Goal: Task Accomplishment & Management: Complete application form

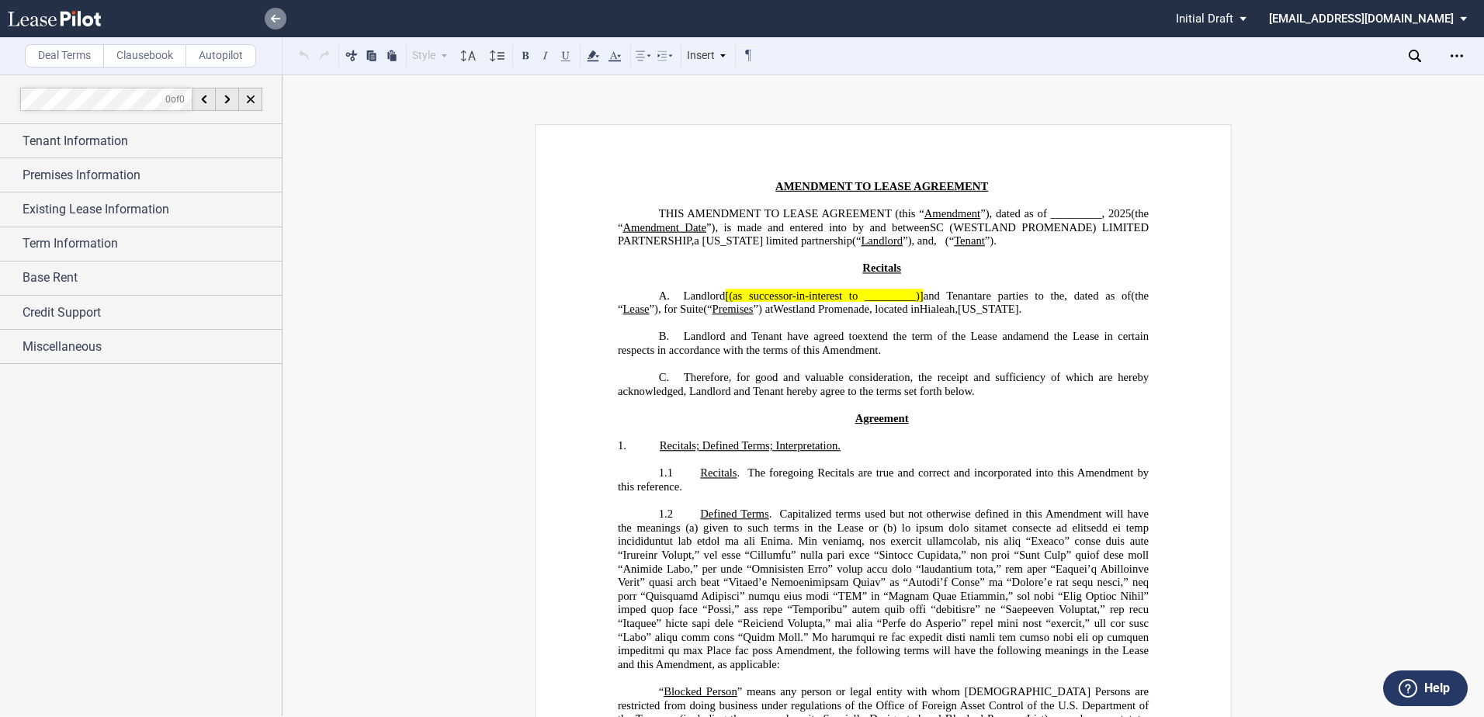
click at [275, 19] on use at bounding box center [275, 19] width 9 height 8
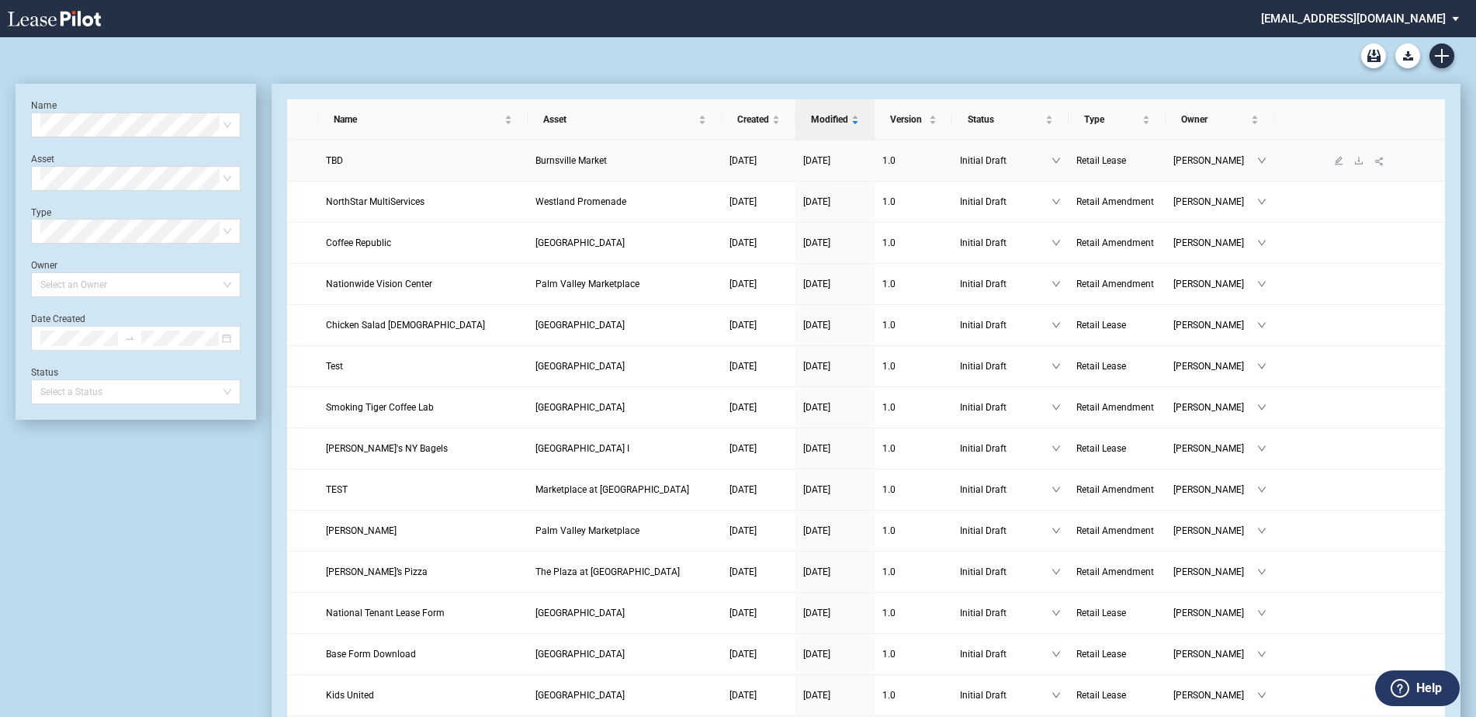
click at [329, 152] on td "TBD" at bounding box center [423, 160] width 210 height 41
click at [334, 159] on span "TBD" at bounding box center [334, 160] width 17 height 11
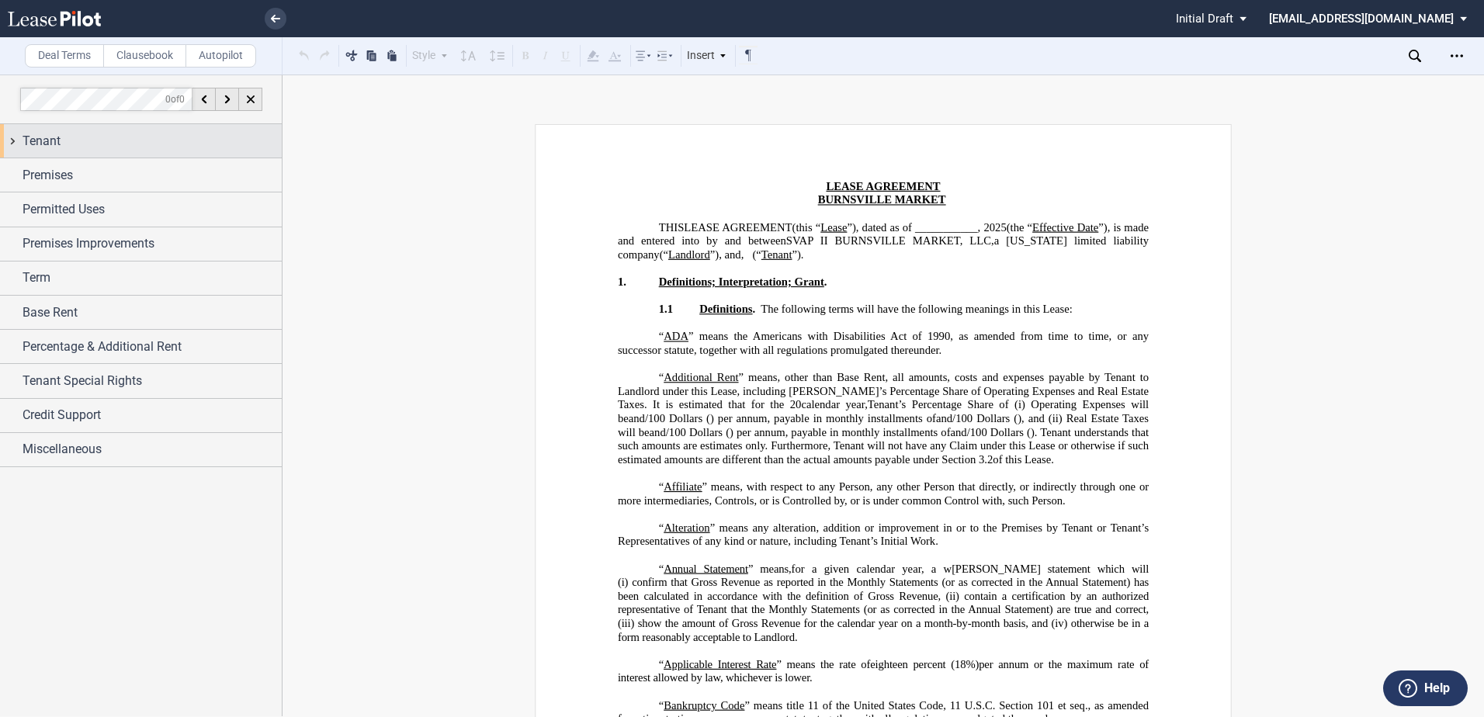
click at [36, 137] on span "Tenant" at bounding box center [42, 141] width 38 height 19
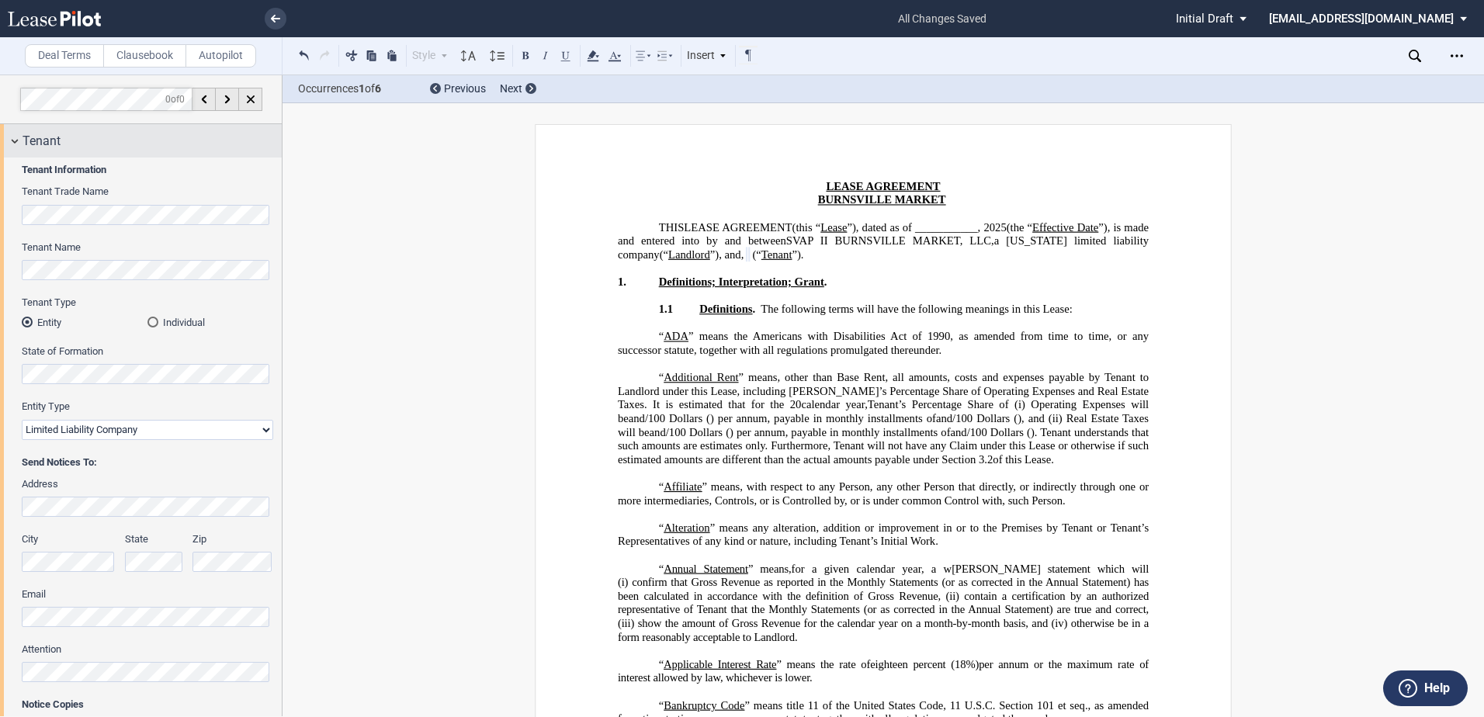
click at [55, 133] on span "Tenant" at bounding box center [42, 141] width 38 height 19
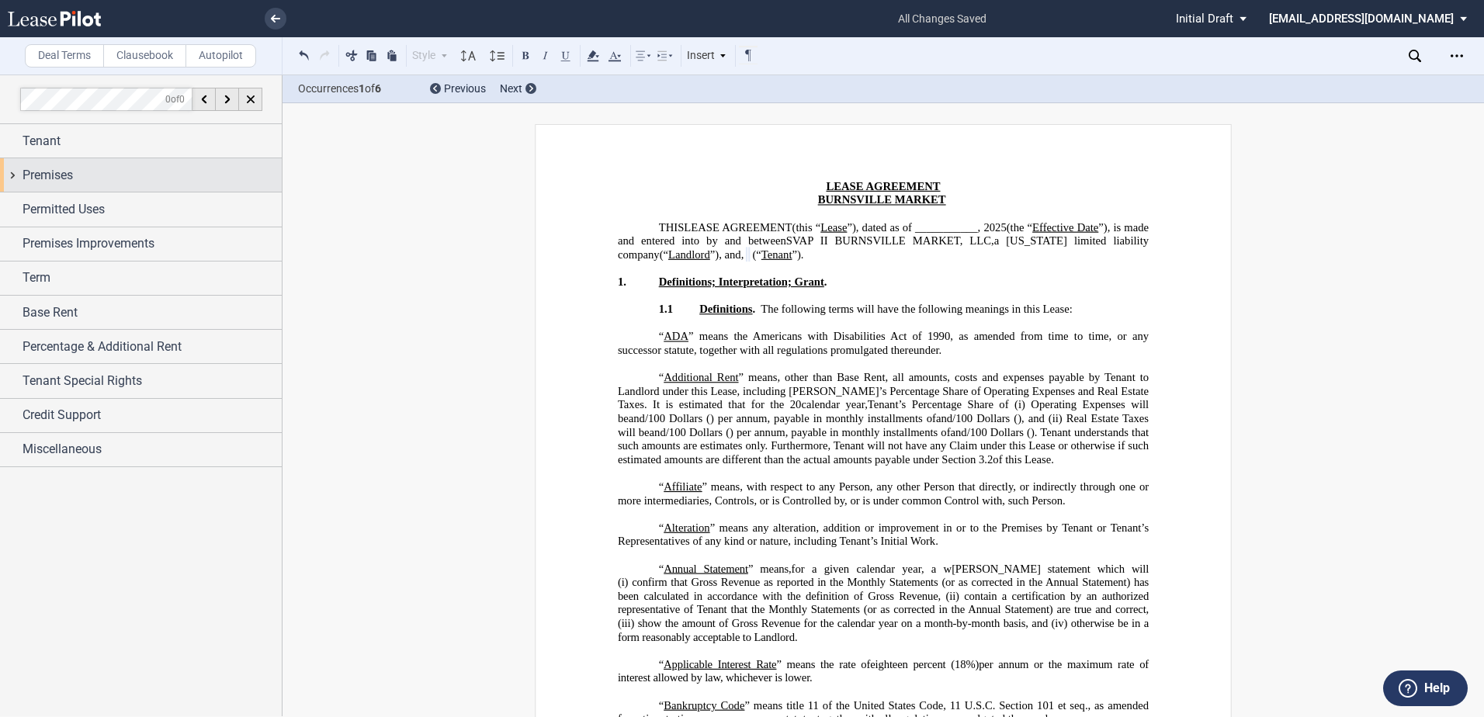
click at [50, 173] on span "Premises" at bounding box center [48, 175] width 50 height 19
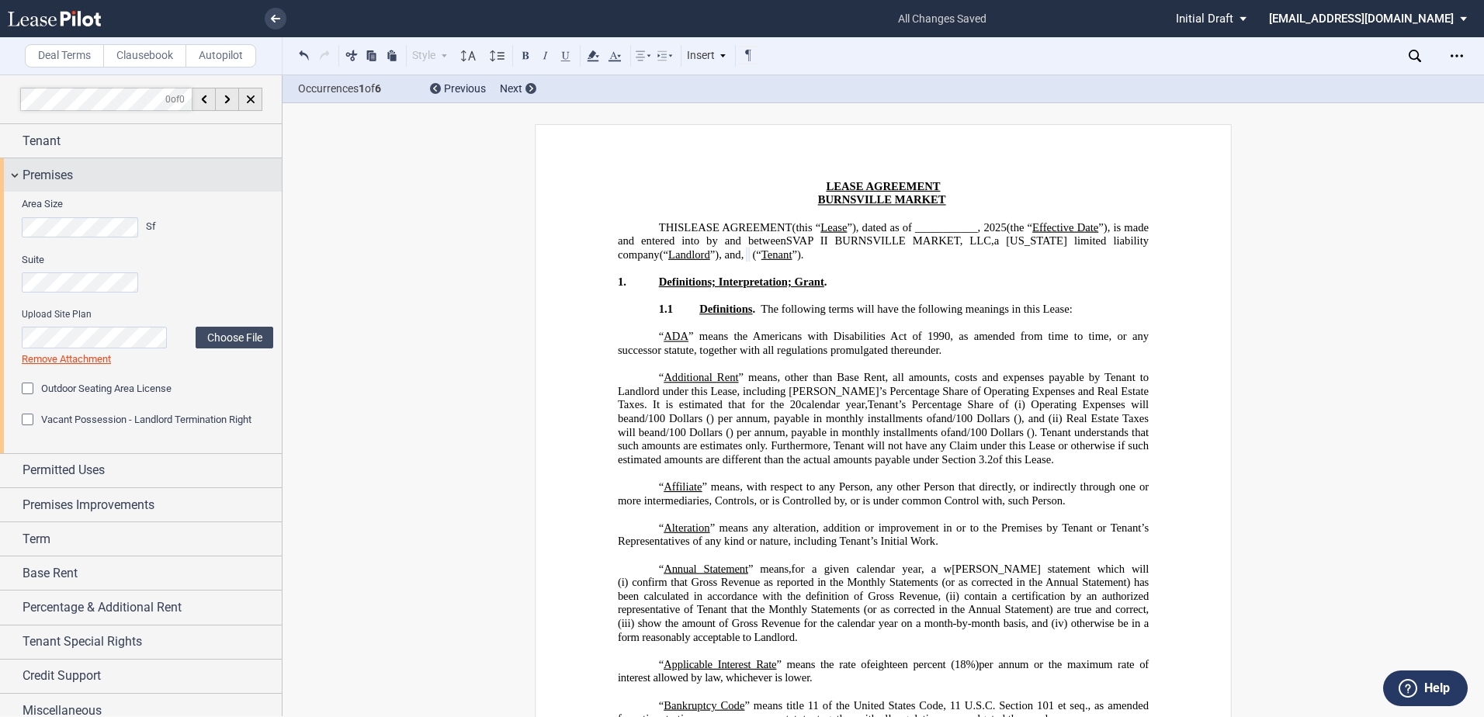
click at [19, 163] on div "Premises" at bounding box center [141, 174] width 282 height 33
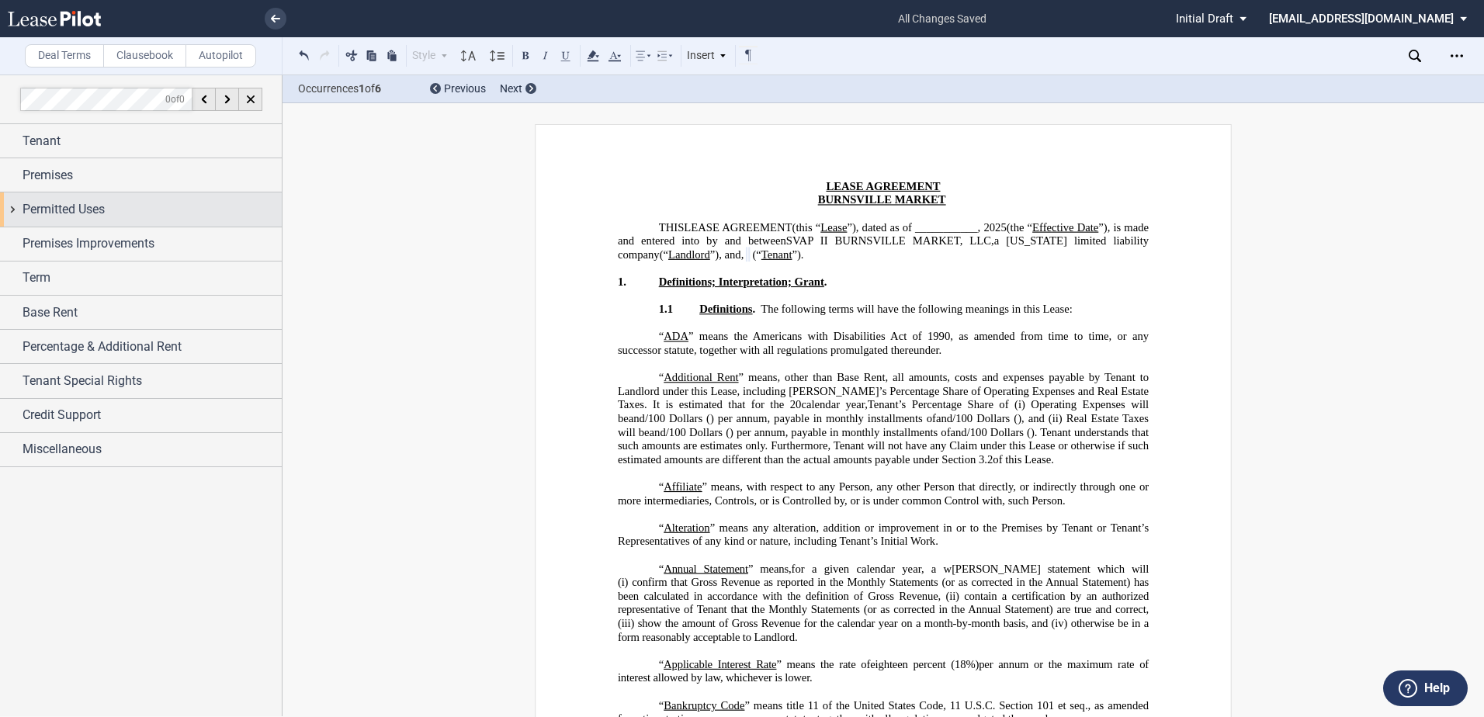
click at [18, 210] on div "Permitted Uses" at bounding box center [141, 208] width 282 height 33
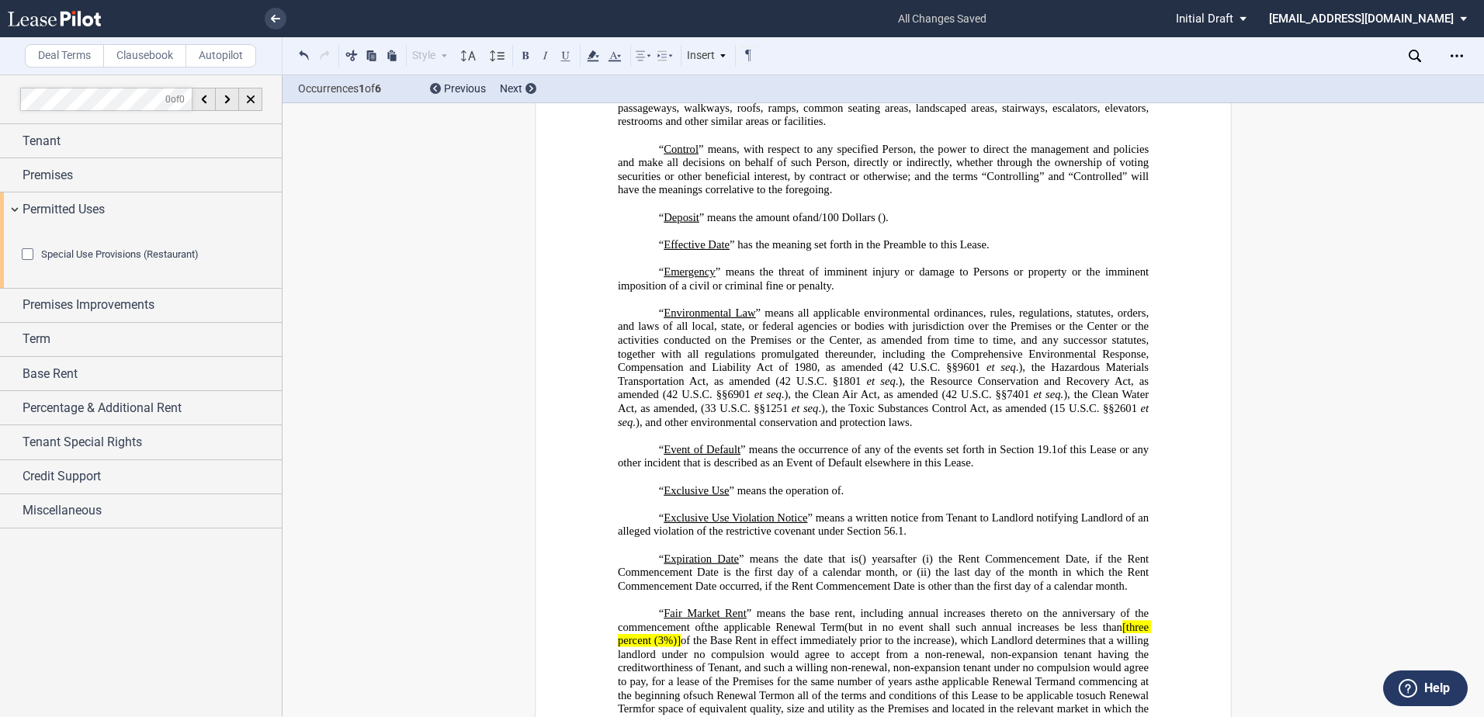
scroll to position [1630, 0]
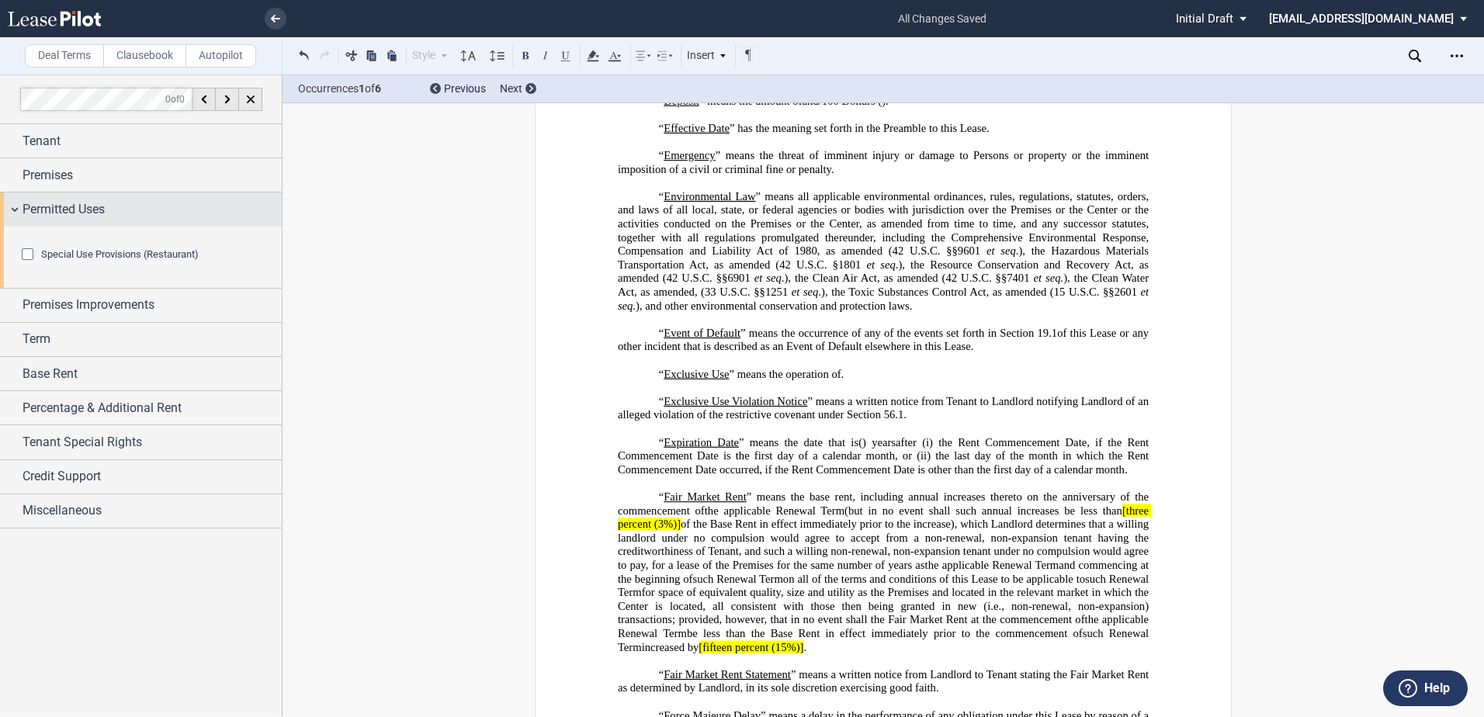
click at [86, 212] on span "Permitted Uses" at bounding box center [64, 209] width 82 height 19
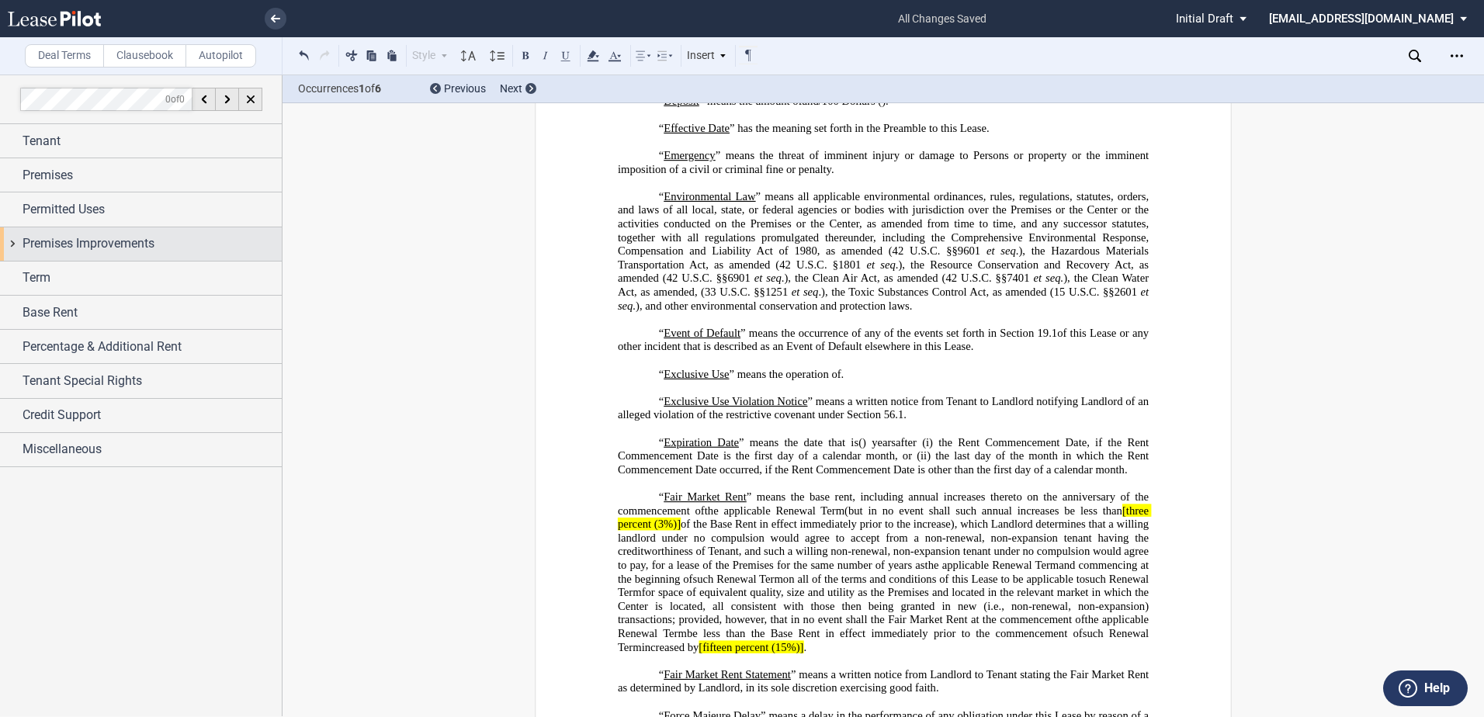
click at [76, 238] on span "Premises Improvements" at bounding box center [89, 243] width 132 height 19
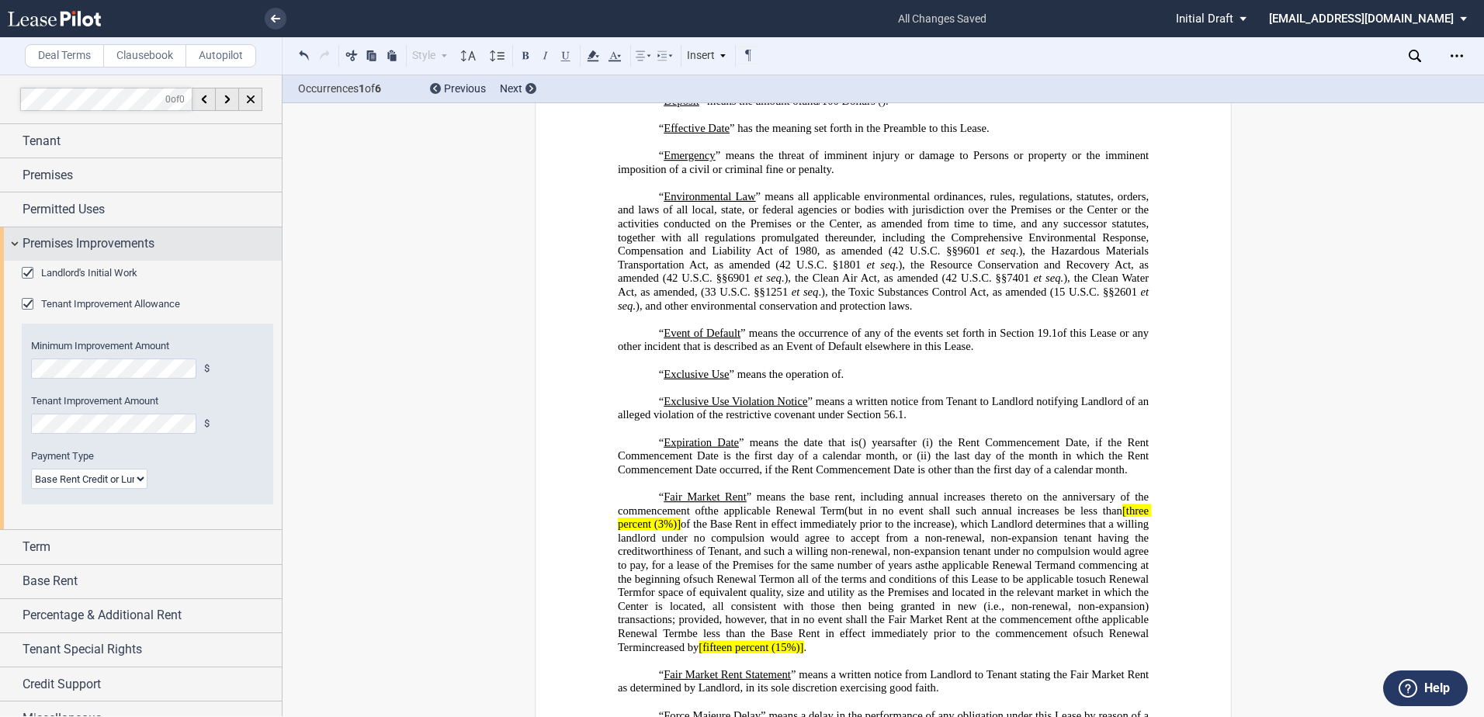
click at [24, 241] on span "Premises Improvements" at bounding box center [89, 243] width 132 height 19
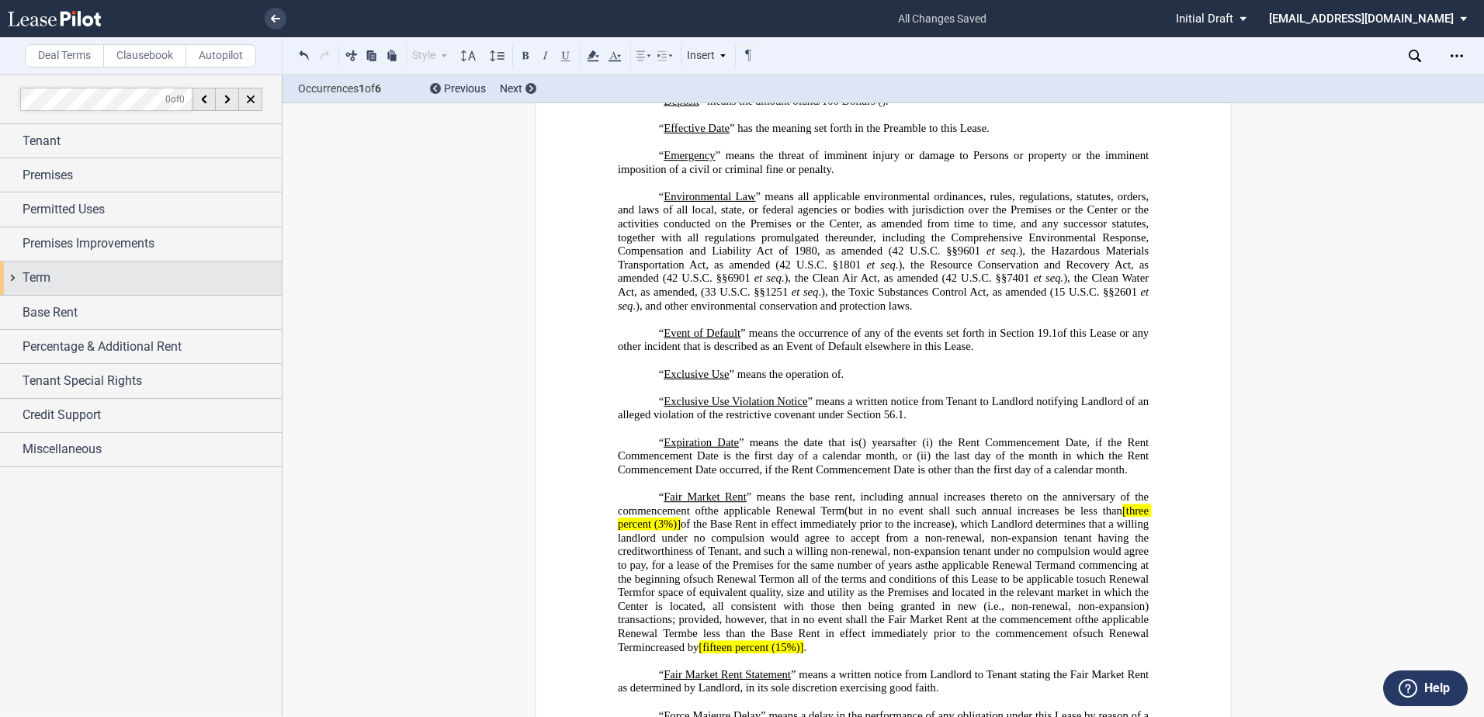
click at [40, 271] on span "Term" at bounding box center [37, 277] width 28 height 19
click at [27, 277] on span "Term" at bounding box center [37, 277] width 28 height 19
click at [12, 280] on div "Term" at bounding box center [141, 278] width 282 height 33
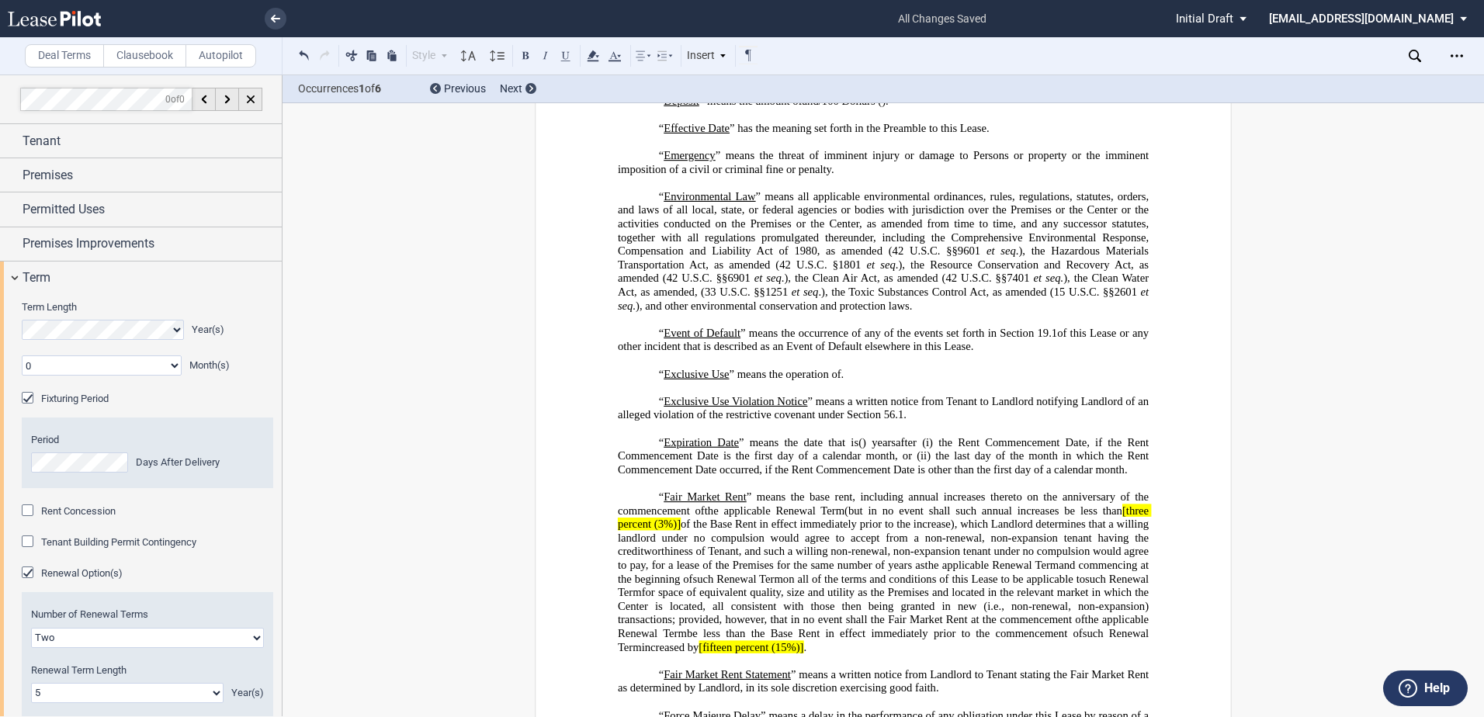
click at [698, 653] on span "[fifteen percent (15%)]" at bounding box center [750, 646] width 105 height 13
click at [741, 653] on span "[ten percent (15%)]" at bounding box center [742, 646] width 89 height 13
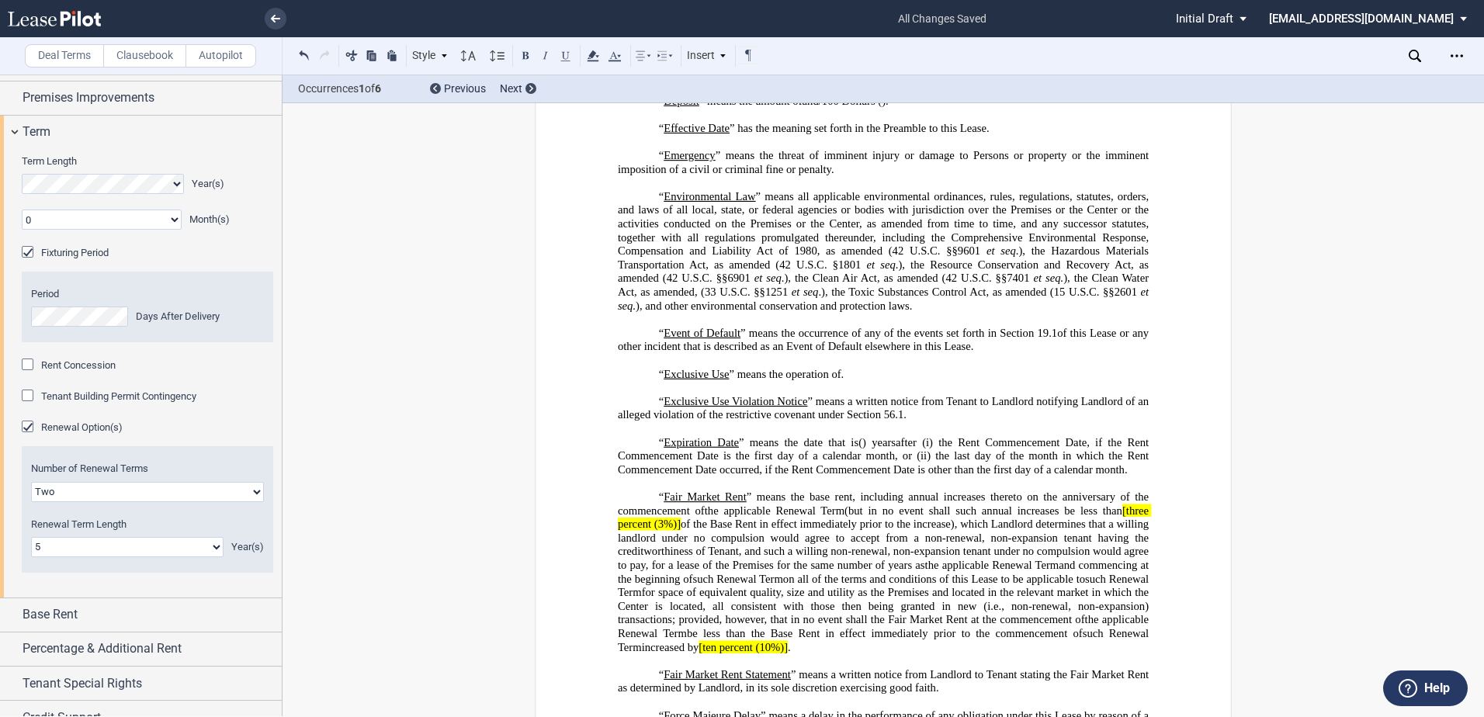
scroll to position [122, 0]
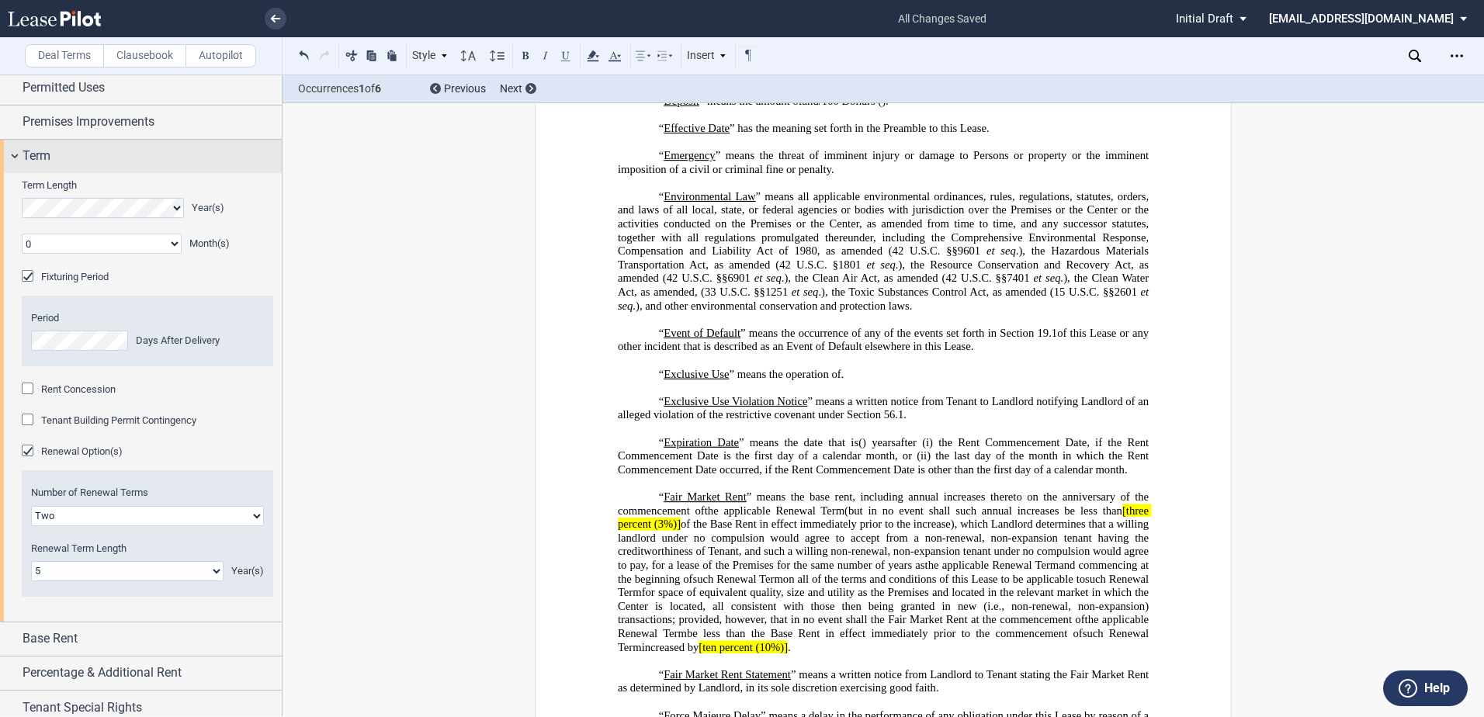
click at [5, 149] on div "Term" at bounding box center [141, 156] width 282 height 33
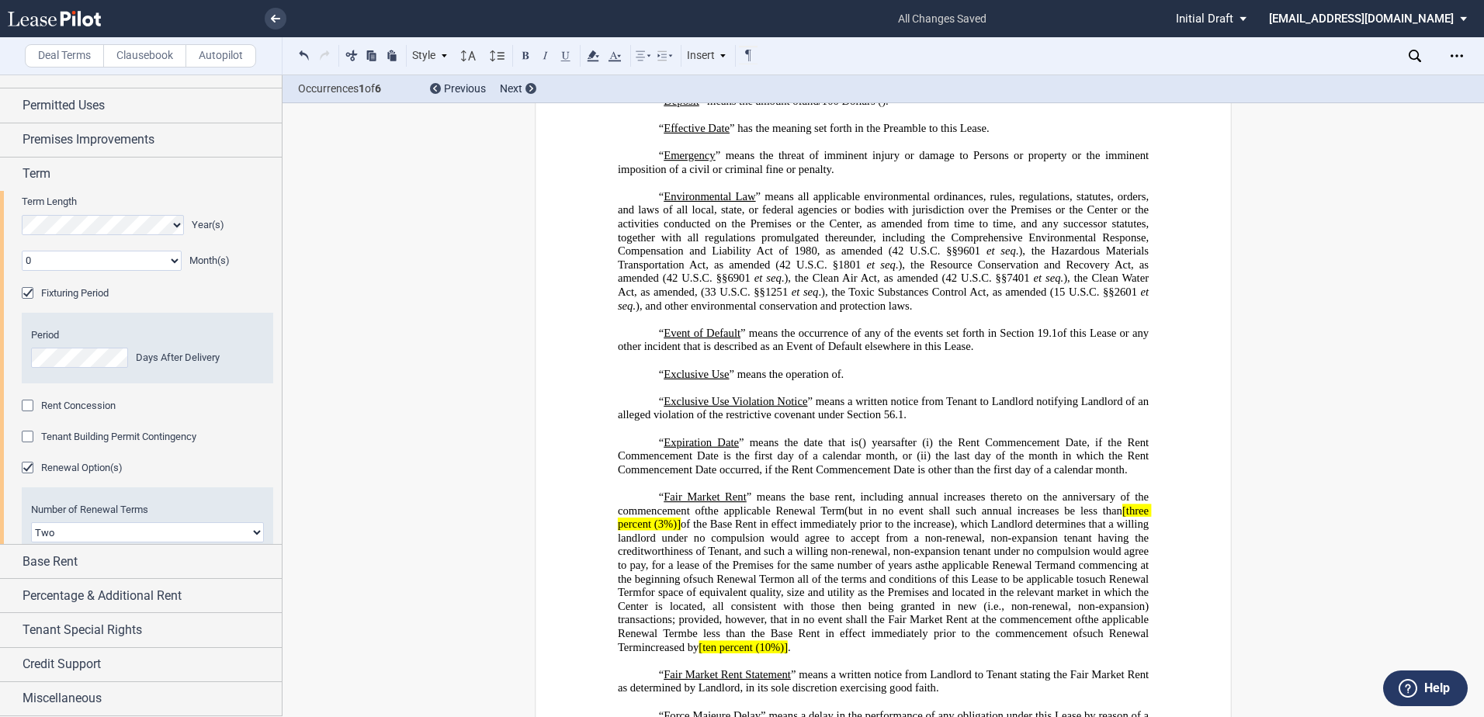
scroll to position [0, 0]
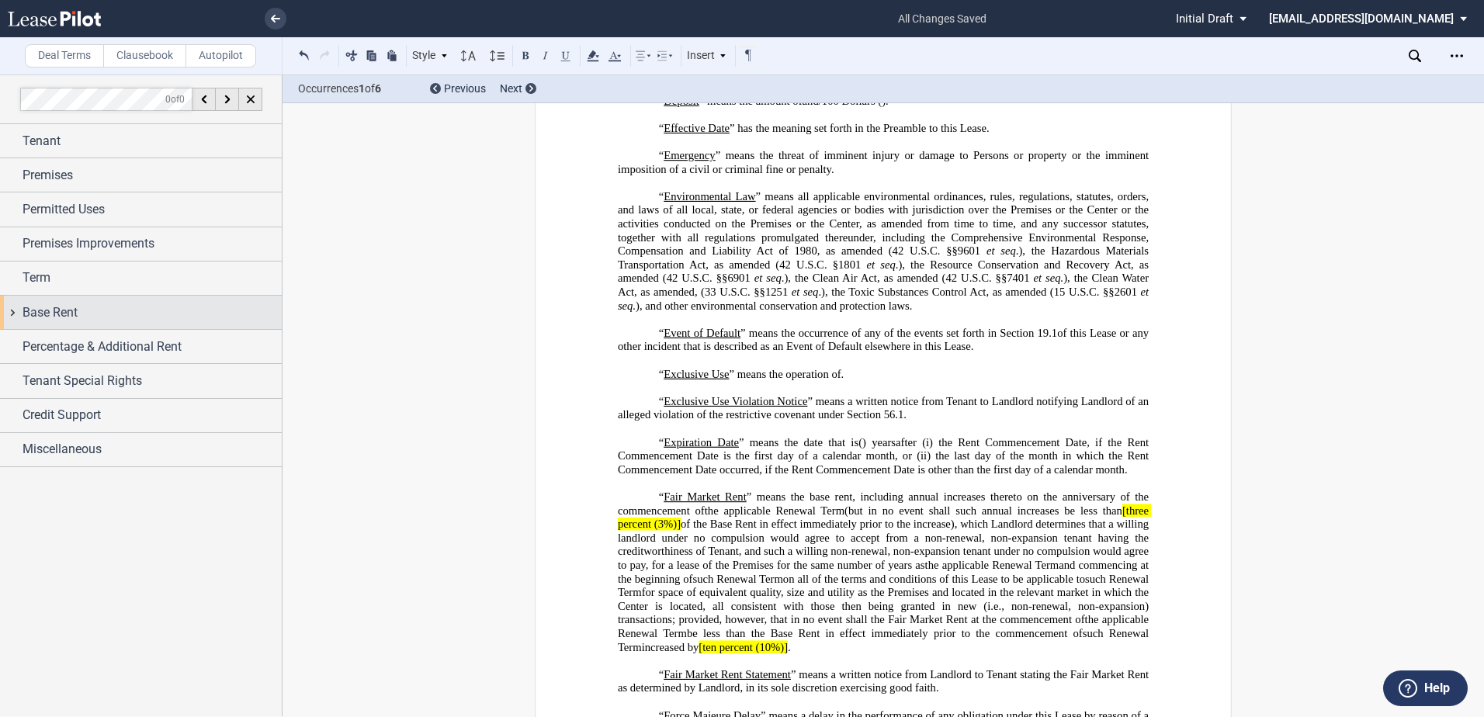
click at [20, 306] on div "Base Rent" at bounding box center [141, 312] width 282 height 33
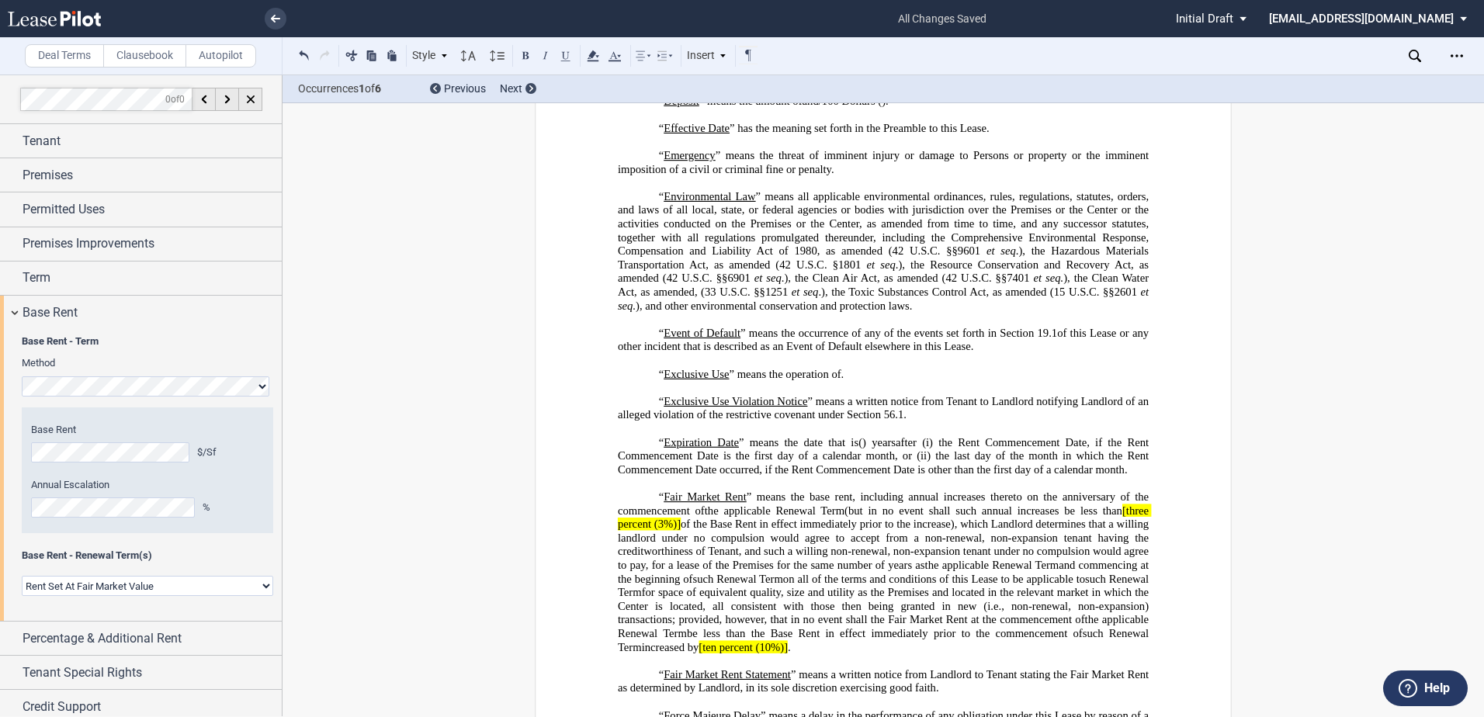
scroll to position [1707, 0]
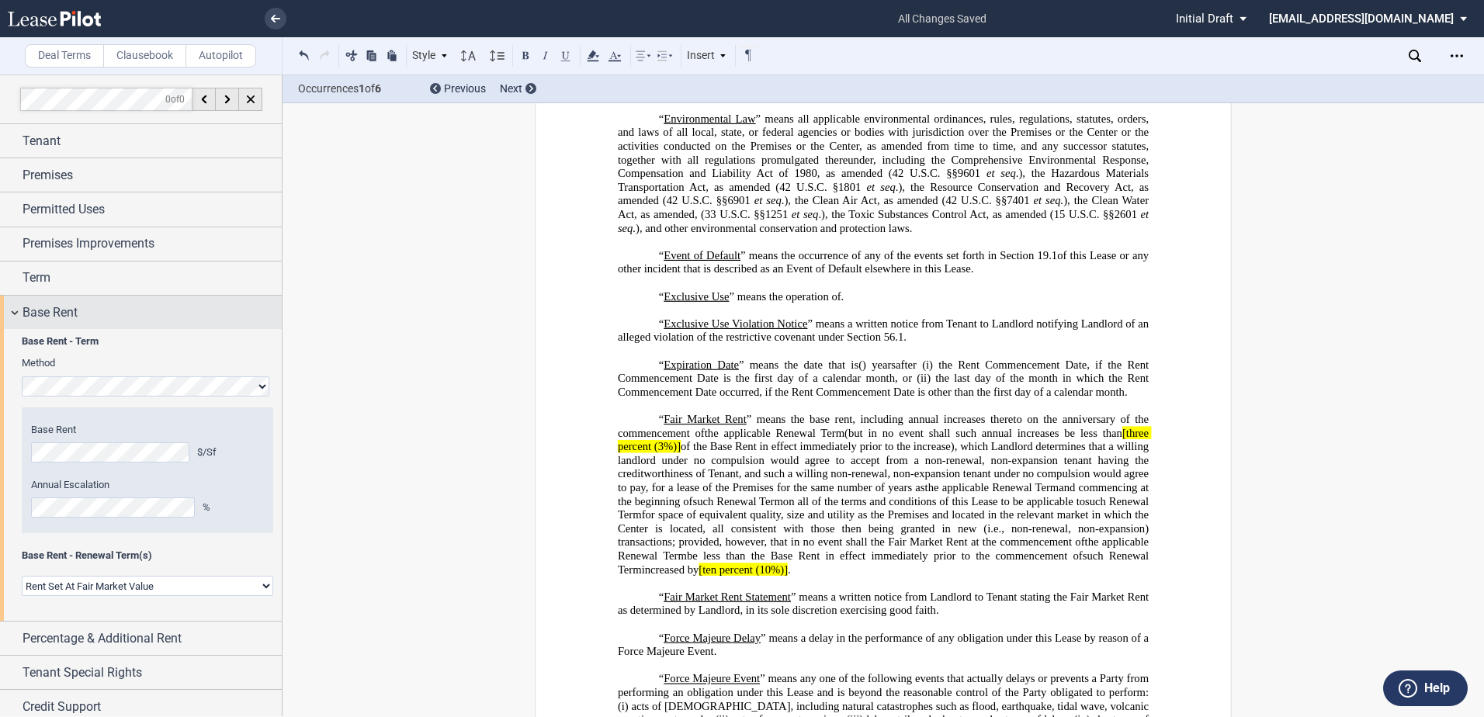
click at [31, 311] on span "Base Rent" at bounding box center [50, 312] width 55 height 19
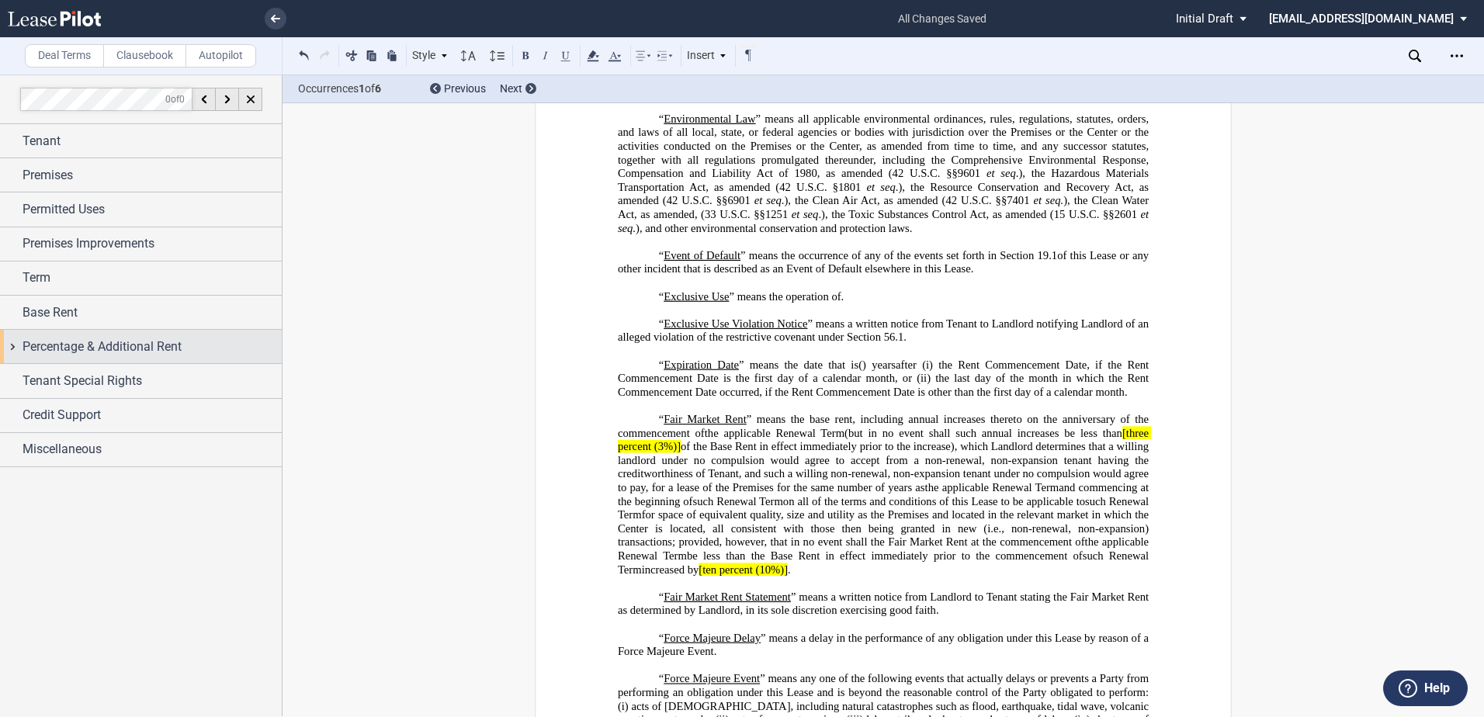
click at [40, 338] on span "Percentage & Additional Rent" at bounding box center [102, 347] width 159 height 19
click at [26, 346] on span "Percentage & Additional Rent" at bounding box center [102, 347] width 159 height 19
click at [24, 346] on span "Percentage & Additional Rent" at bounding box center [102, 347] width 159 height 19
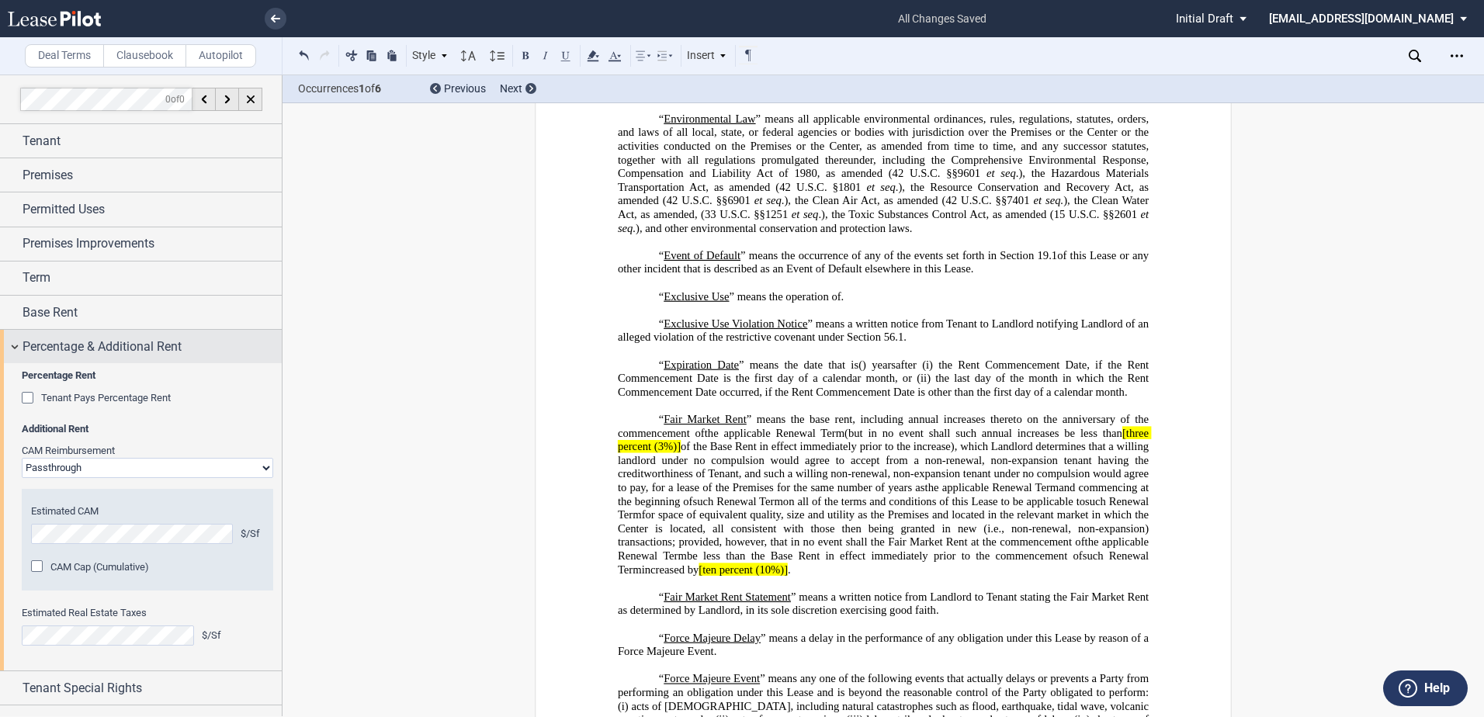
click at [17, 347] on div "Percentage & Additional Rent" at bounding box center [141, 346] width 282 height 33
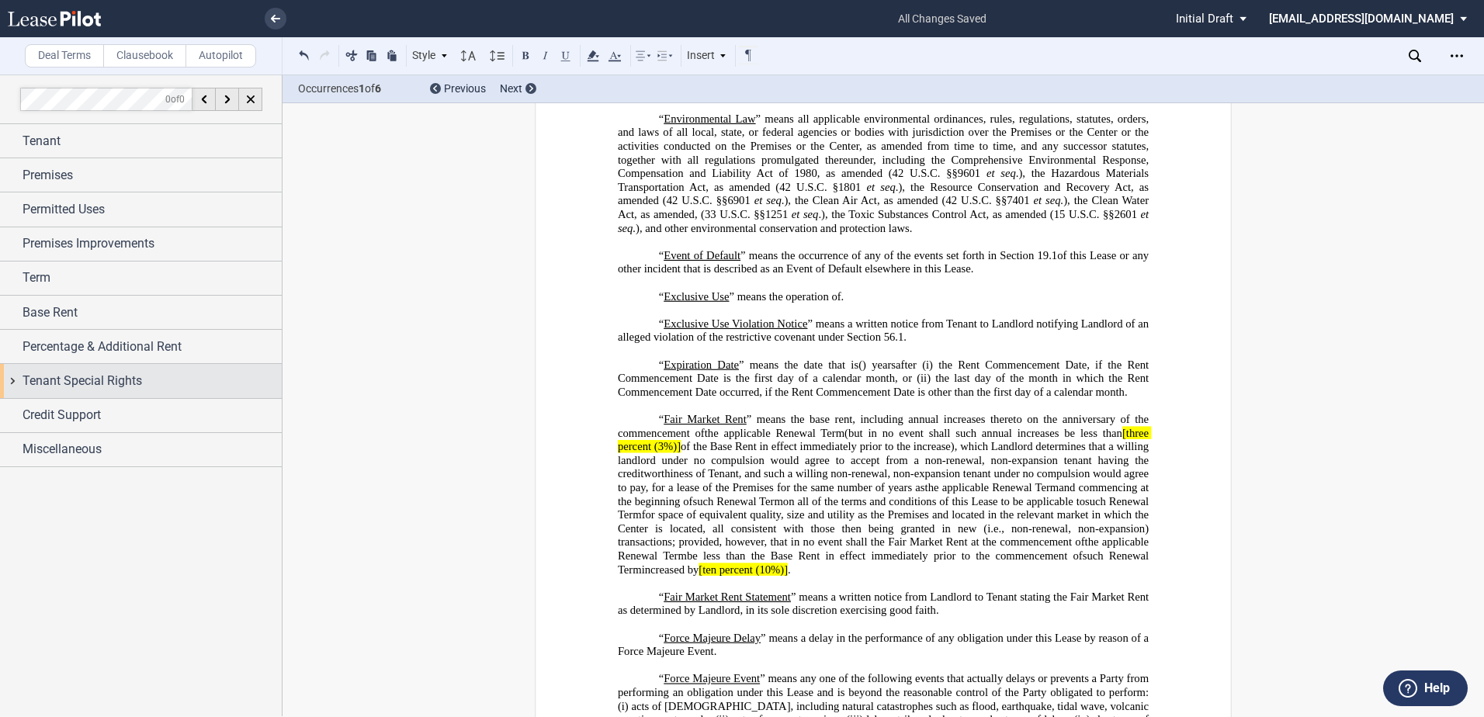
click at [19, 375] on div "Tenant Special Rights" at bounding box center [141, 380] width 282 height 33
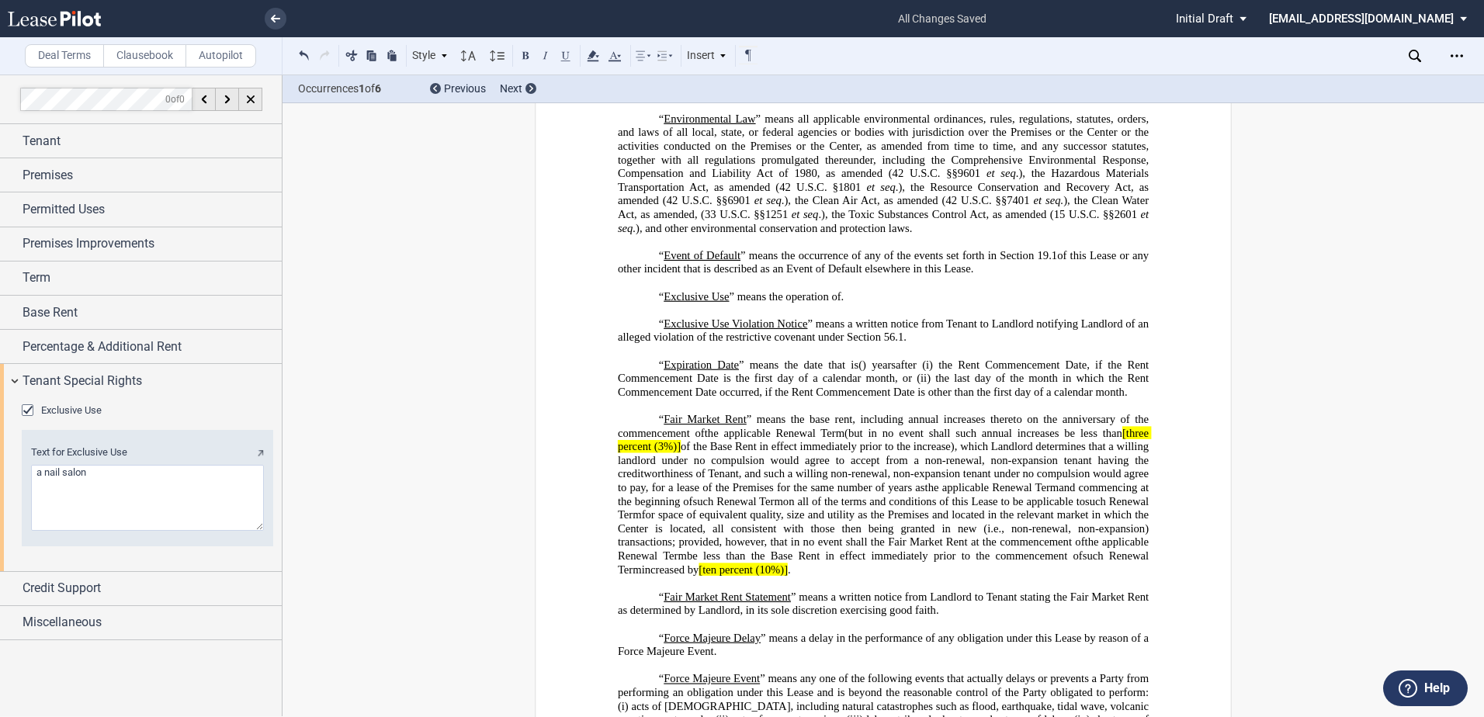
click at [160, 481] on textarea "Text for Exclusive Use" at bounding box center [147, 498] width 233 height 66
click at [68, 595] on span "Credit Support" at bounding box center [62, 588] width 78 height 19
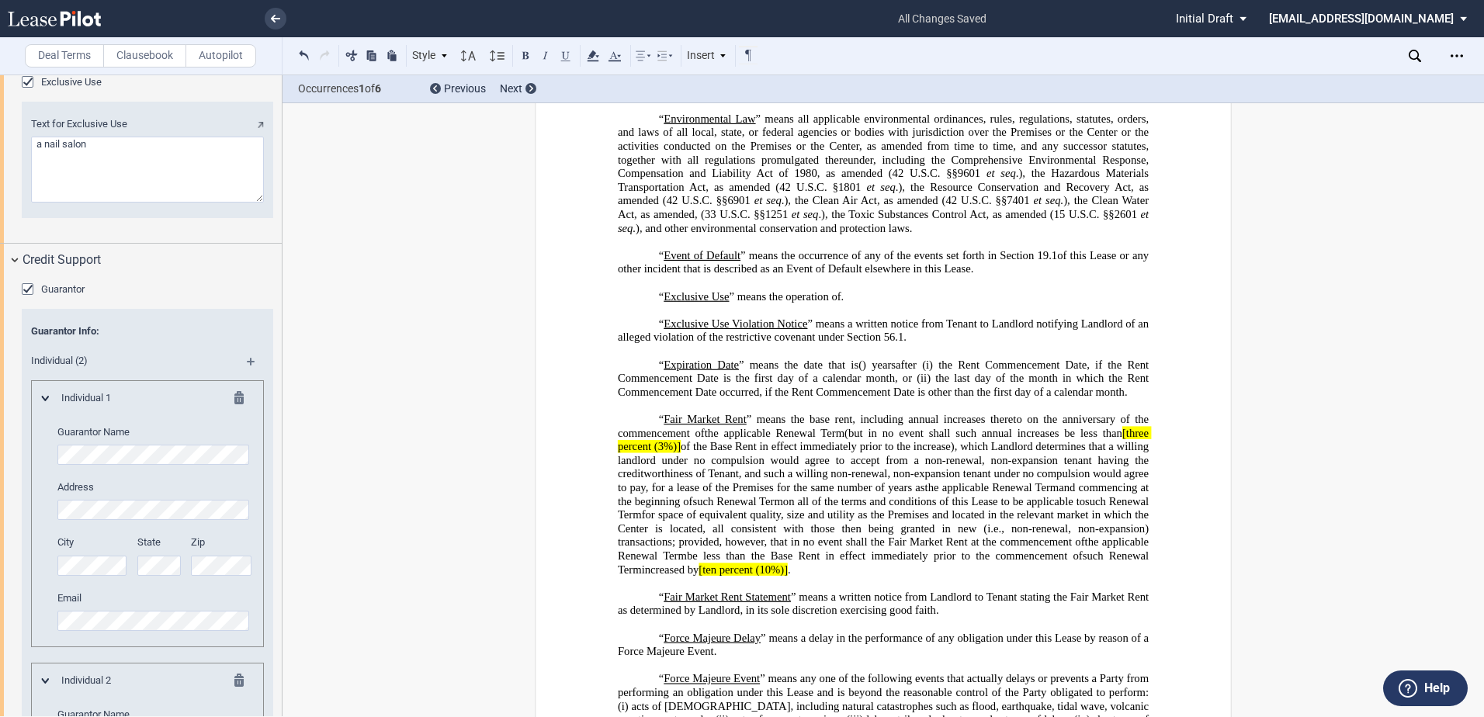
scroll to position [278, 0]
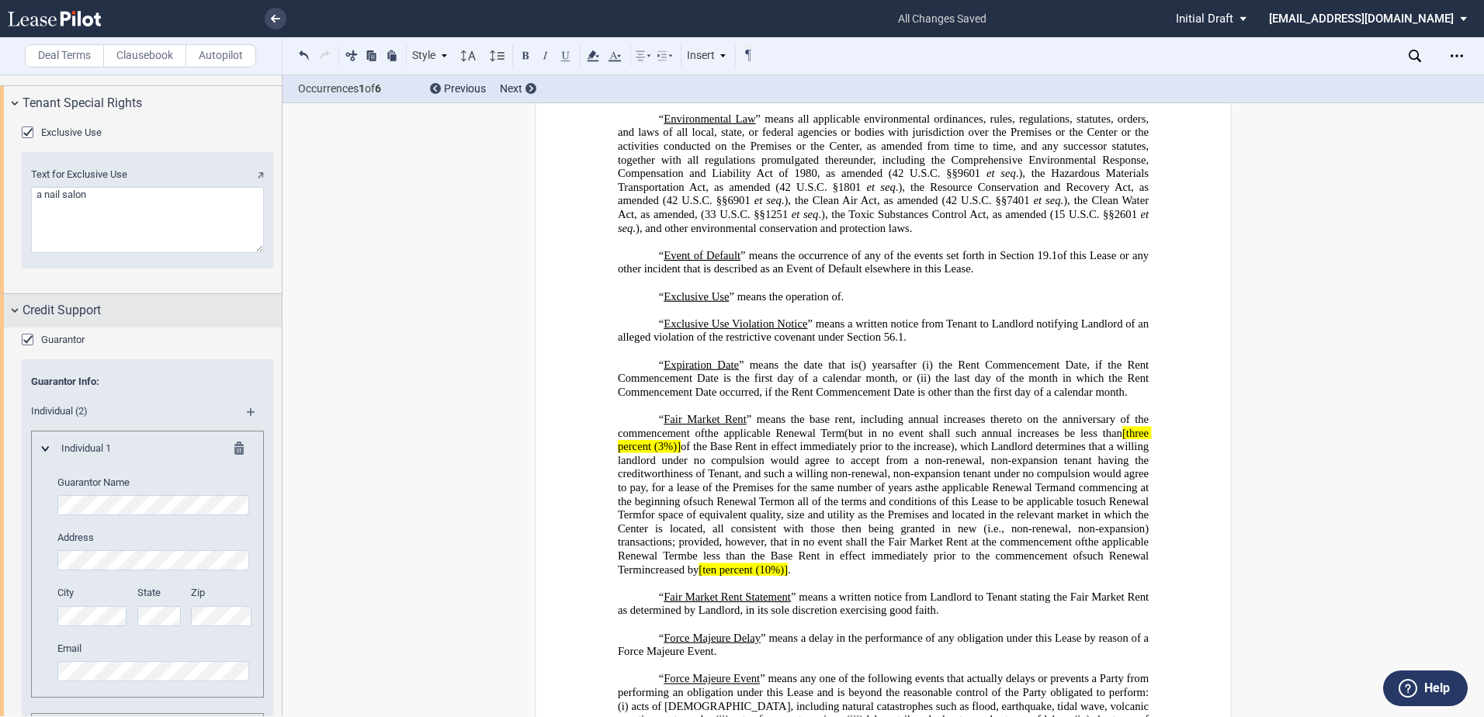
click at [23, 315] on span "Credit Support" at bounding box center [62, 310] width 78 height 19
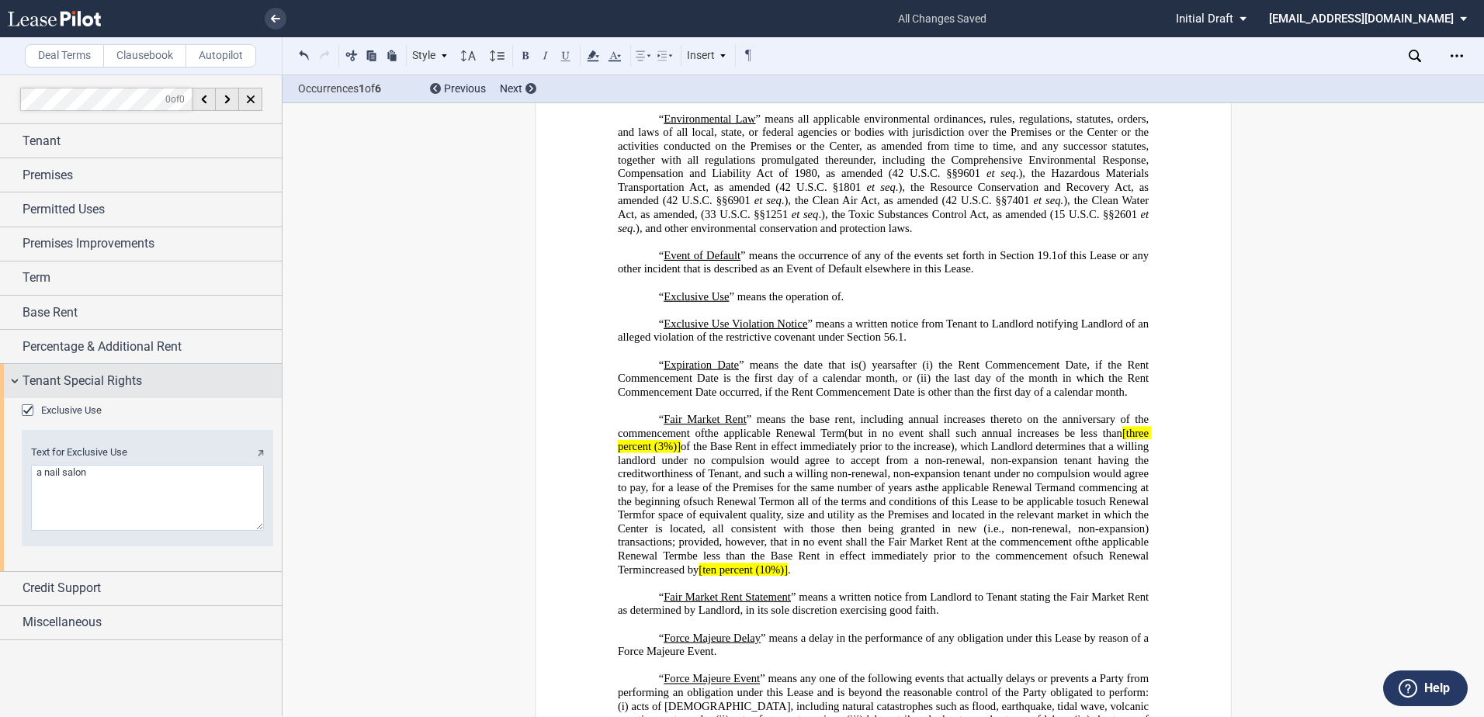
click at [17, 383] on div "Tenant Special Rights" at bounding box center [141, 380] width 282 height 33
click at [16, 625] on div at bounding box center [141, 395] width 282 height 642
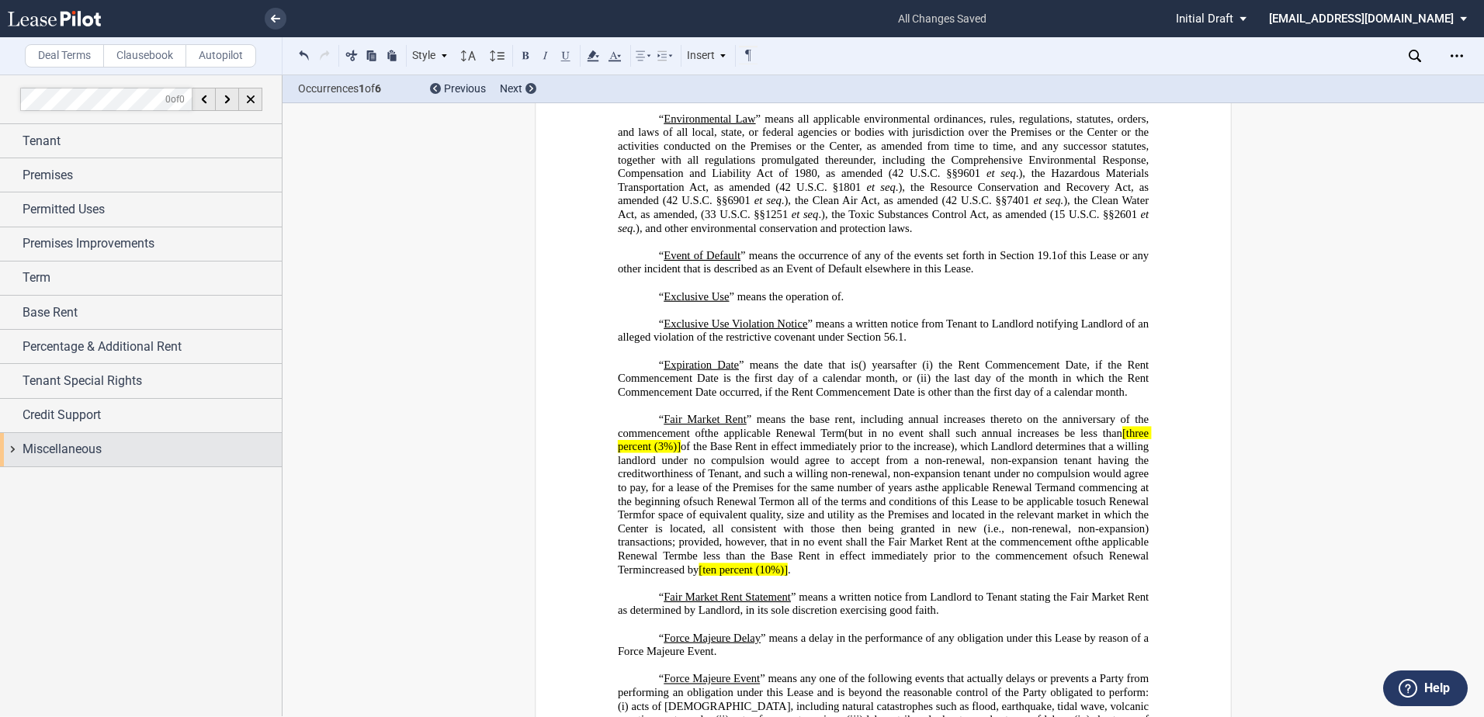
click at [14, 446] on div "Miscellaneous" at bounding box center [141, 449] width 282 height 33
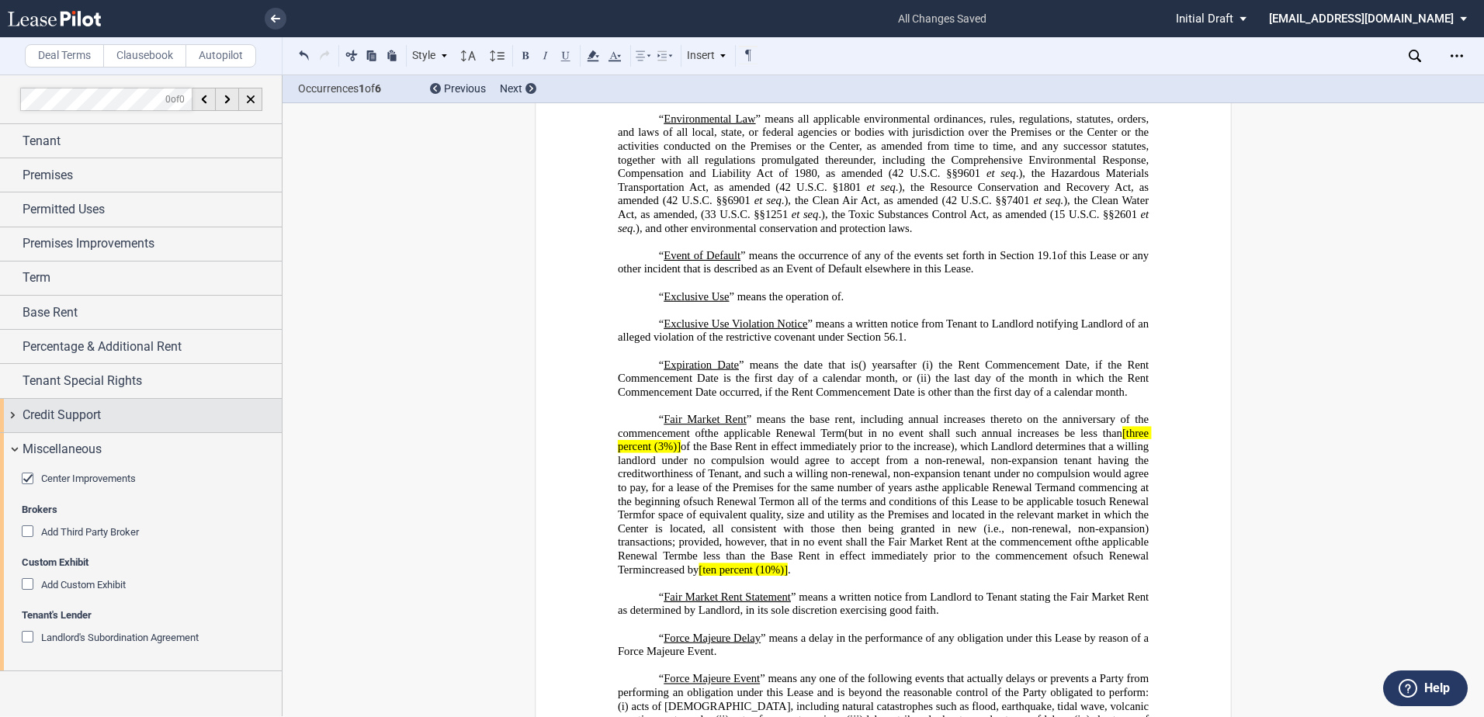
click at [61, 425] on div "Credit Support" at bounding box center [141, 415] width 282 height 33
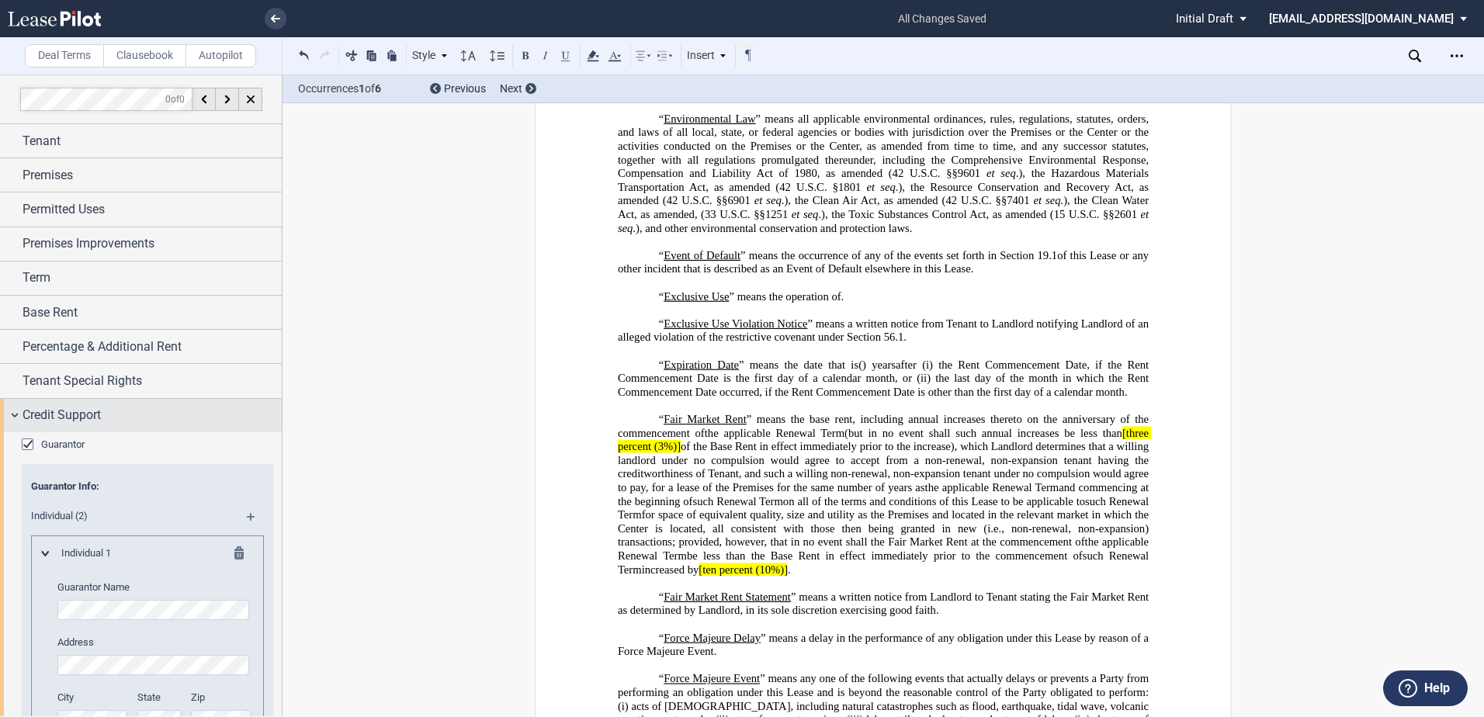
click at [61, 426] on div "Credit Support" at bounding box center [141, 415] width 282 height 33
click at [18, 405] on div "Credit Support" at bounding box center [141, 415] width 282 height 33
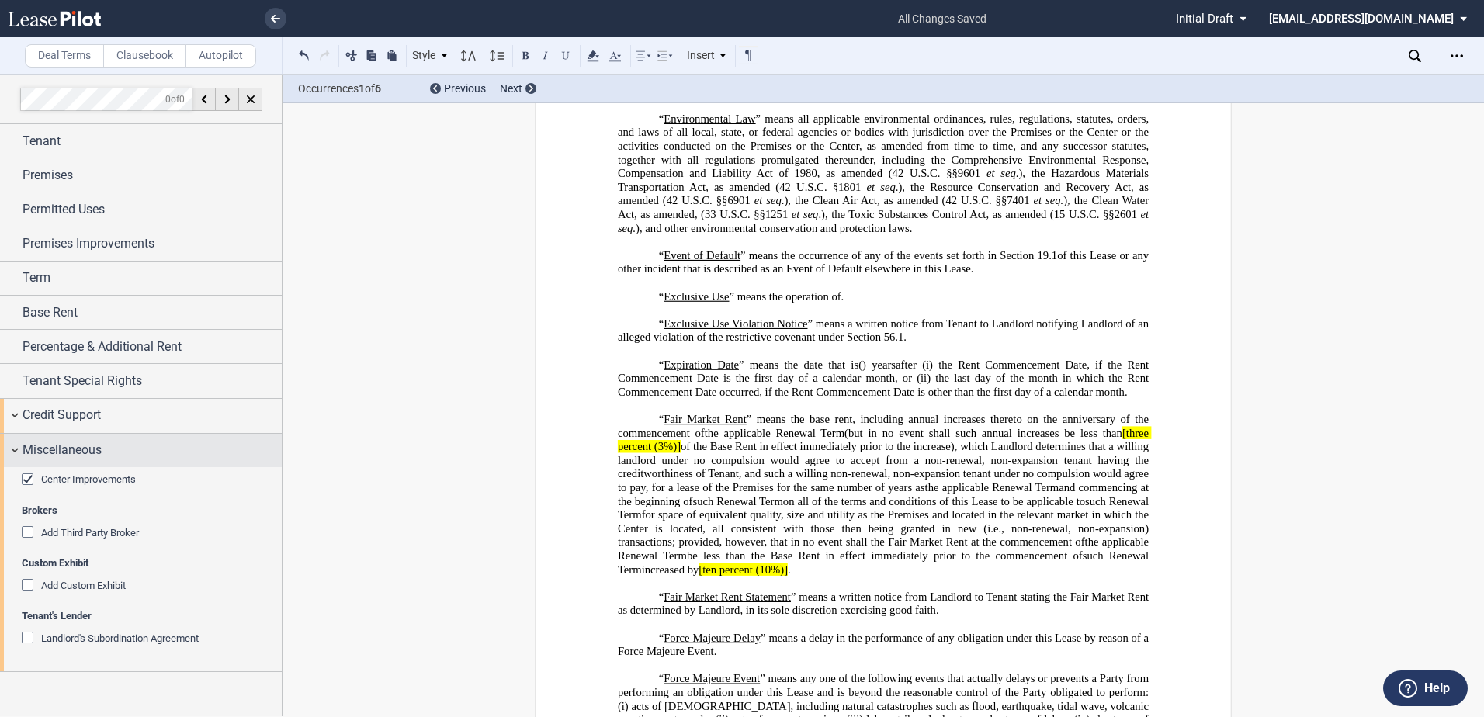
click at [22, 438] on div "Miscellaneous" at bounding box center [141, 450] width 282 height 33
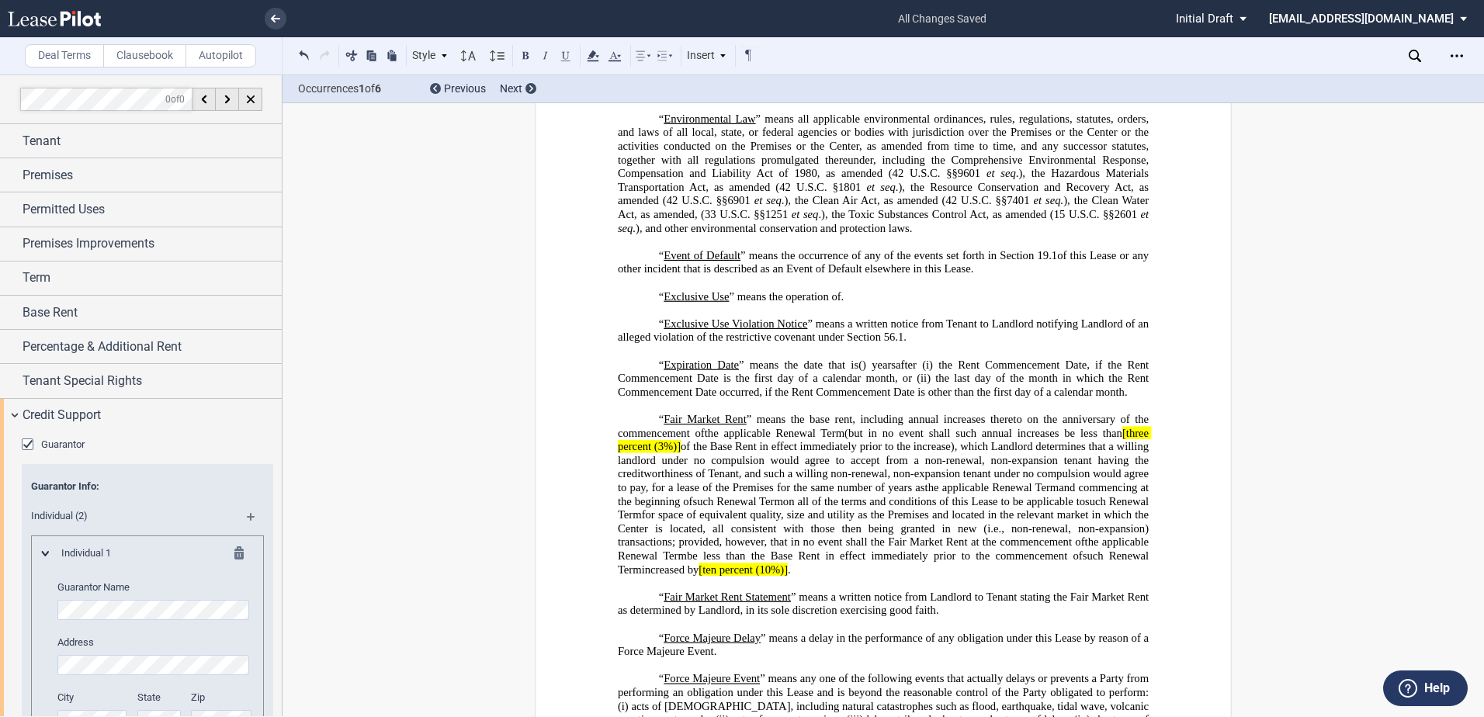
click at [144, 64] on label "Clausebook" at bounding box center [144, 55] width 83 height 23
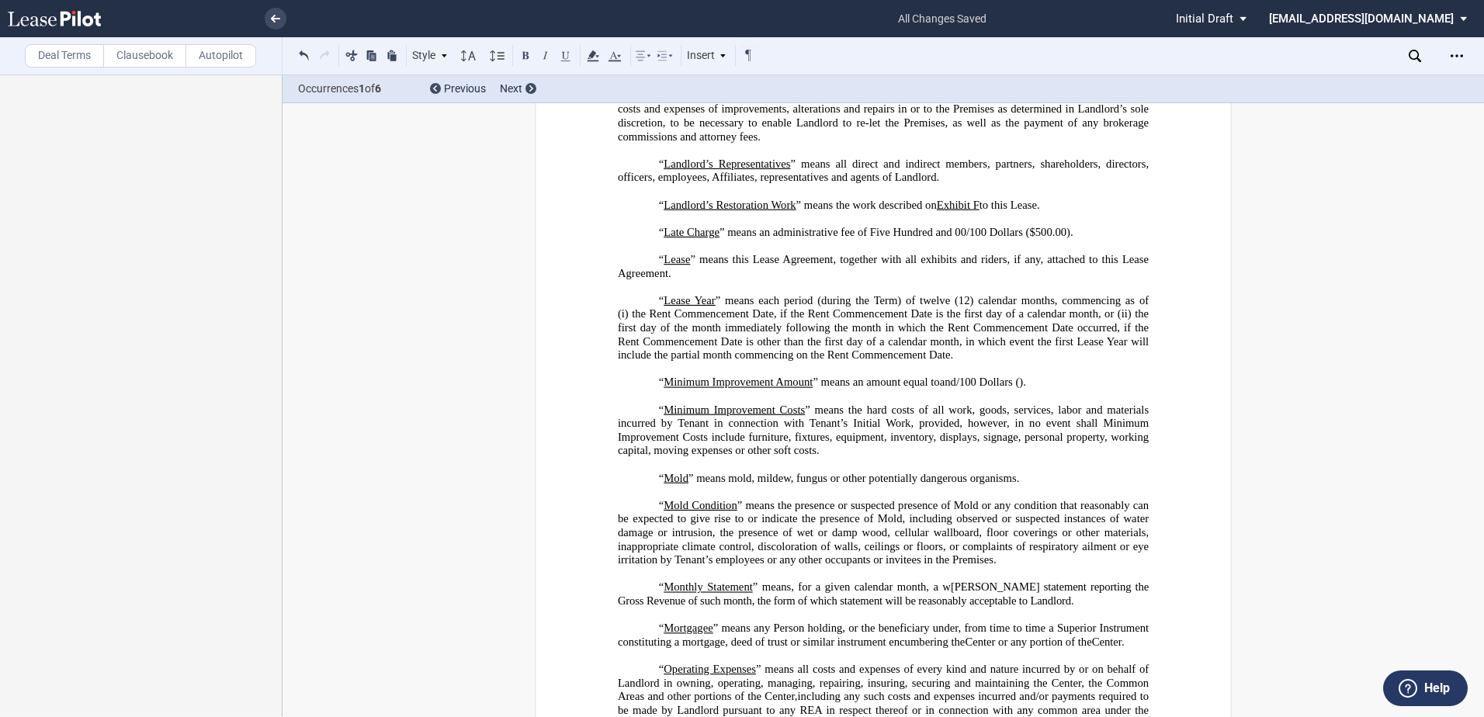
scroll to position [3302, 0]
click at [59, 65] on label "Deal Terms" at bounding box center [64, 55] width 79 height 23
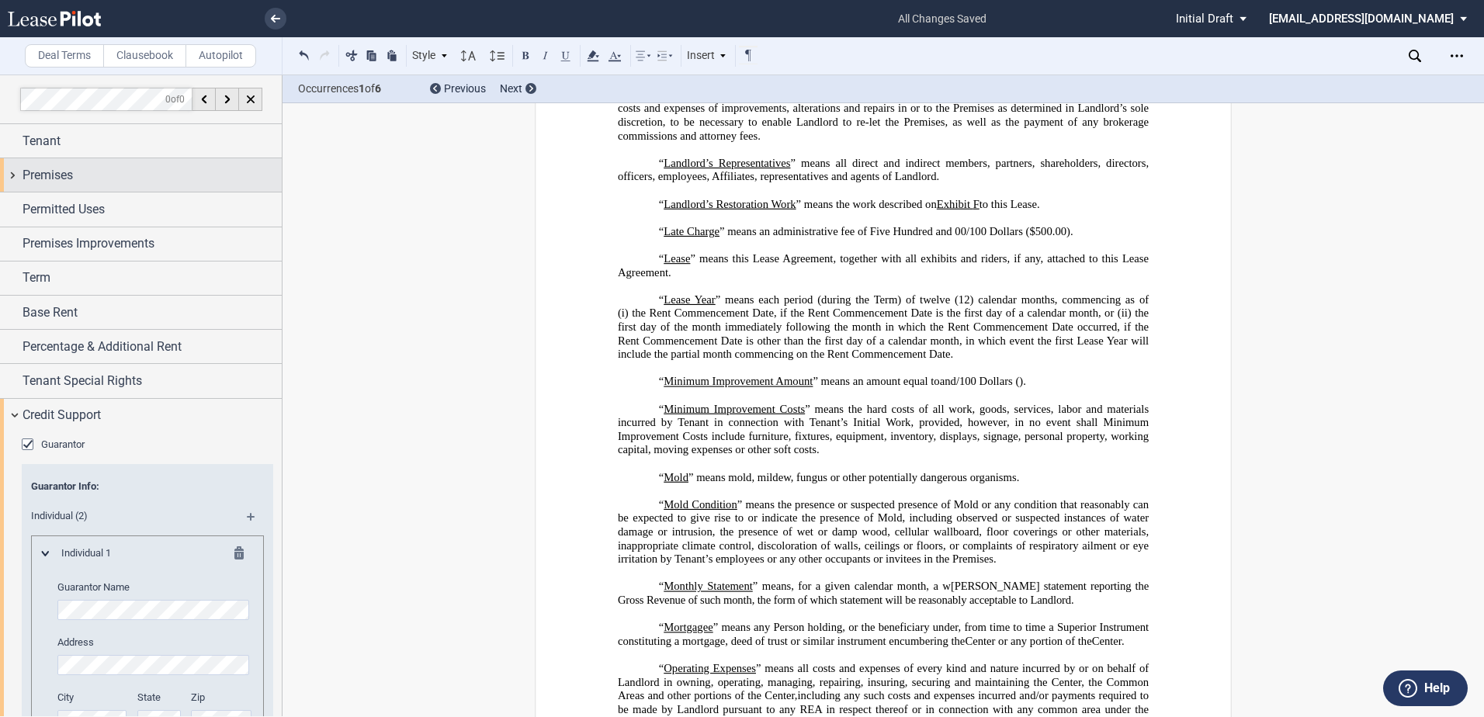
click at [50, 166] on span "Premises" at bounding box center [48, 175] width 50 height 19
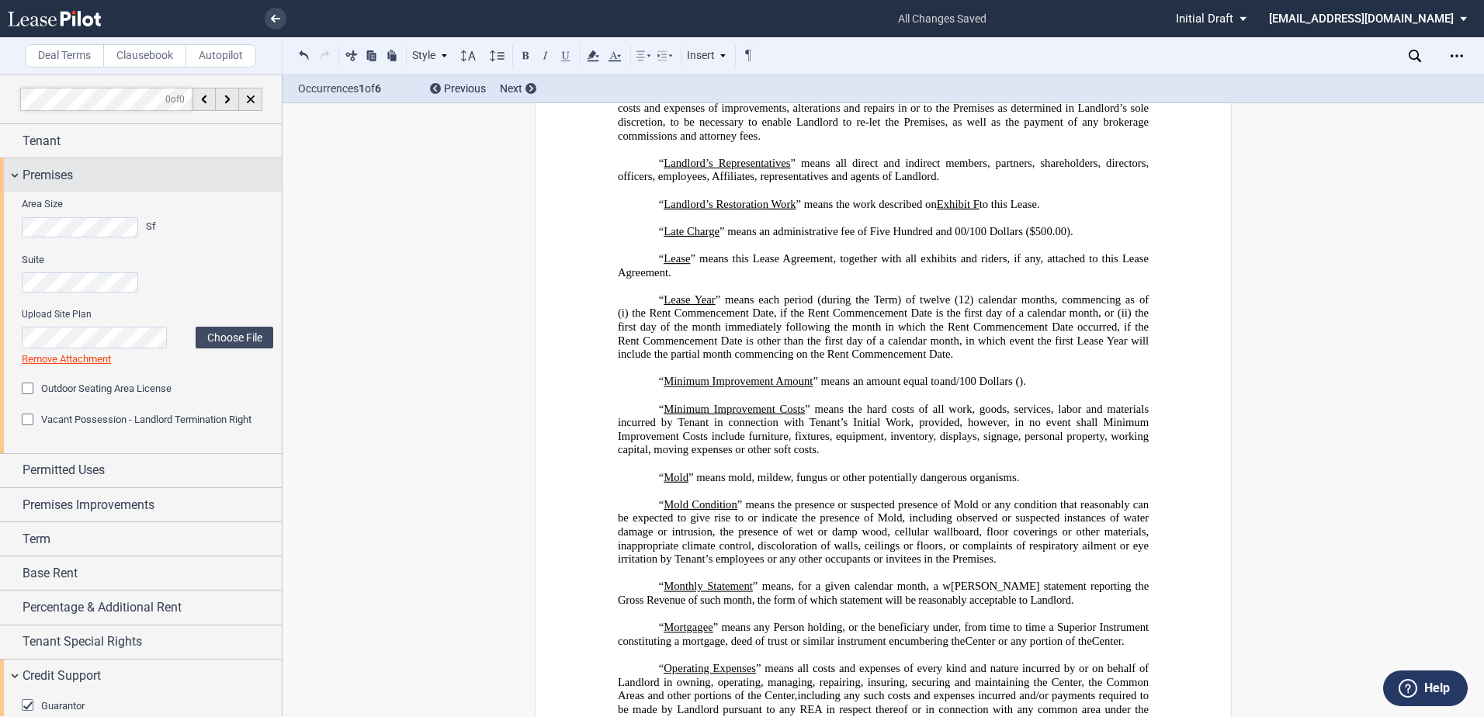
click at [50, 166] on span "Premises" at bounding box center [48, 175] width 50 height 19
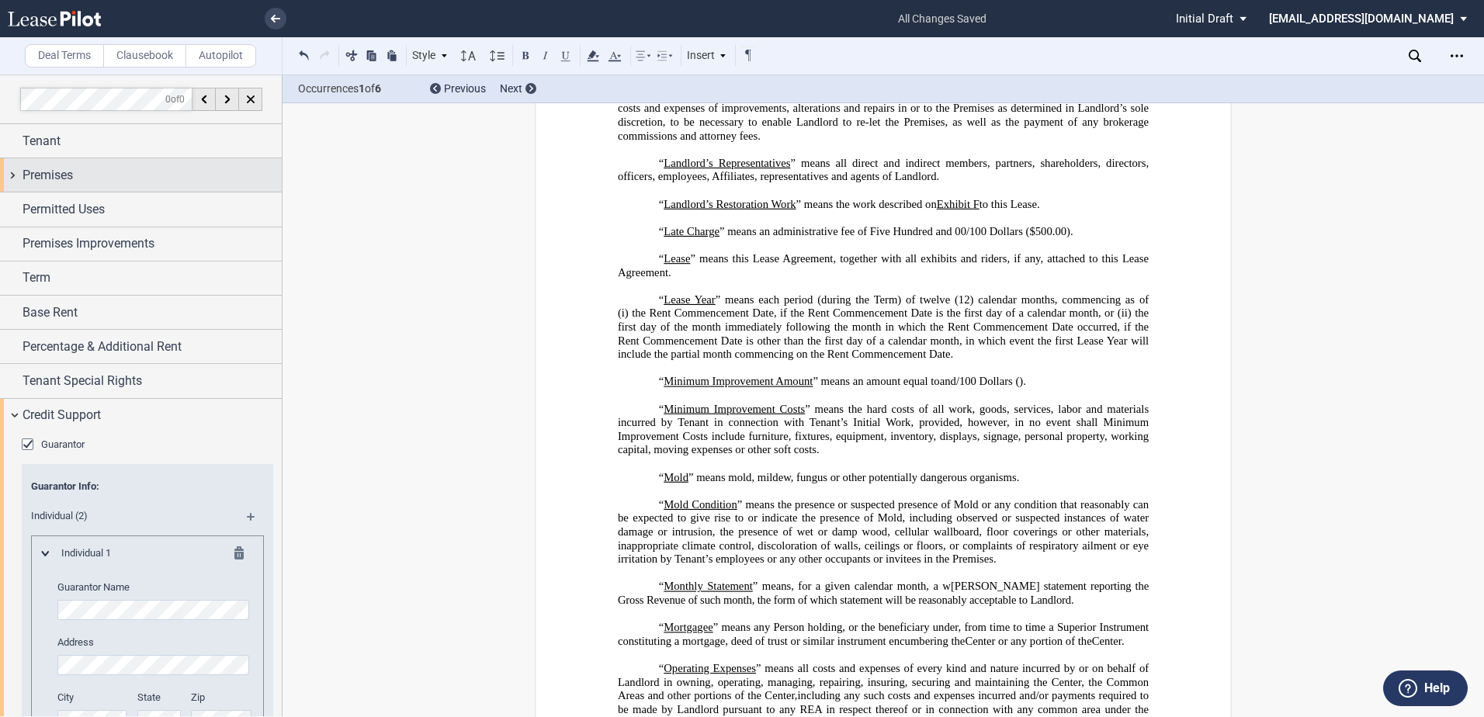
click at [7, 172] on div "Premises" at bounding box center [141, 174] width 282 height 33
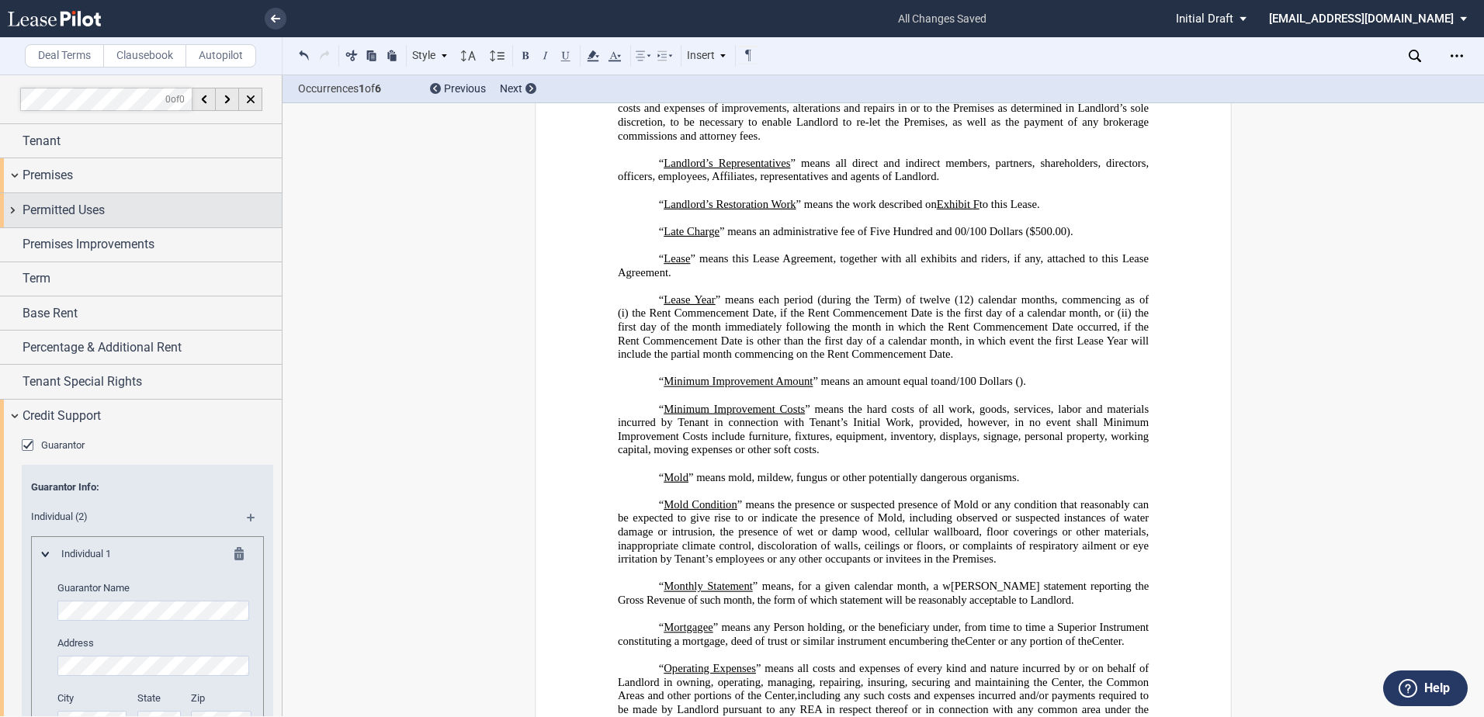
click at [26, 205] on span "Permitted Uses" at bounding box center [64, 210] width 82 height 19
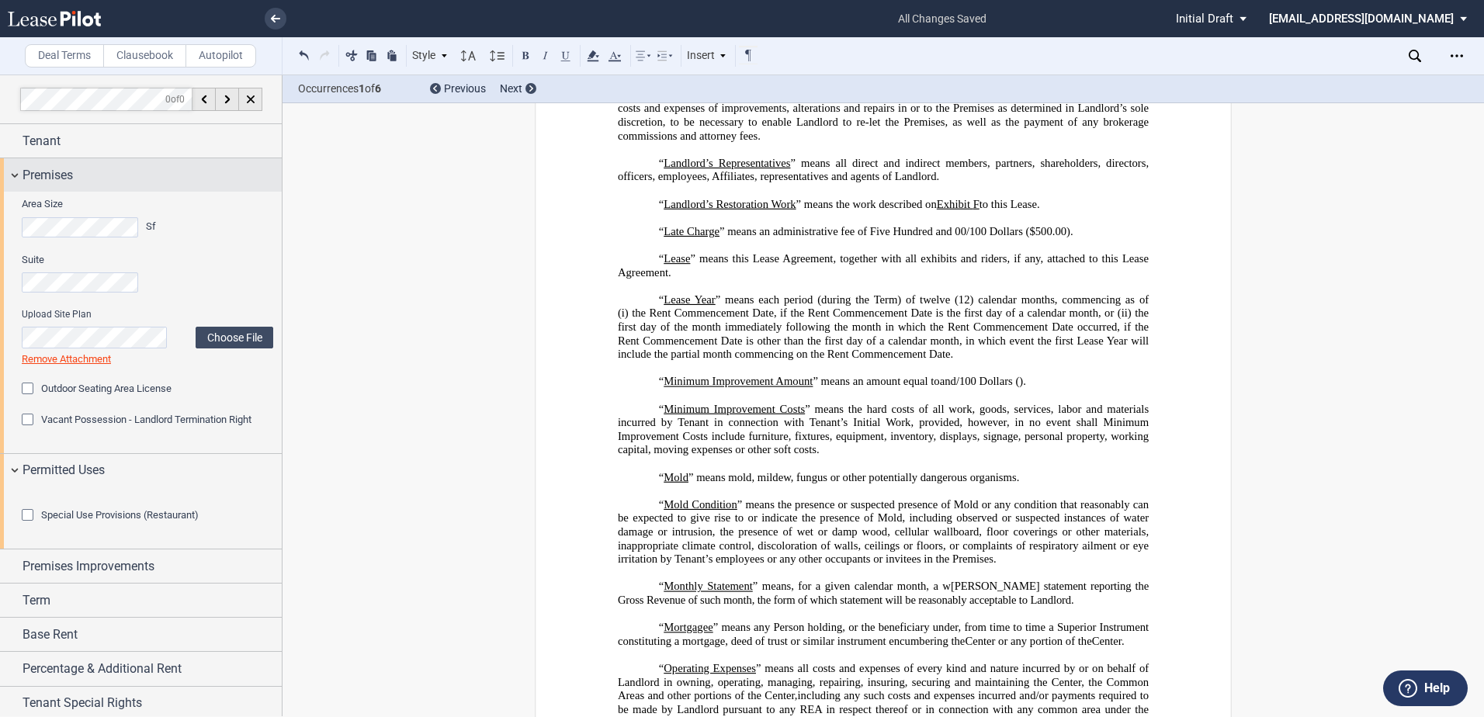
click at [21, 175] on div "Premises" at bounding box center [141, 174] width 282 height 33
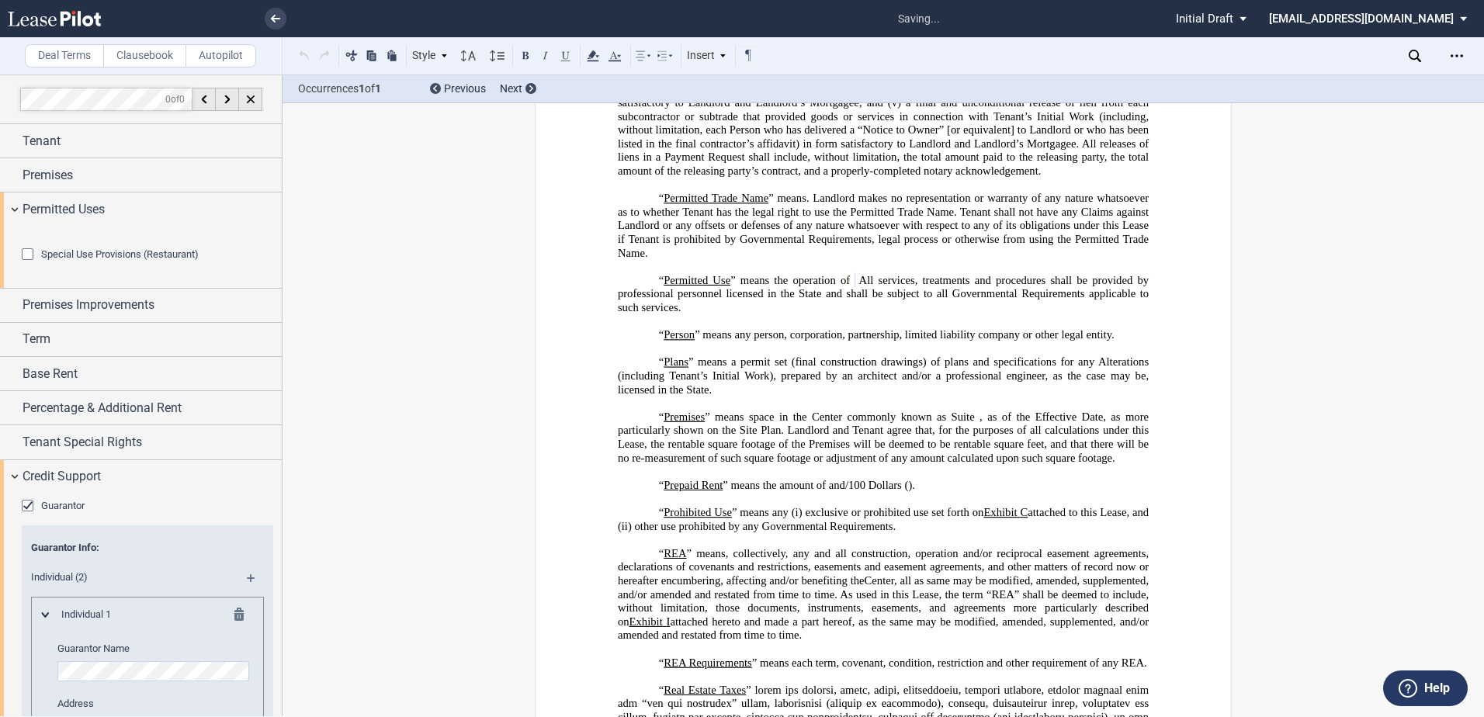
scroll to position [4688, 0]
click at [248, 248] on div at bounding box center [147, 240] width 251 height 16
drag, startPoint x: 1372, startPoint y: 469, endPoint x: 1445, endPoint y: 426, distance: 84.5
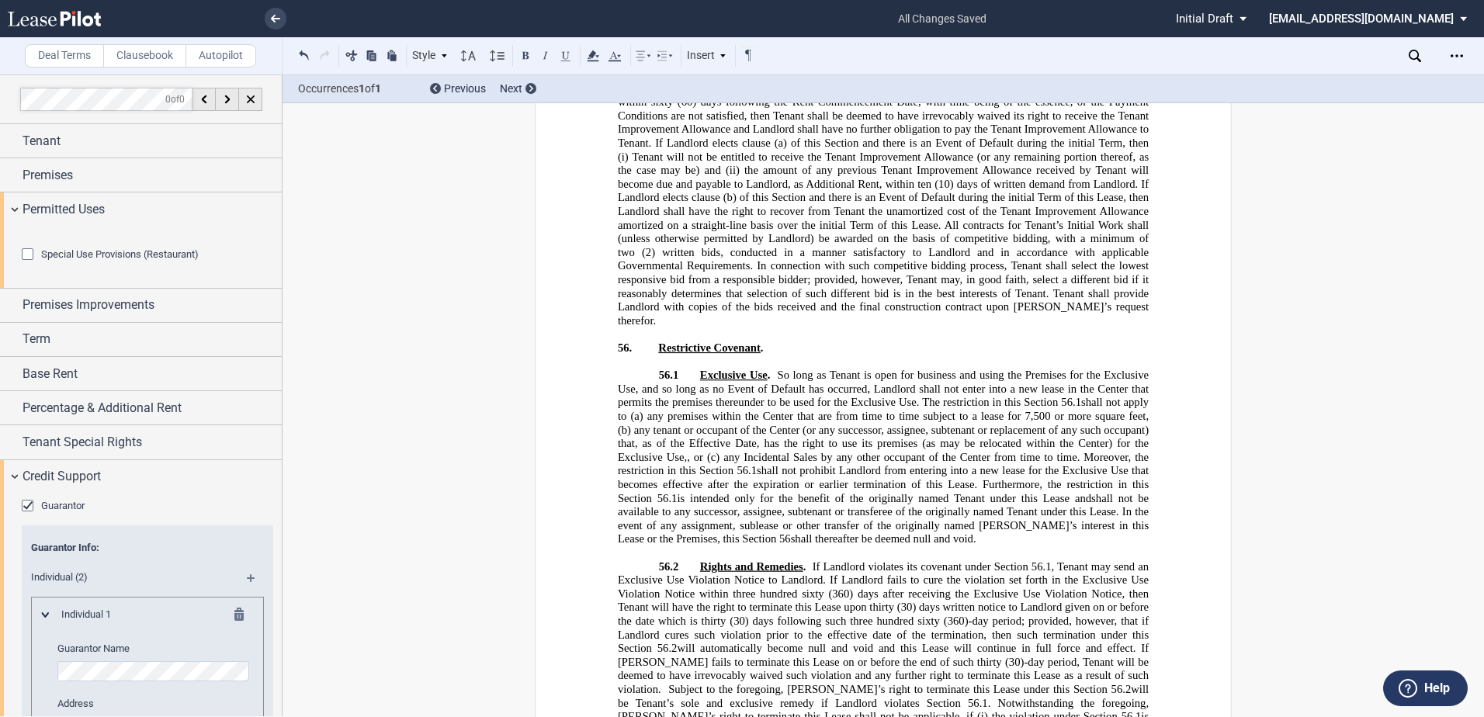
scroll to position [25298, 0]
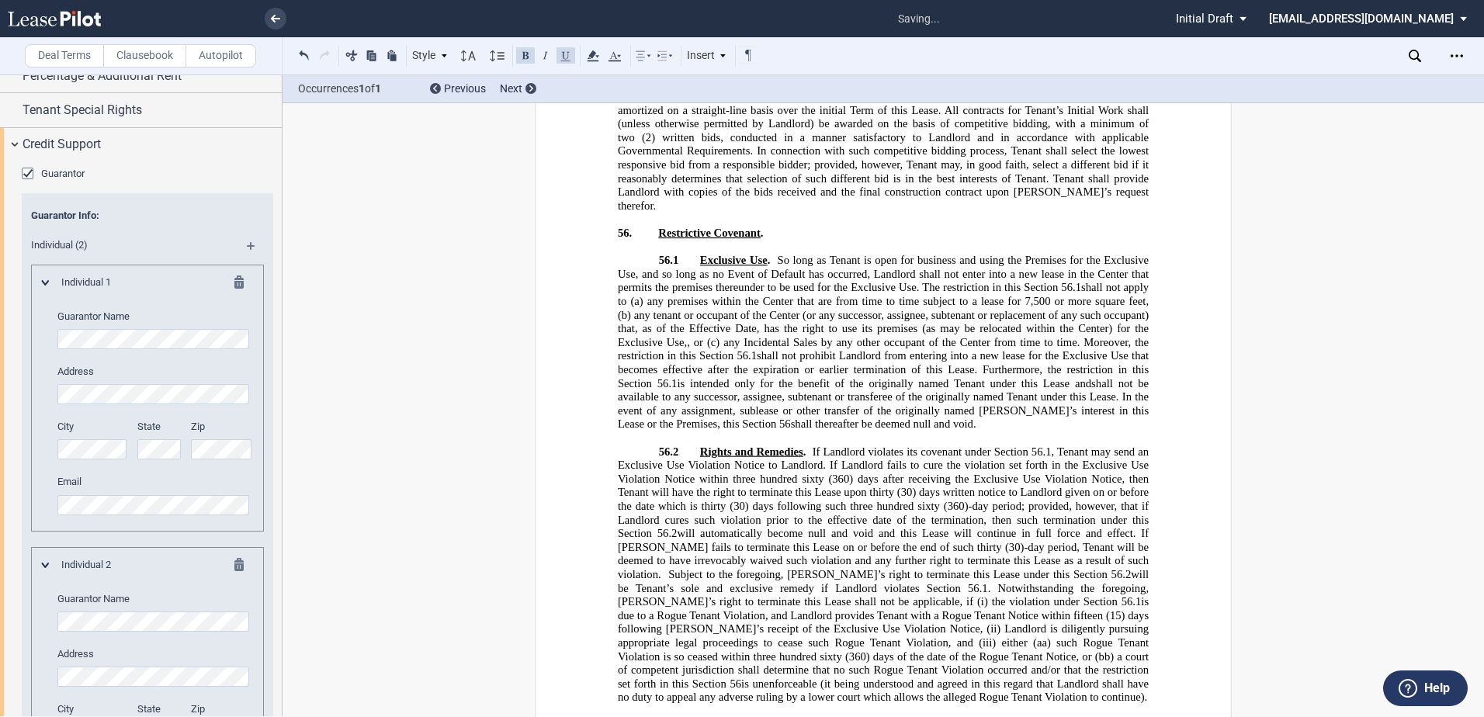
scroll to position [466, 0]
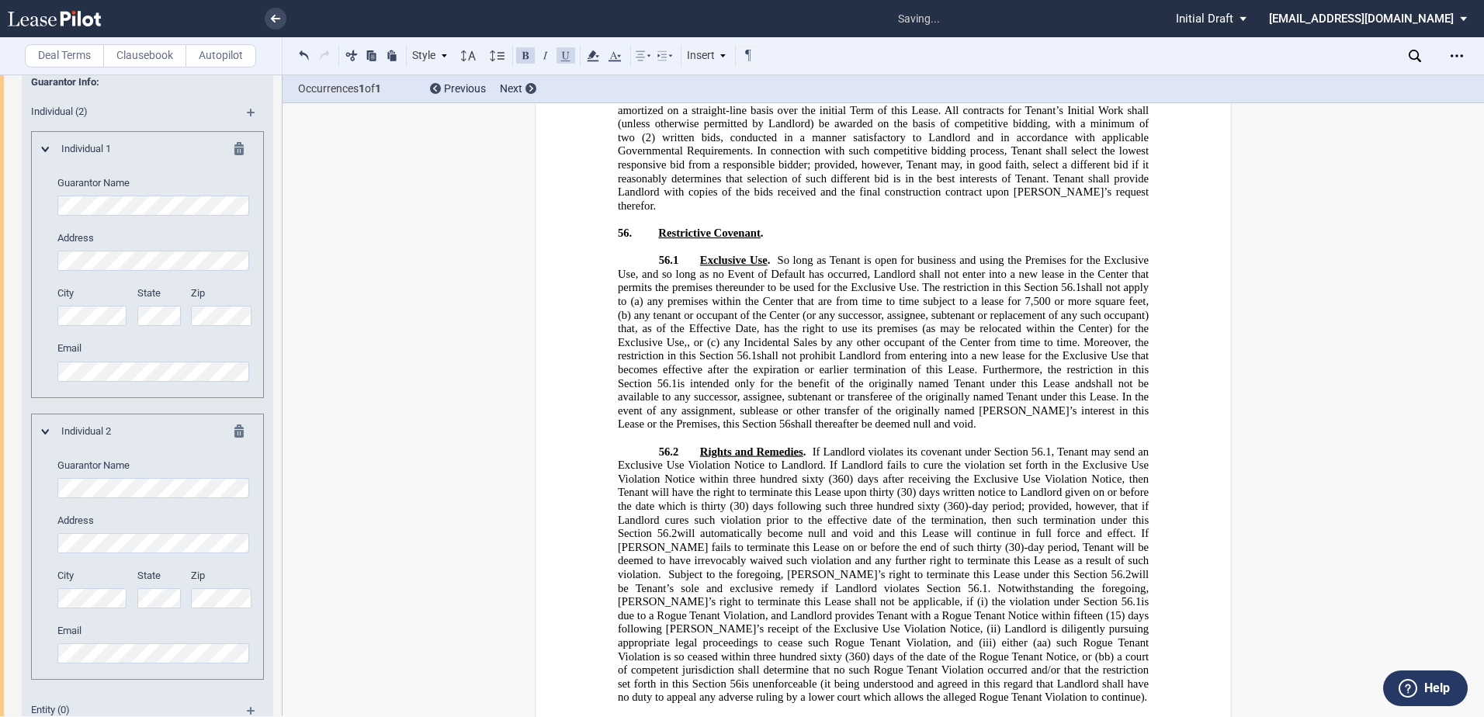
click at [146, 62] on label "Clausebook" at bounding box center [144, 55] width 83 height 23
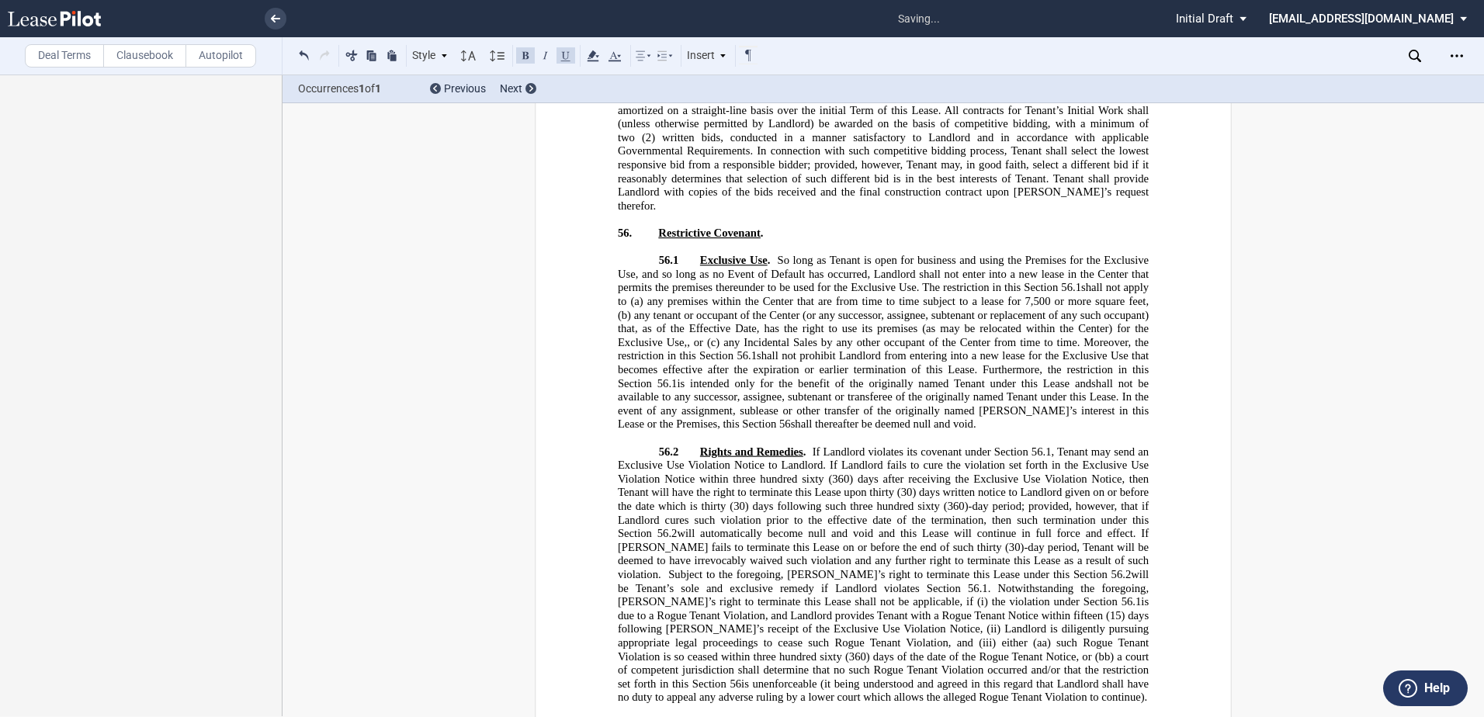
scroll to position [0, 0]
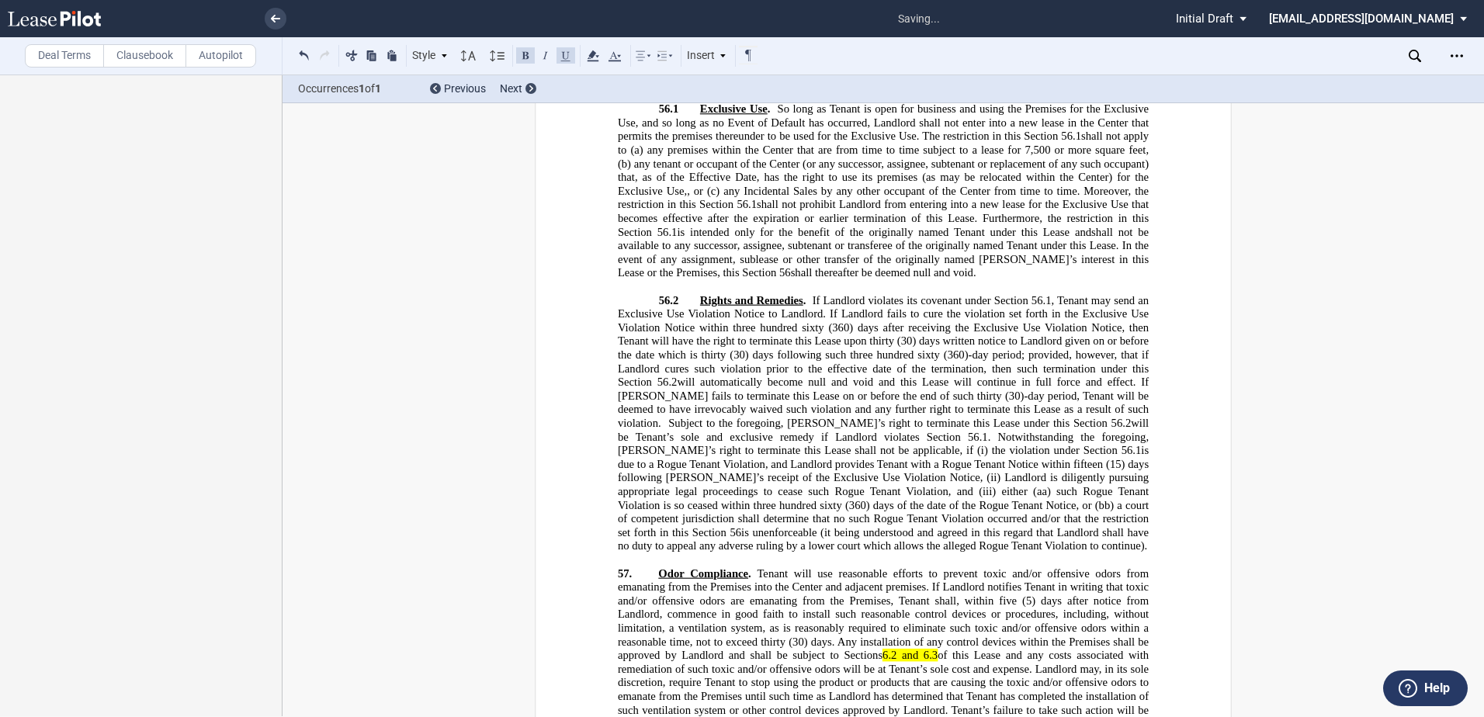
scroll to position [25608, 0]
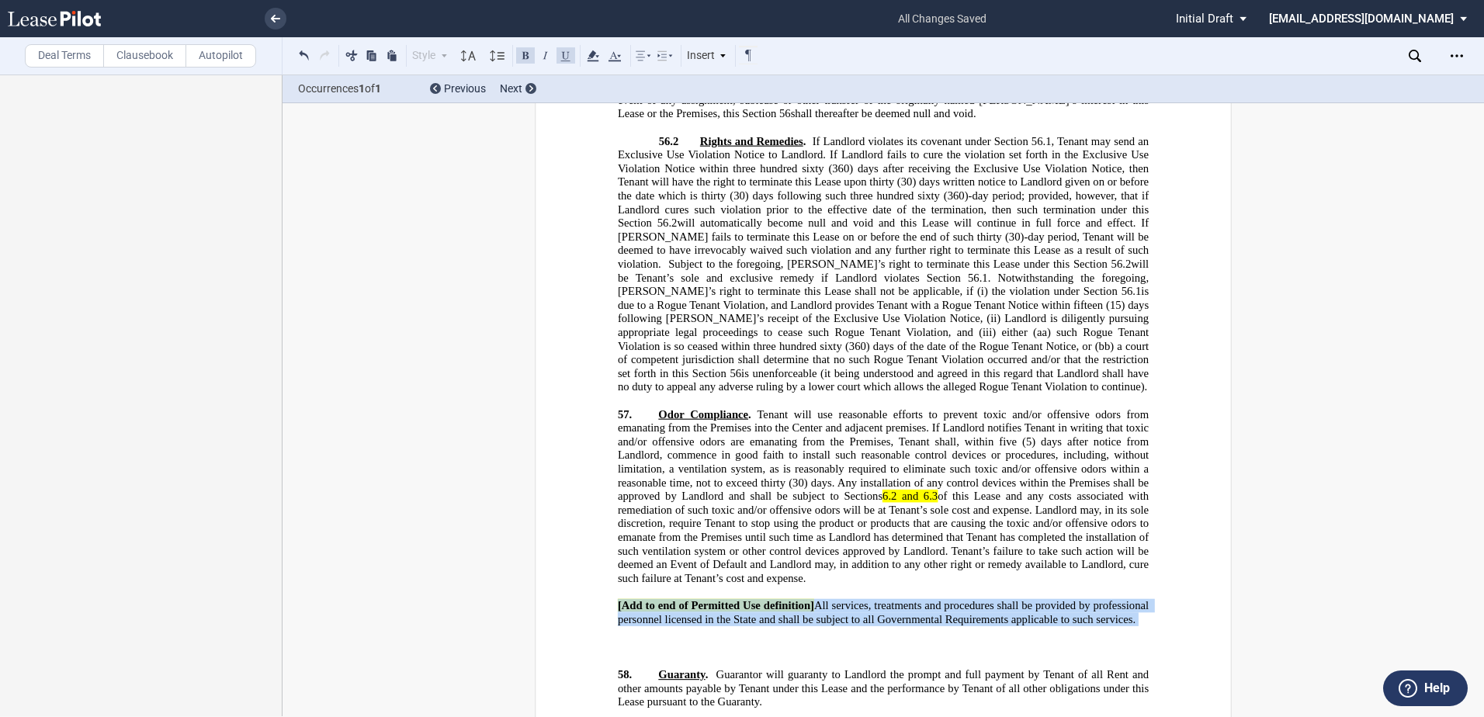
drag, startPoint x: 611, startPoint y: 425, endPoint x: 724, endPoint y: 479, distance: 125.3
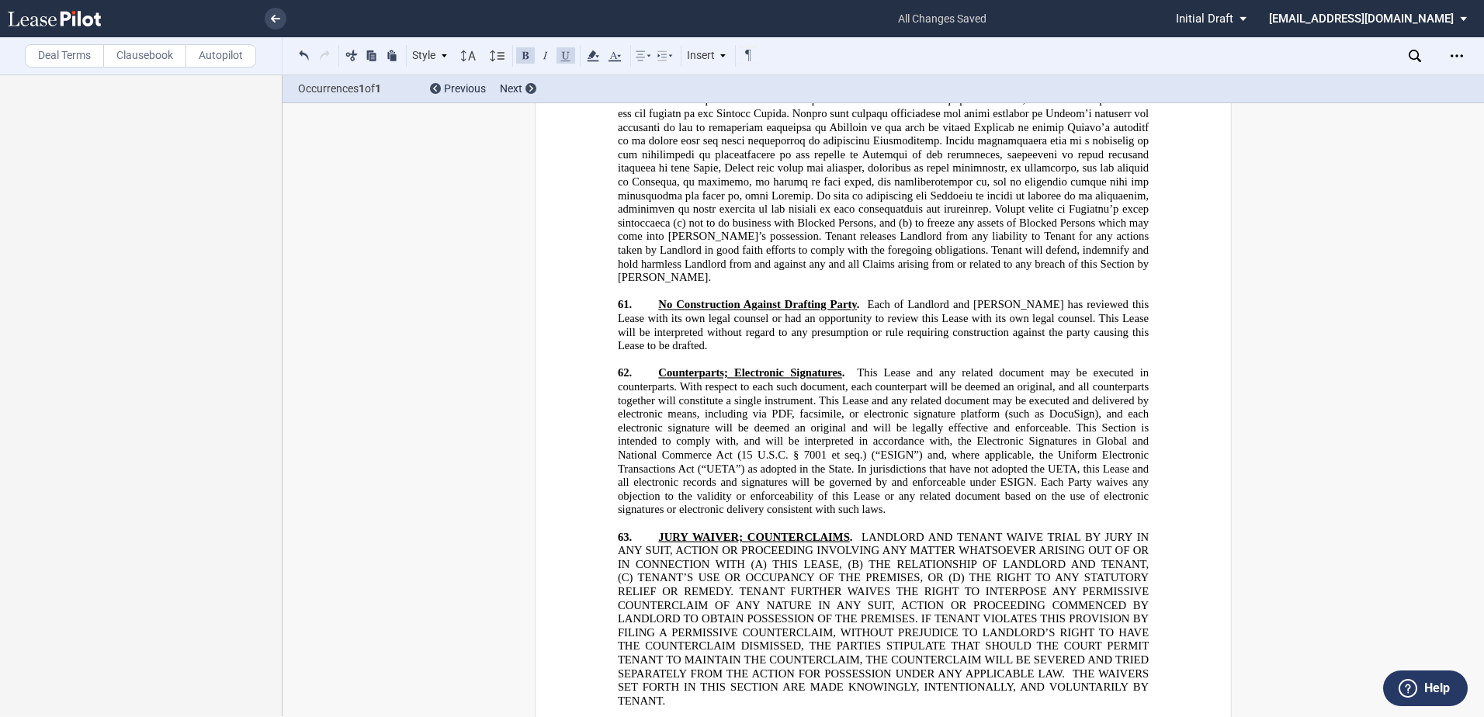
scroll to position [26307, 0]
drag, startPoint x: 1475, startPoint y: 561, endPoint x: 1470, endPoint y: 606, distance: 45.2
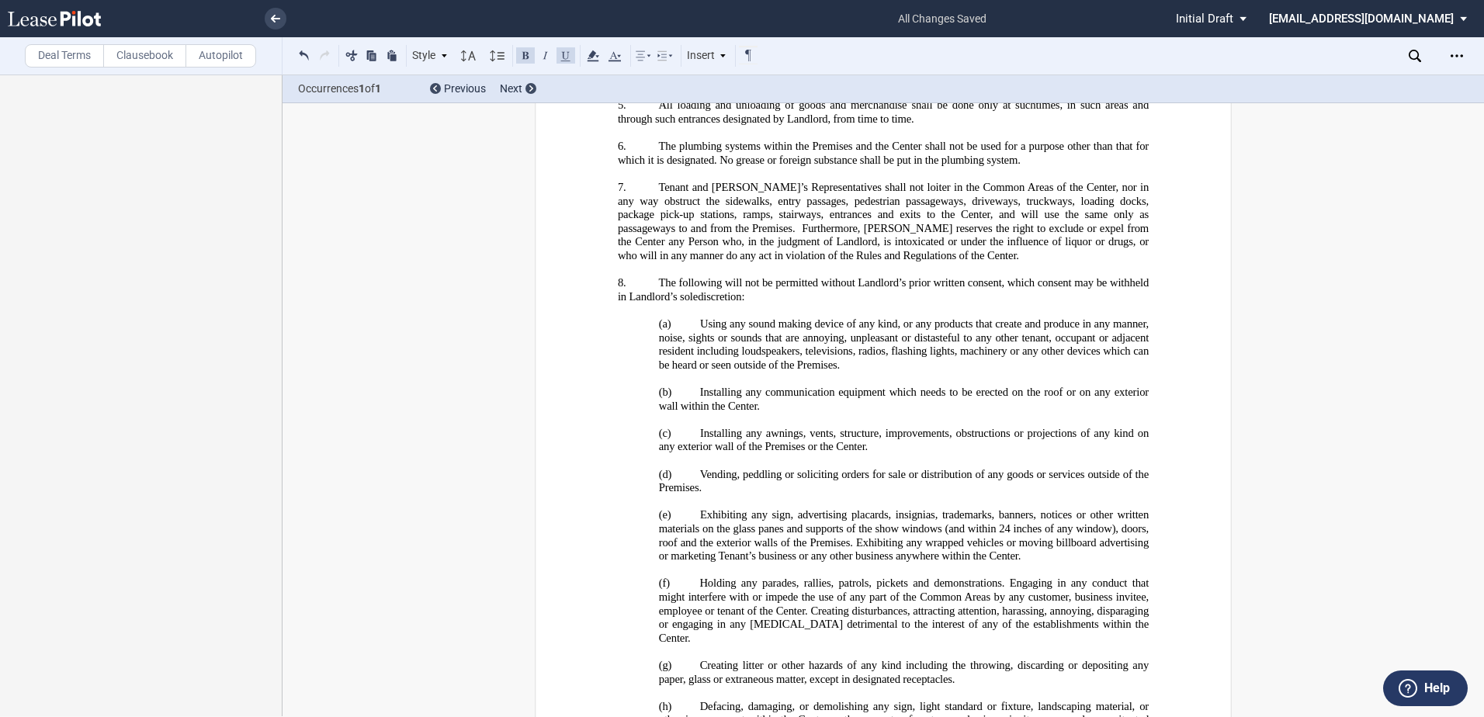
scroll to position [30242, 0]
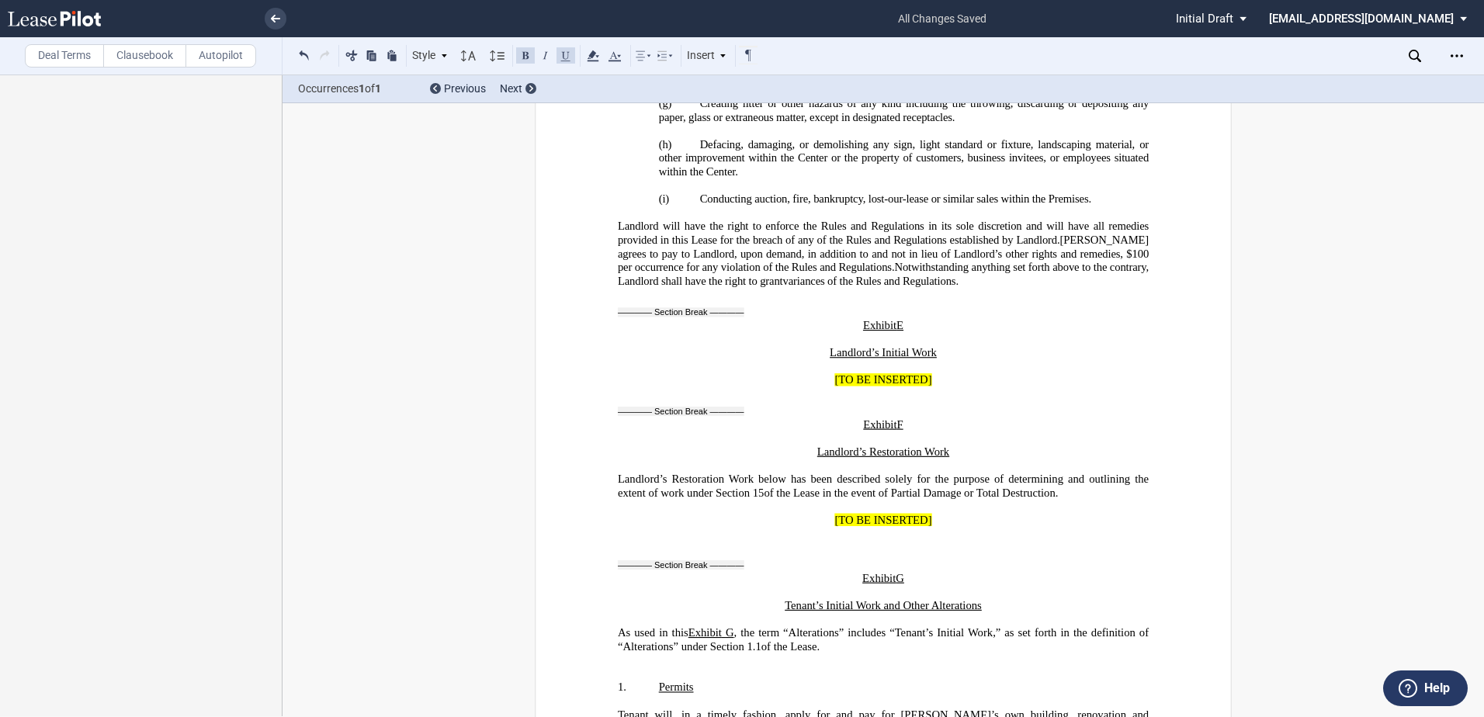
drag, startPoint x: 786, startPoint y: 281, endPoint x: 1063, endPoint y: 276, distance: 277.1
click at [1063, 513] on p "[TO BE INSERTED]" at bounding box center [883, 520] width 531 height 14
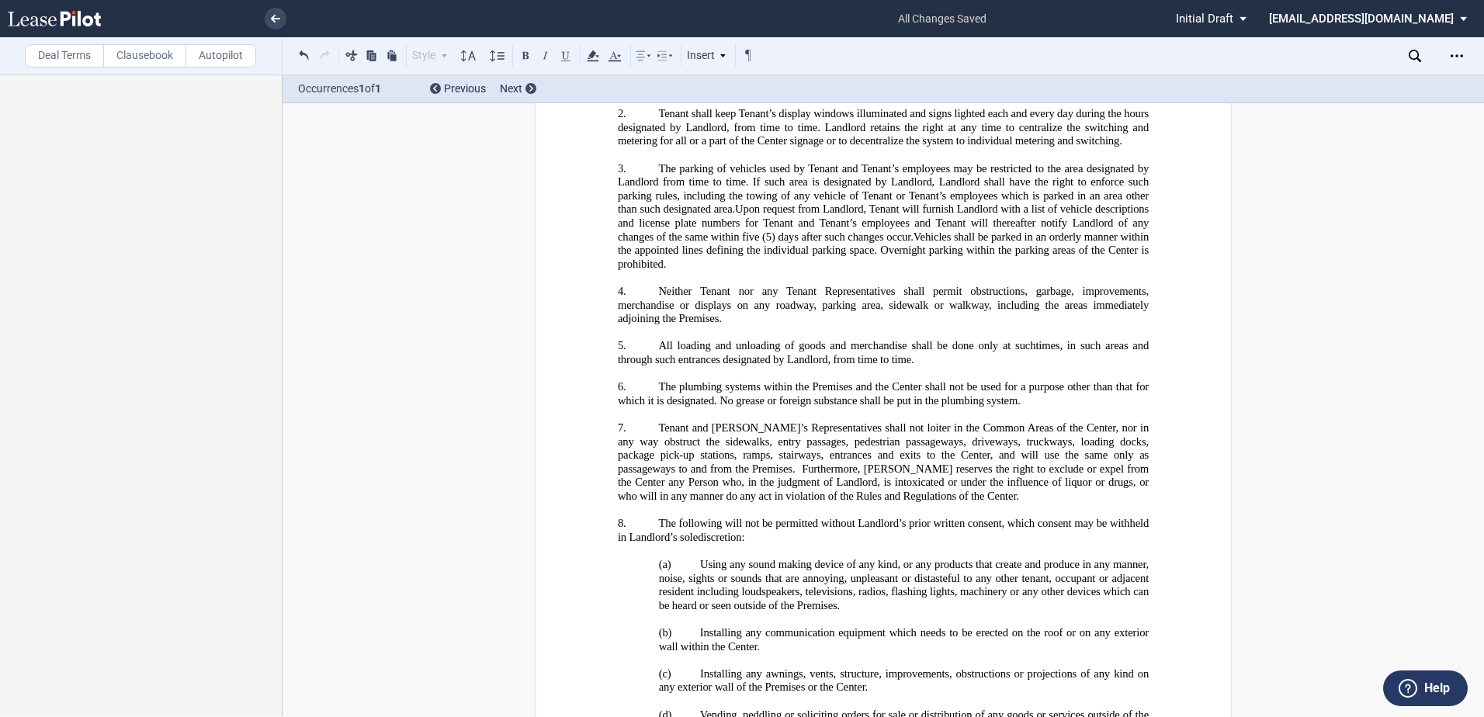
scroll to position [28845, 0]
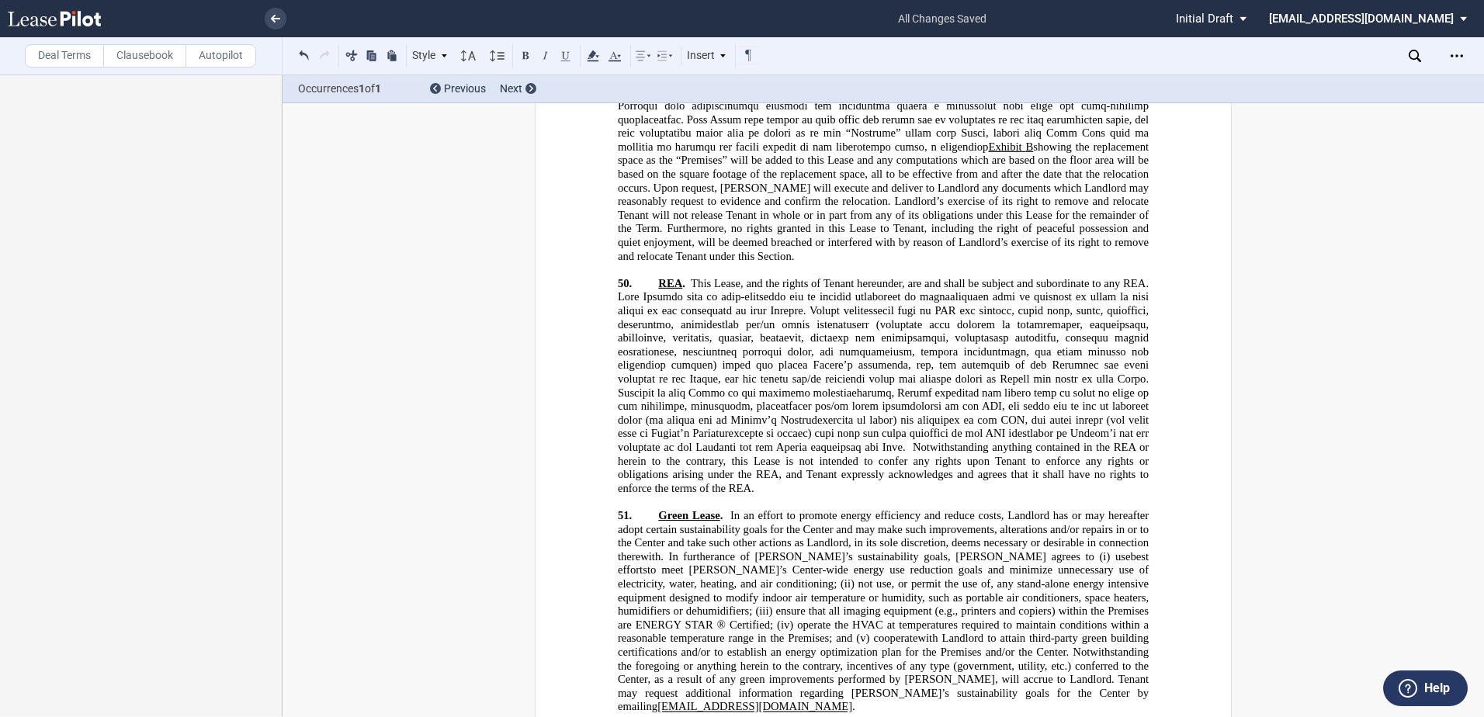
scroll to position [23727, 0]
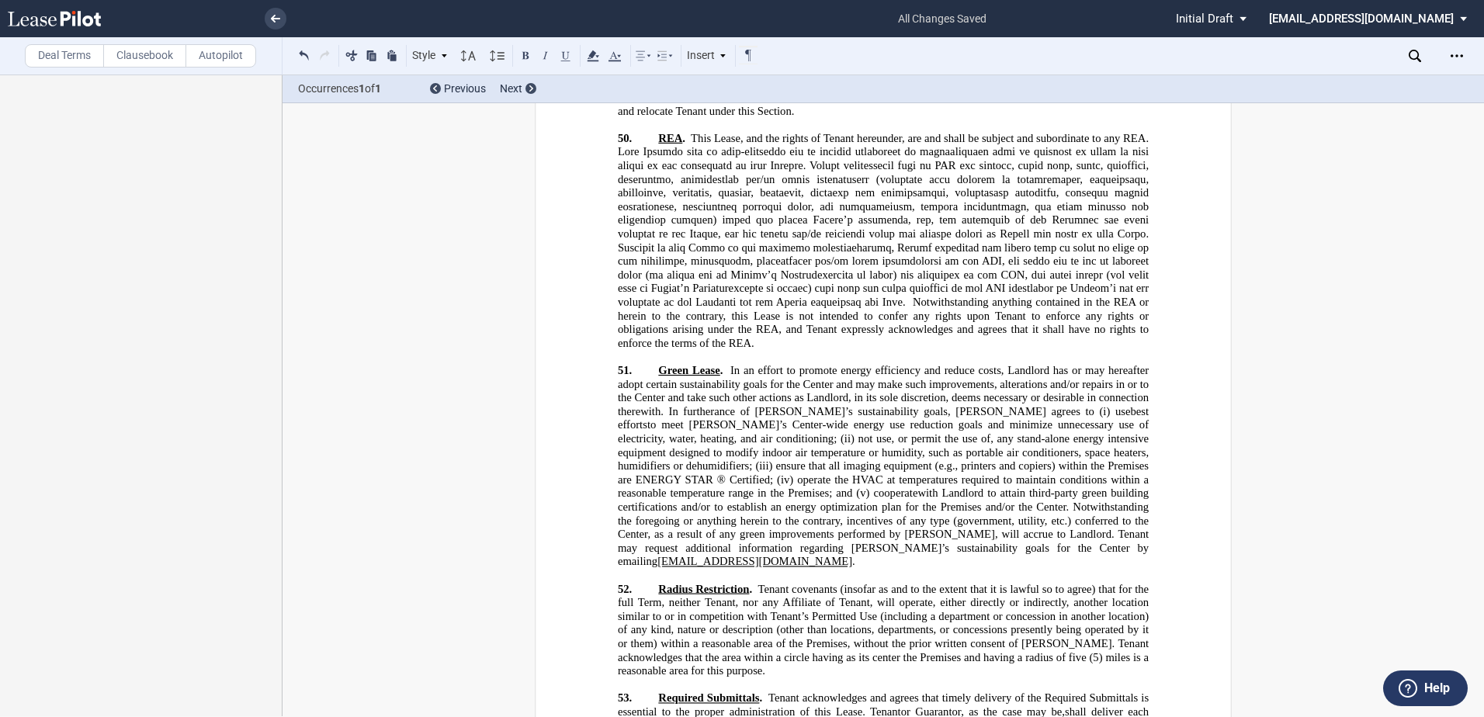
click at [1075, 582] on span "Tenant covenants (insofar as and to the extent that it is lawful so to agree) t…" at bounding box center [885, 622] width 534 height 81
click at [1074, 582] on span "Tenant covenants (insofar as and to the extent that it is lawful so to agree) t…" at bounding box center [885, 622] width 534 height 81
click at [1101, 650] on span "(5) miles is a reasonable area for this purpose." at bounding box center [885, 663] width 534 height 26
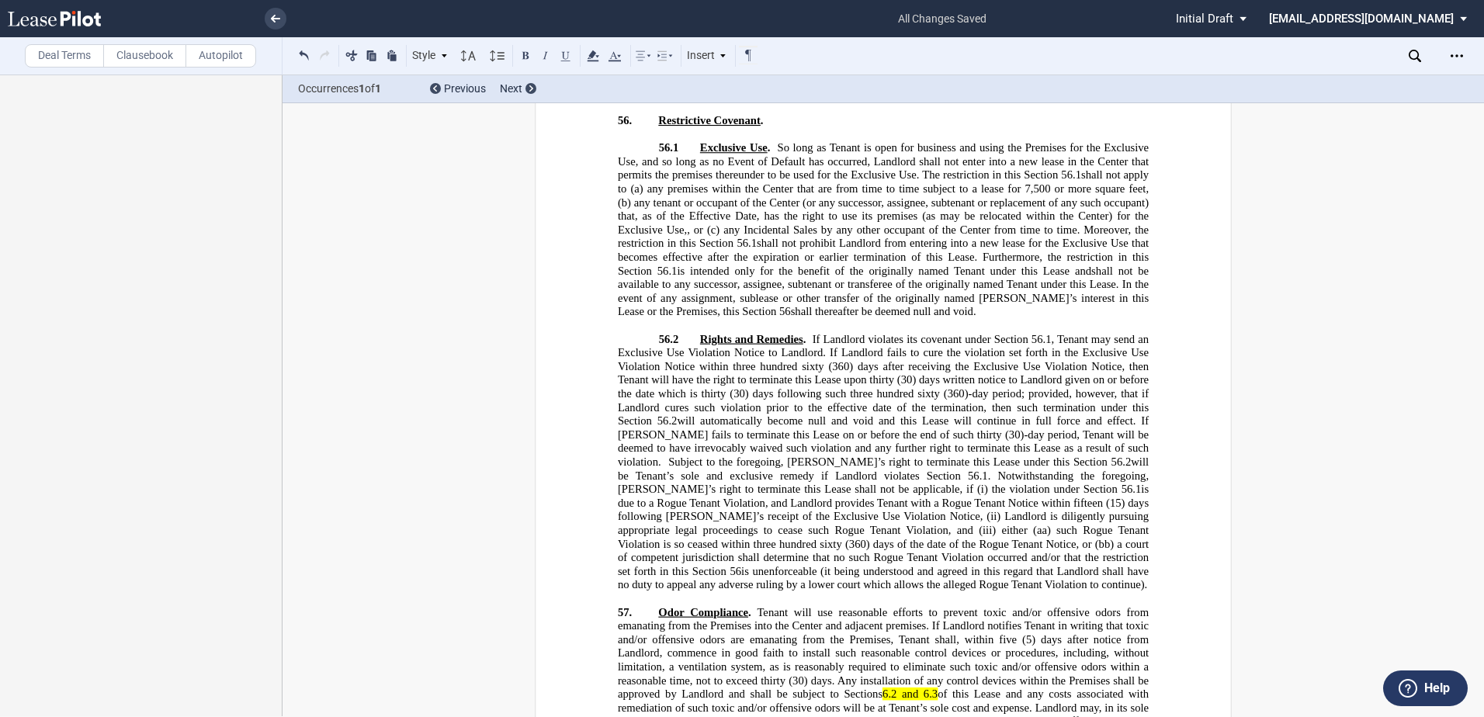
scroll to position [25434, 0]
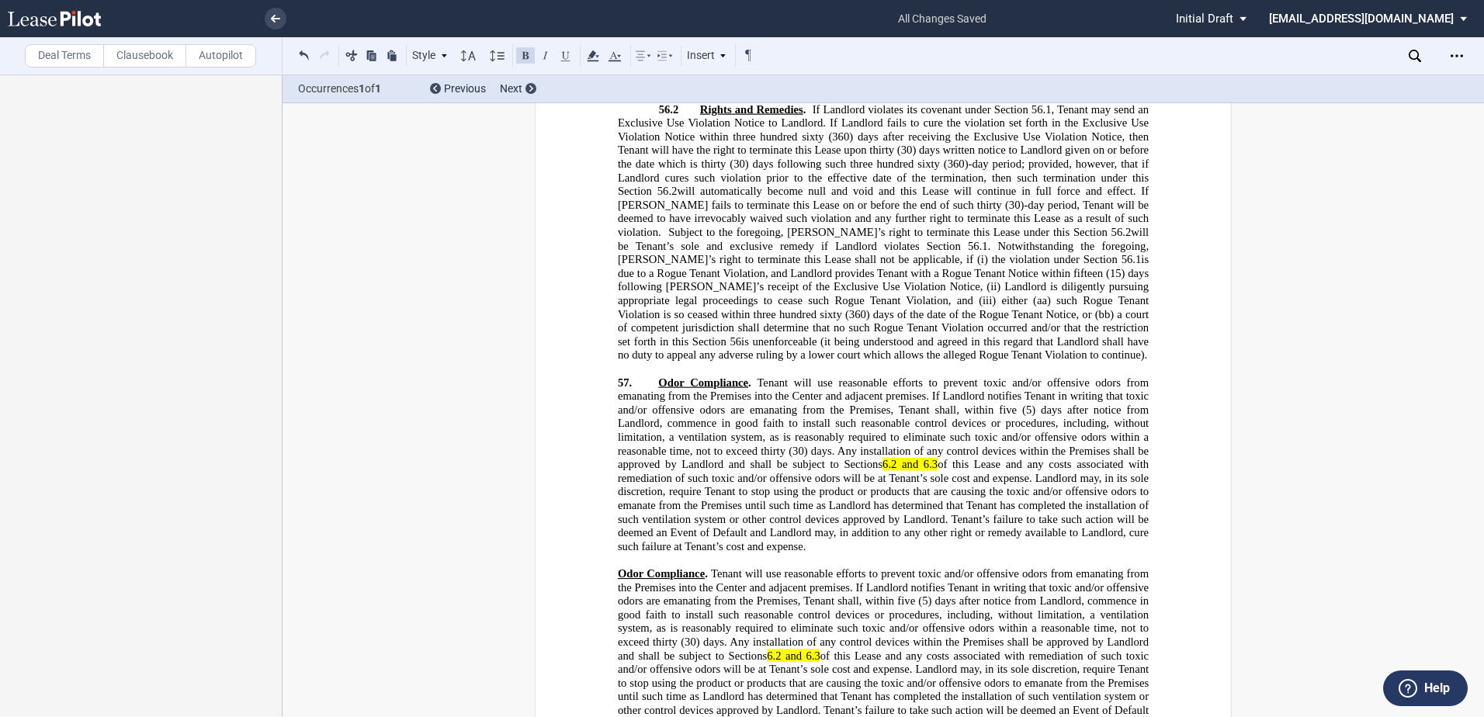
scroll to position [25977, 0]
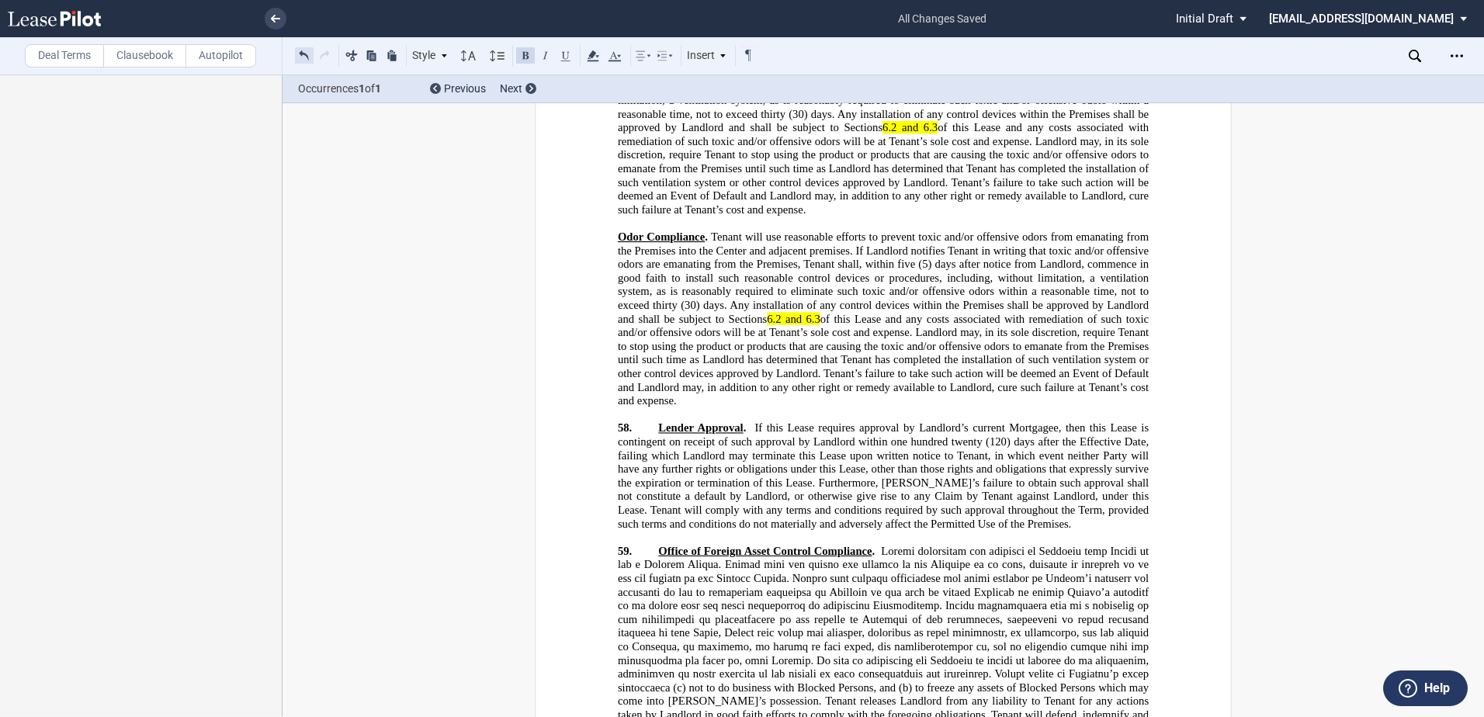
click at [301, 50] on button at bounding box center [304, 55] width 19 height 19
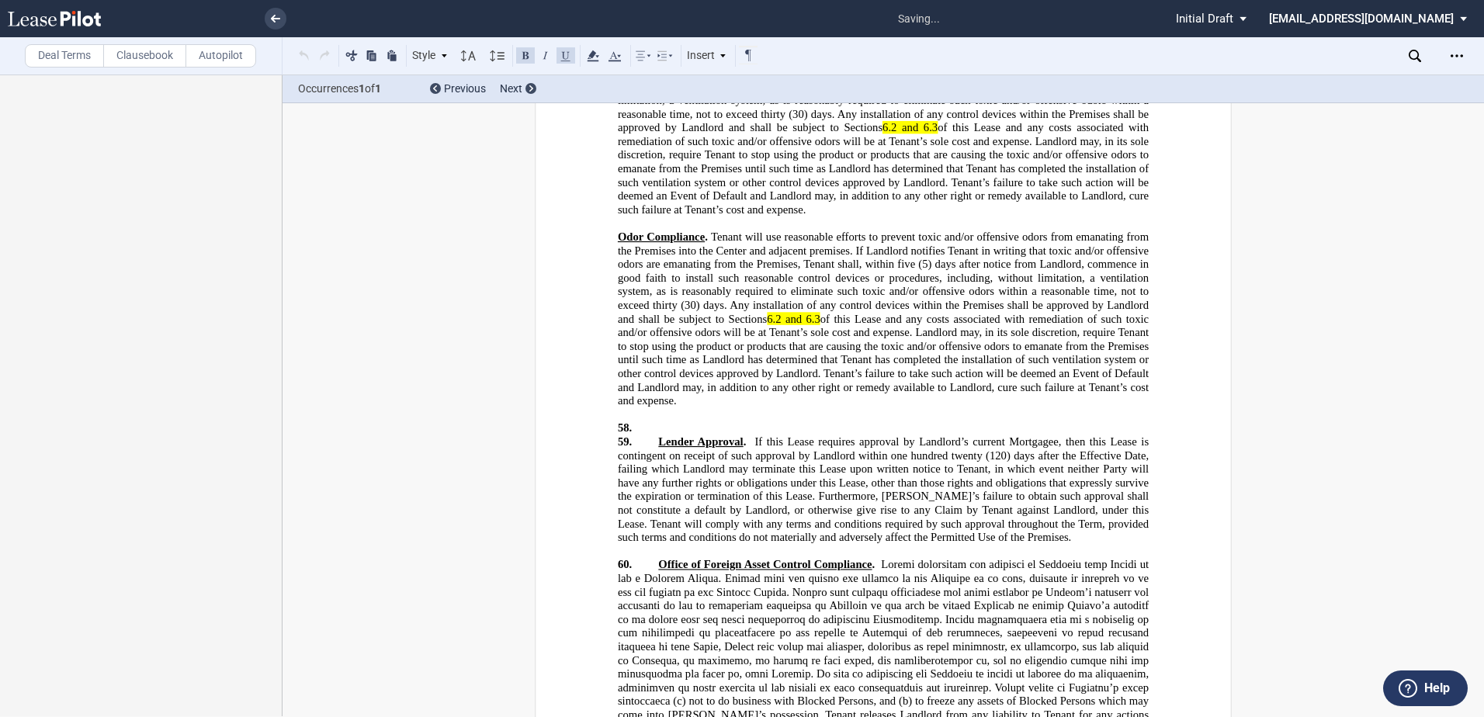
click at [661, 421] on p "58. ﻿" at bounding box center [883, 428] width 531 height 14
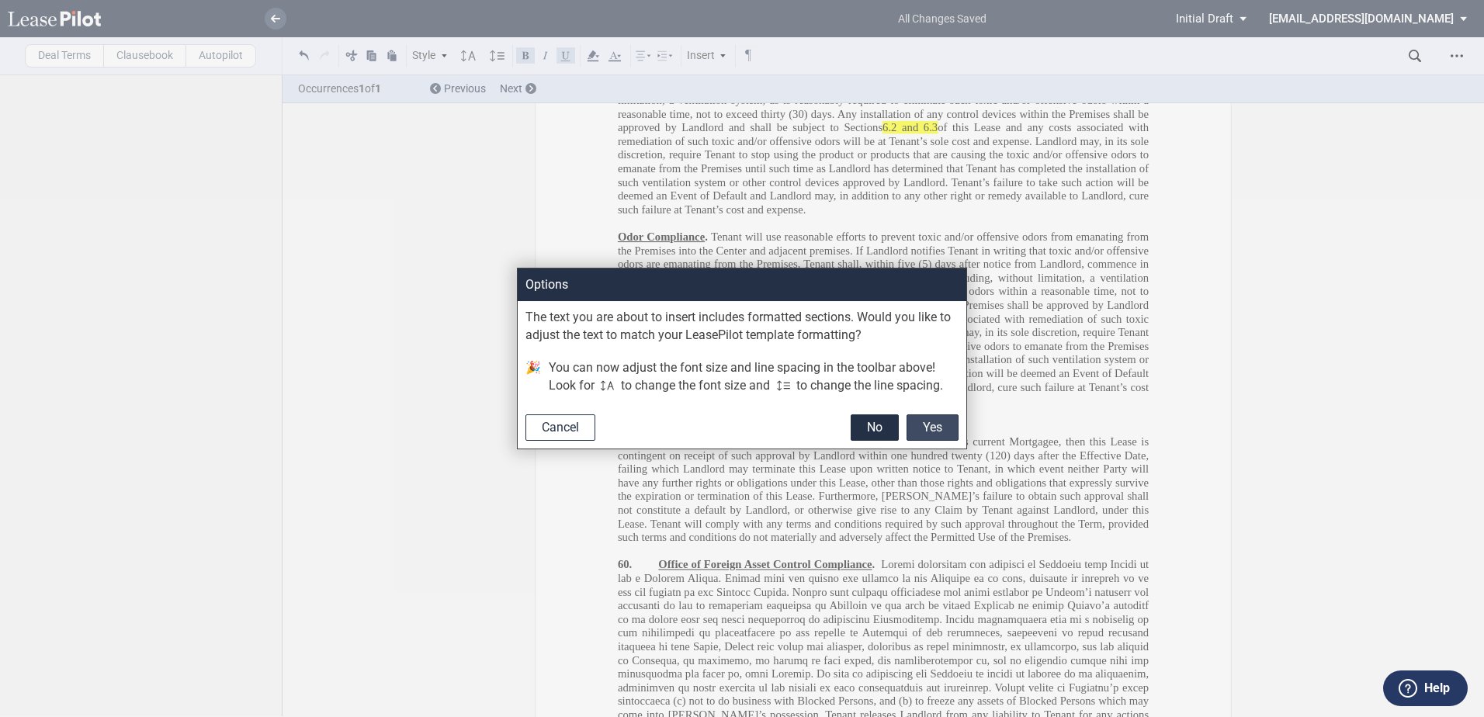
click at [947, 435] on button "Yes" at bounding box center [932, 427] width 52 height 26
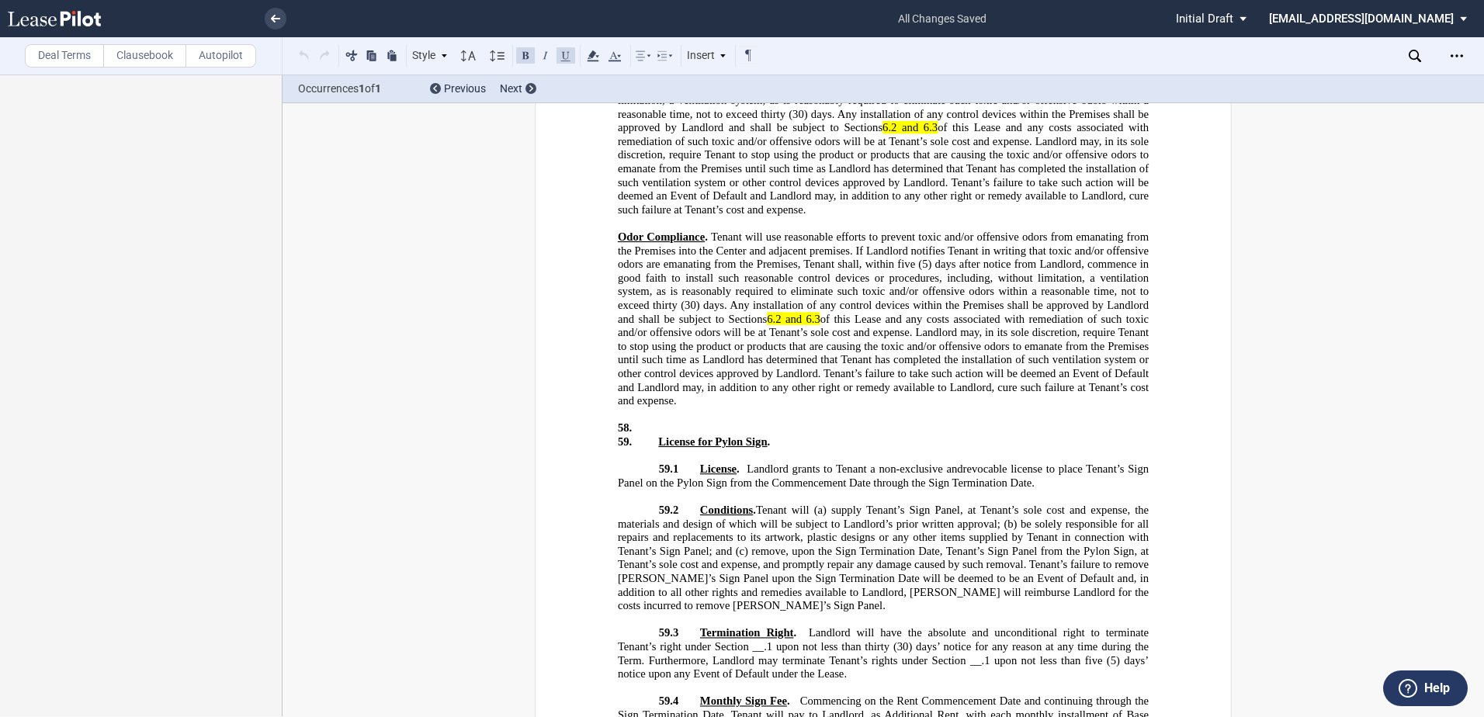
click at [653, 435] on p "59. License for Pylon Sign ." at bounding box center [883, 442] width 531 height 14
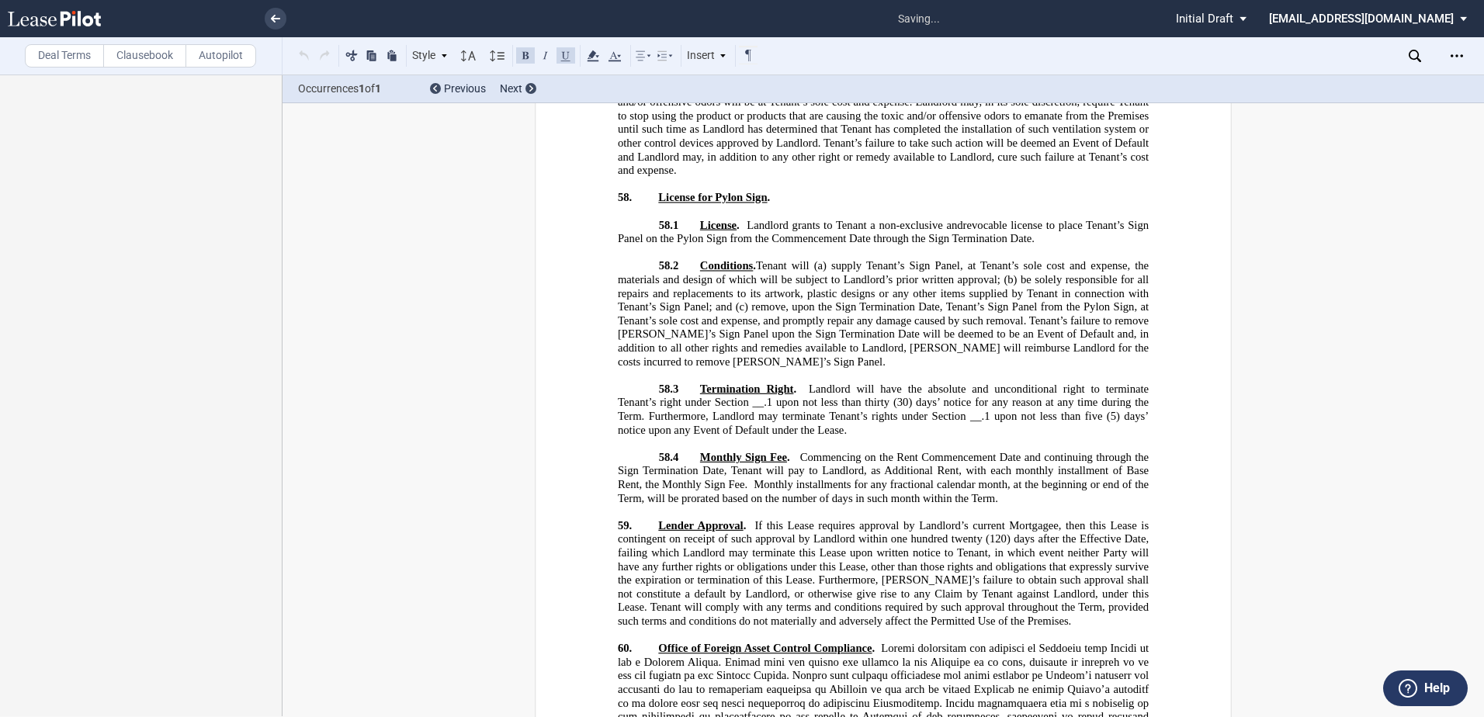
scroll to position [26287, 0]
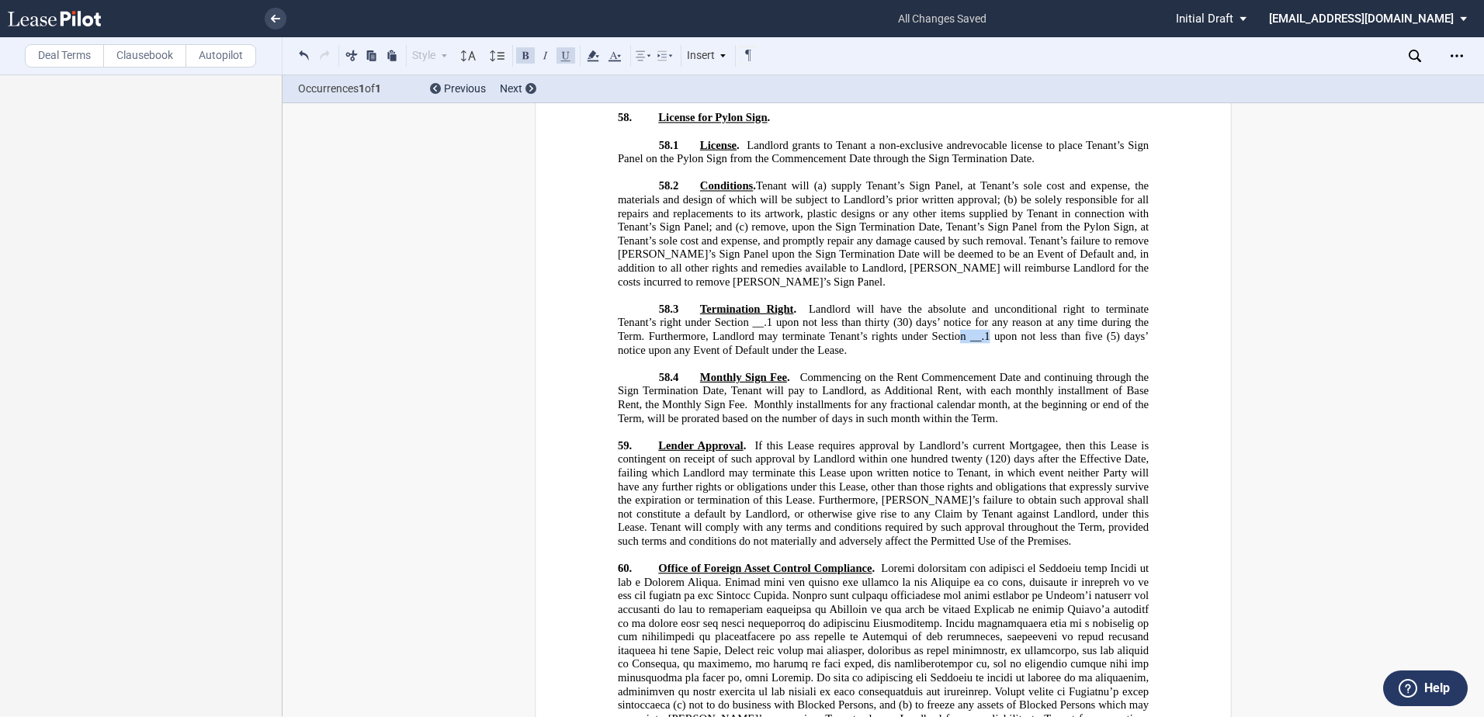
drag, startPoint x: 958, startPoint y: 162, endPoint x: 985, endPoint y: 162, distance: 27.2
click at [985, 303] on span "Landlord will have the absolute and unconditional right to terminate Tenant’s r…" at bounding box center [885, 330] width 534 height 54
click at [594, 64] on icon at bounding box center [593, 56] width 19 height 19
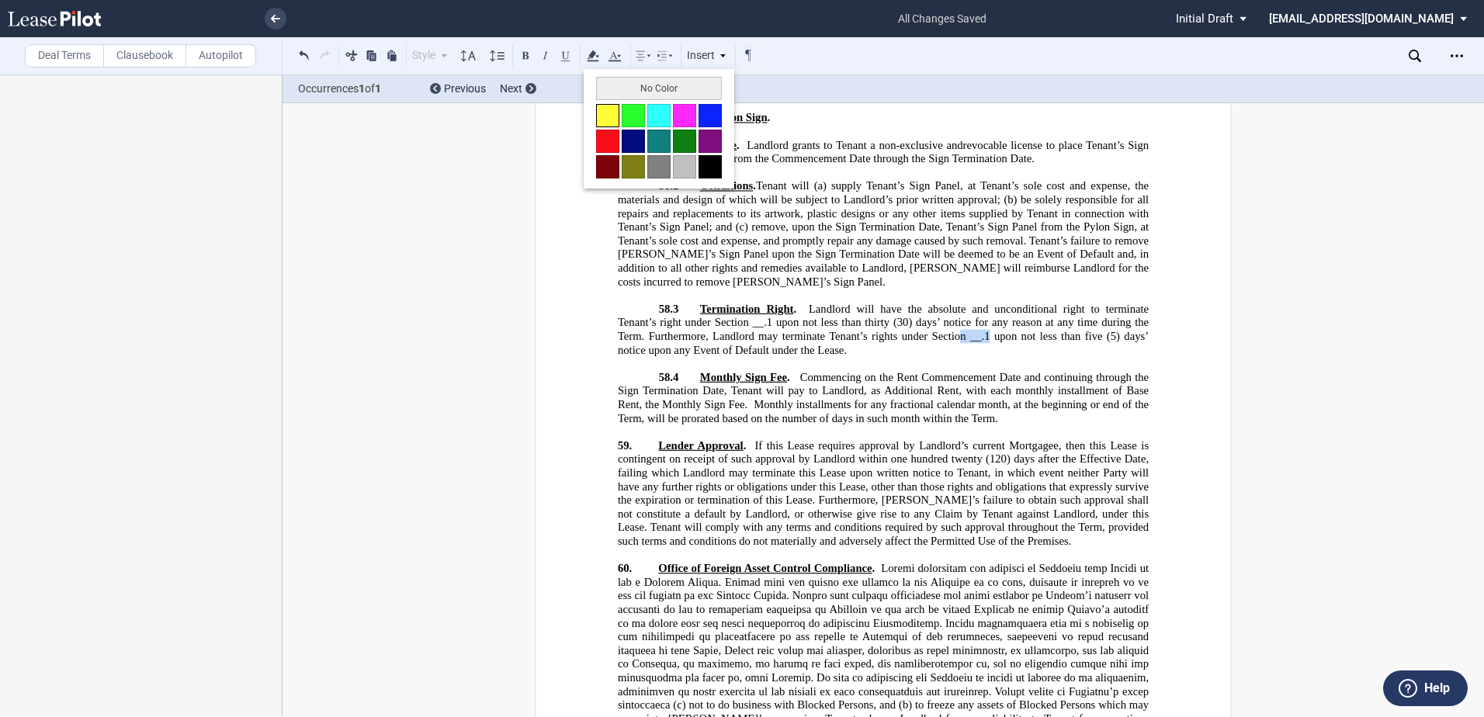
click at [606, 109] on button at bounding box center [607, 115] width 23 height 23
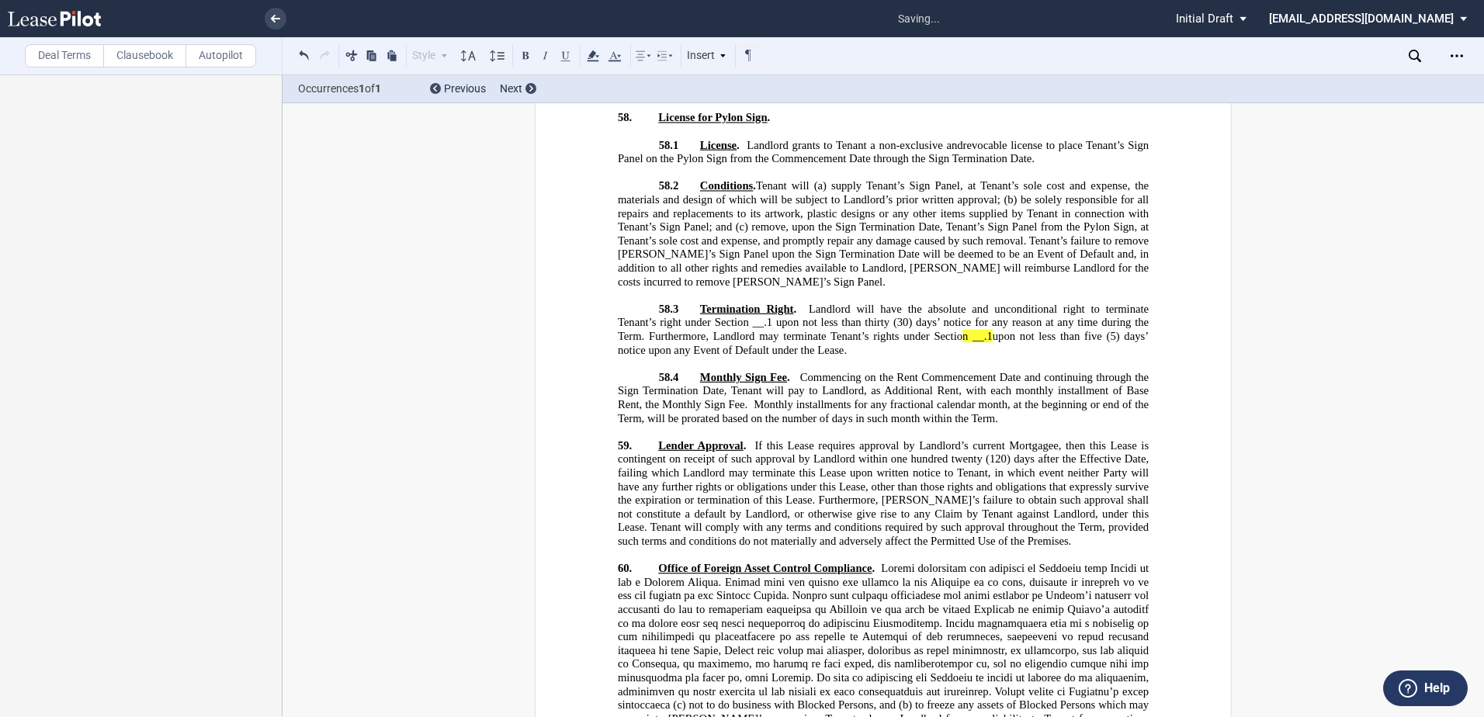
drag, startPoint x: 719, startPoint y: 144, endPoint x: 781, endPoint y: 147, distance: 63.0
click at [781, 303] on span "Landlord will have the absolute and unconditional right to terminate Tenant’s r…" at bounding box center [885, 330] width 534 height 54
drag, startPoint x: 753, startPoint y: 146, endPoint x: 765, endPoint y: 144, distance: 11.9
click at [765, 303] on span "Landlord will have the absolute and unconditional right to terminate Tenant’s r…" at bounding box center [885, 330] width 534 height 54
click at [589, 51] on icon at bounding box center [593, 56] width 19 height 19
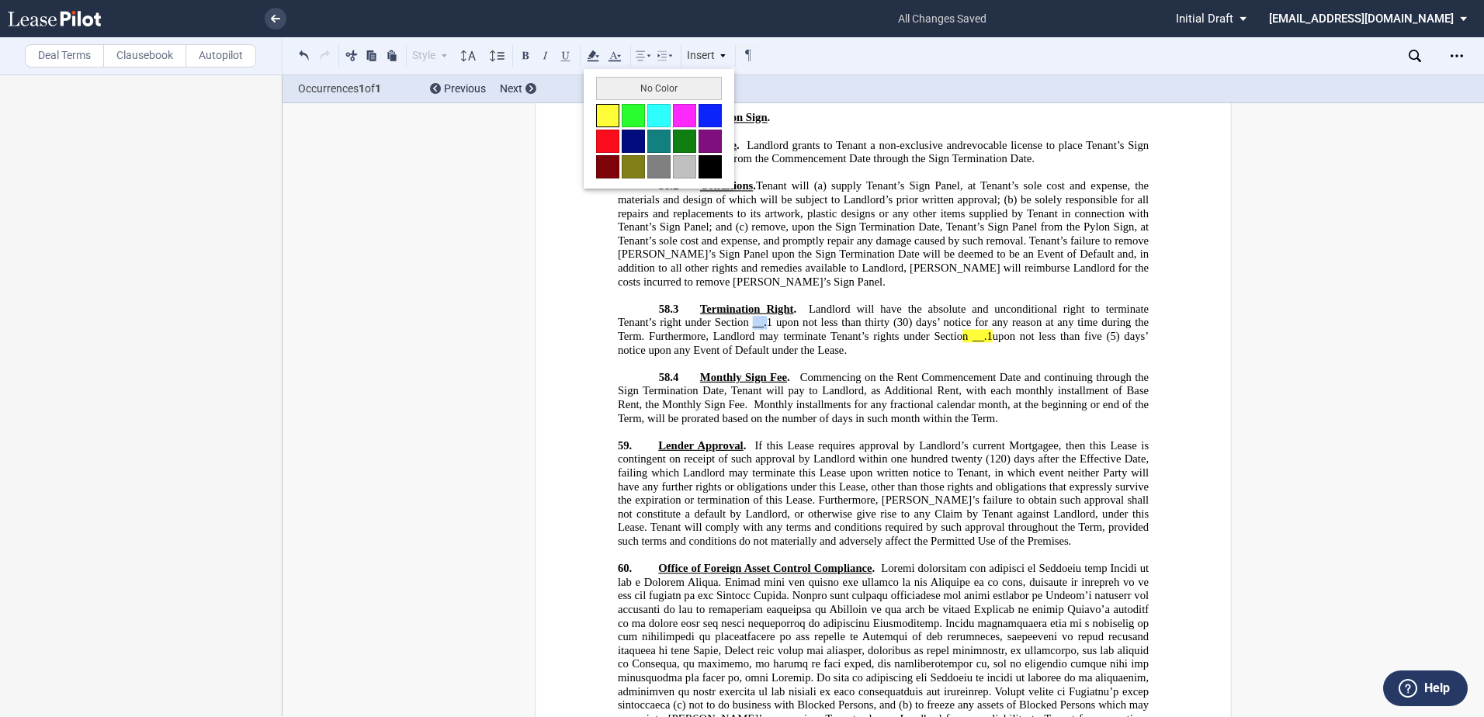
click at [601, 113] on button at bounding box center [607, 115] width 23 height 23
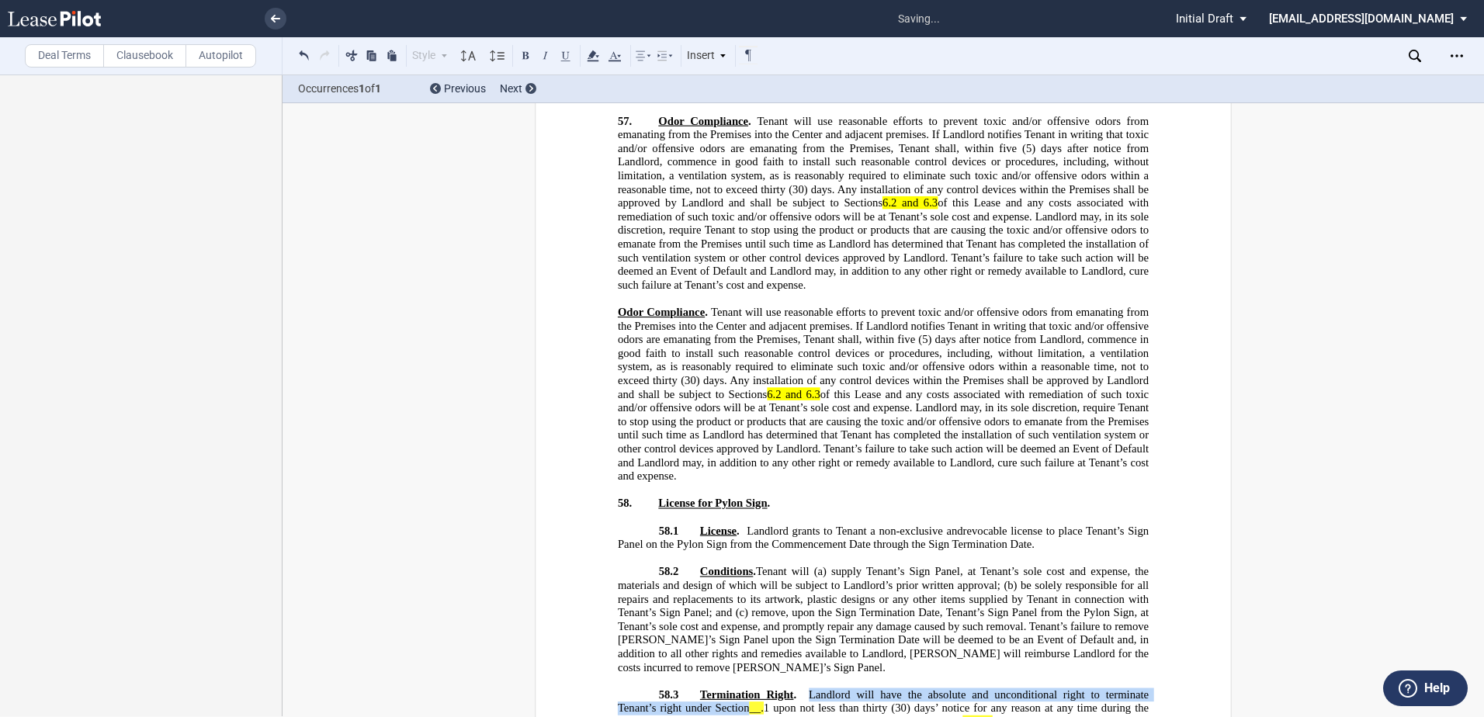
scroll to position [25899, 0]
click at [680, 691] on span "Landlord will have the absolute and unconditional right to terminate Tenant’s r…" at bounding box center [885, 718] width 534 height 54
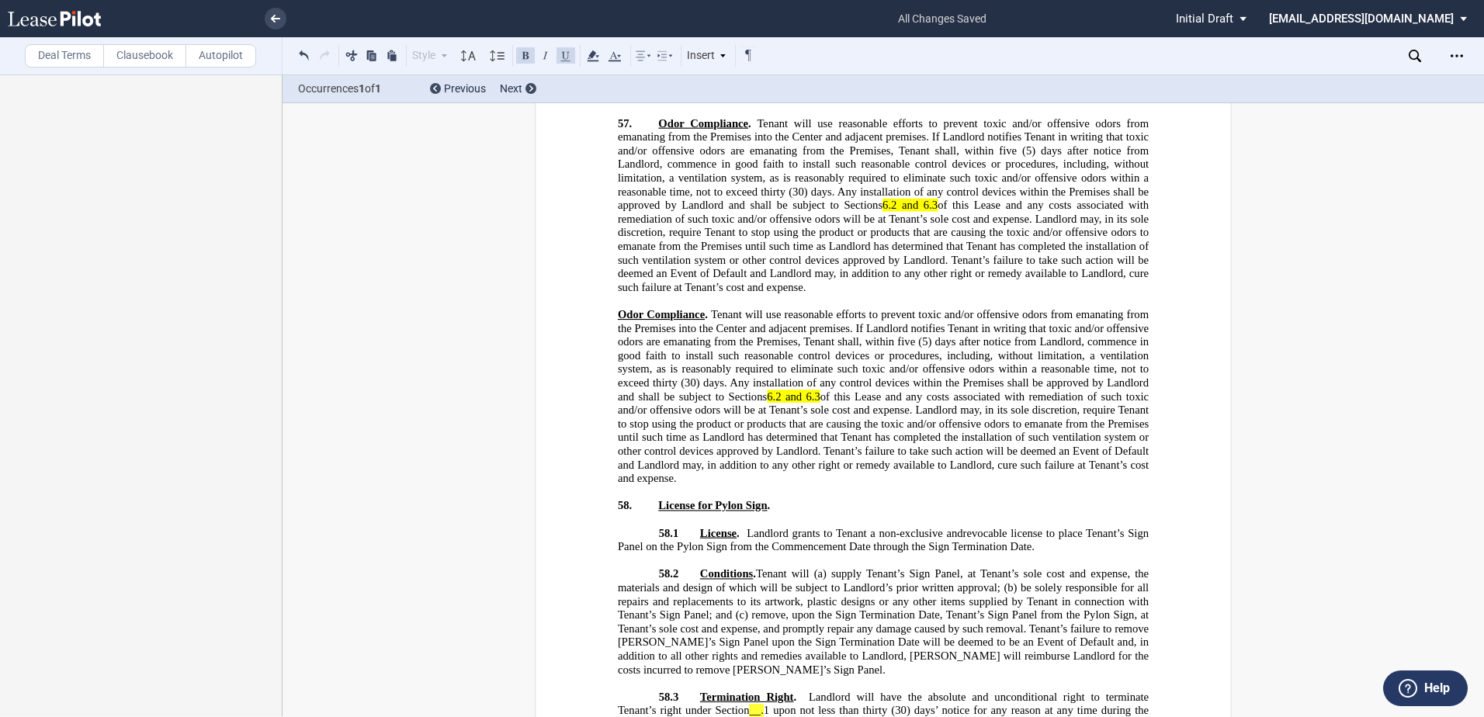
drag, startPoint x: 1013, startPoint y: 627, endPoint x: 681, endPoint y: 589, distance: 334.3
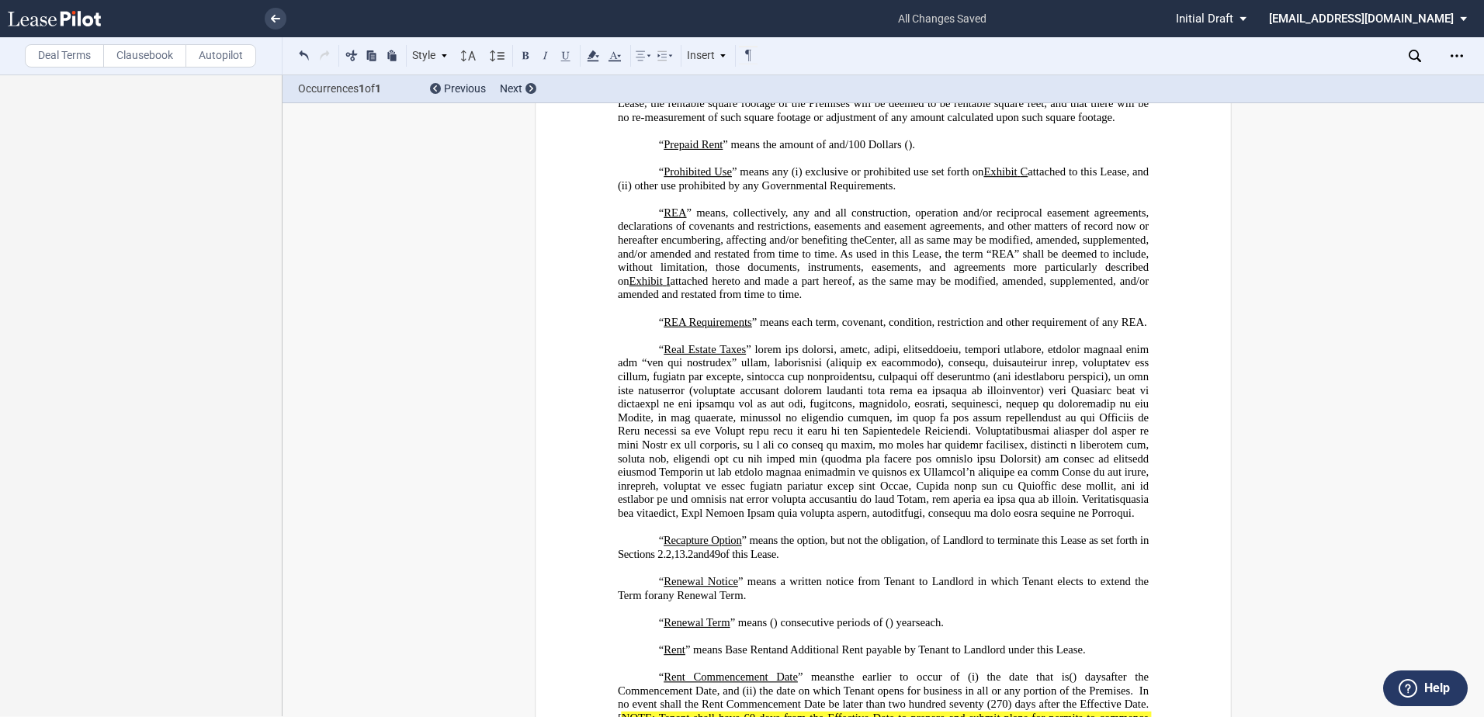
scroll to position [4994, 0]
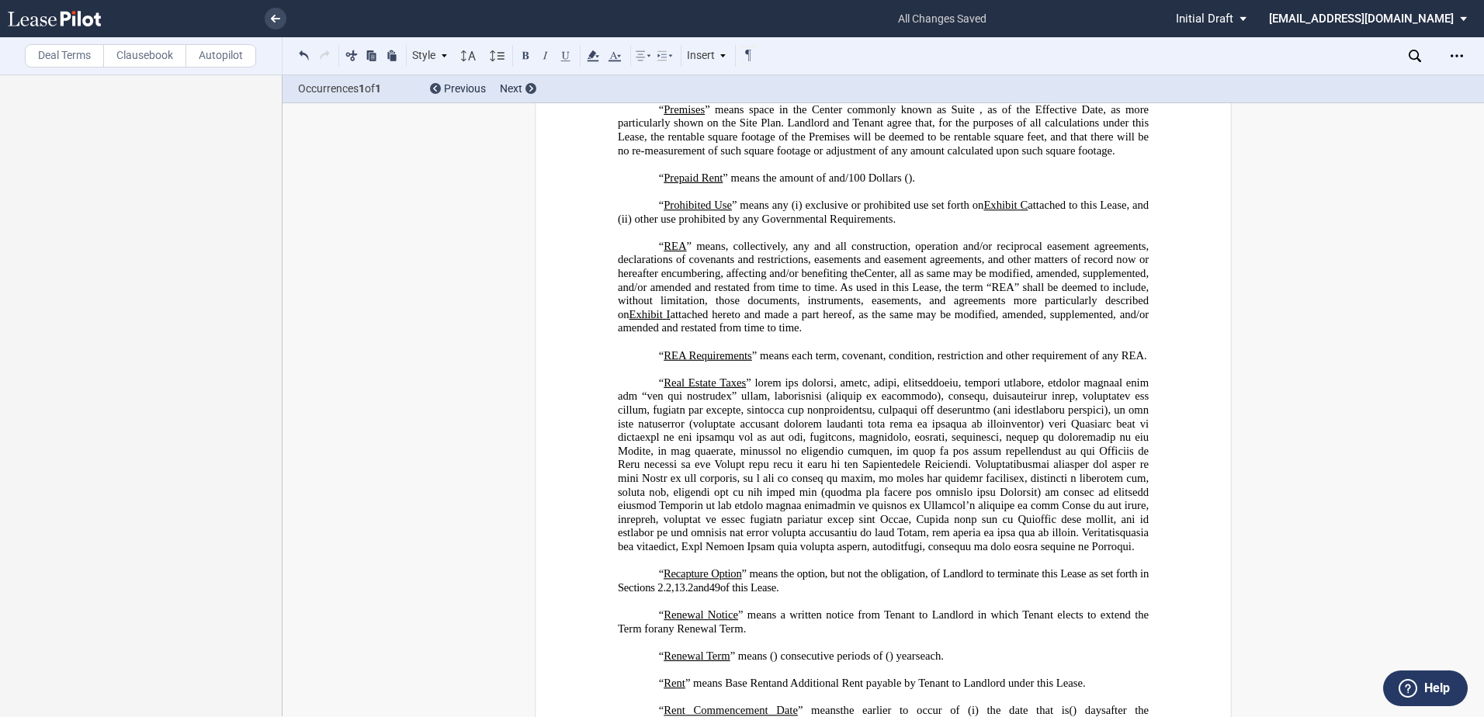
click at [640, 324] on p "“ REA ” means, collectively, any and all construction, operation and/or recipro…" at bounding box center [883, 287] width 531 height 95
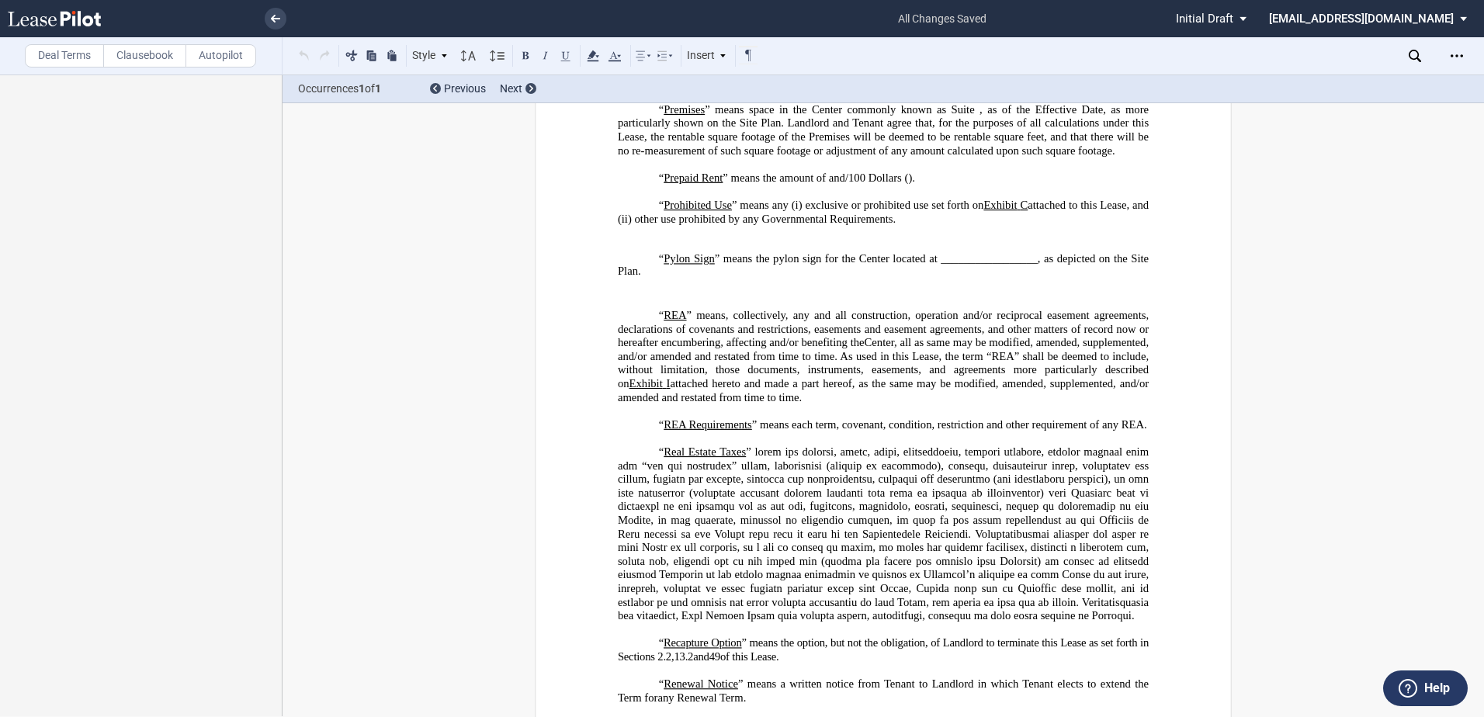
click at [664, 300] on p "﻿" at bounding box center [883, 293] width 531 height 12
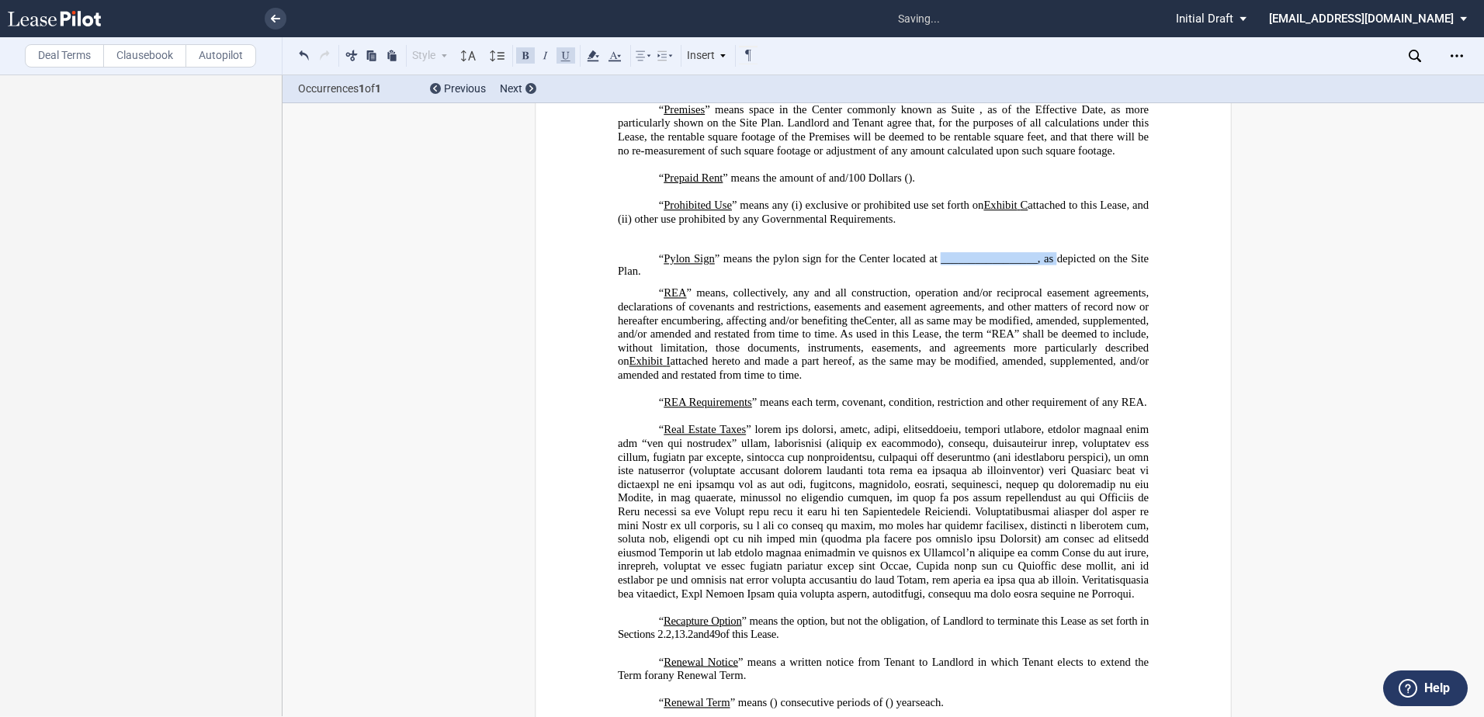
drag, startPoint x: 937, startPoint y: 340, endPoint x: 1053, endPoint y: 334, distance: 116.5
click at [1053, 277] on span "” means the pylon sign for the Center located at _________________, as depicted…" at bounding box center [885, 264] width 534 height 25
click at [594, 50] on icon at bounding box center [593, 56] width 19 height 19
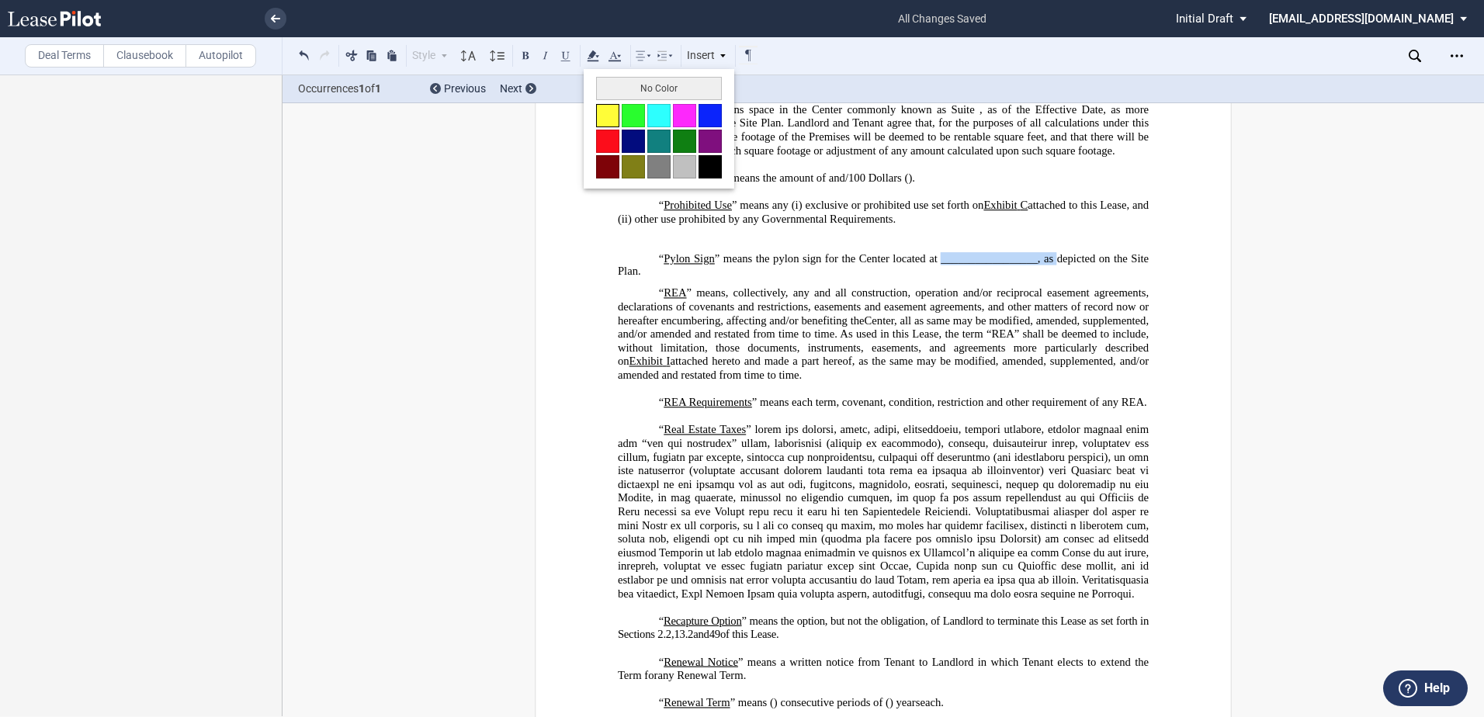
click at [601, 119] on button at bounding box center [607, 115] width 23 height 23
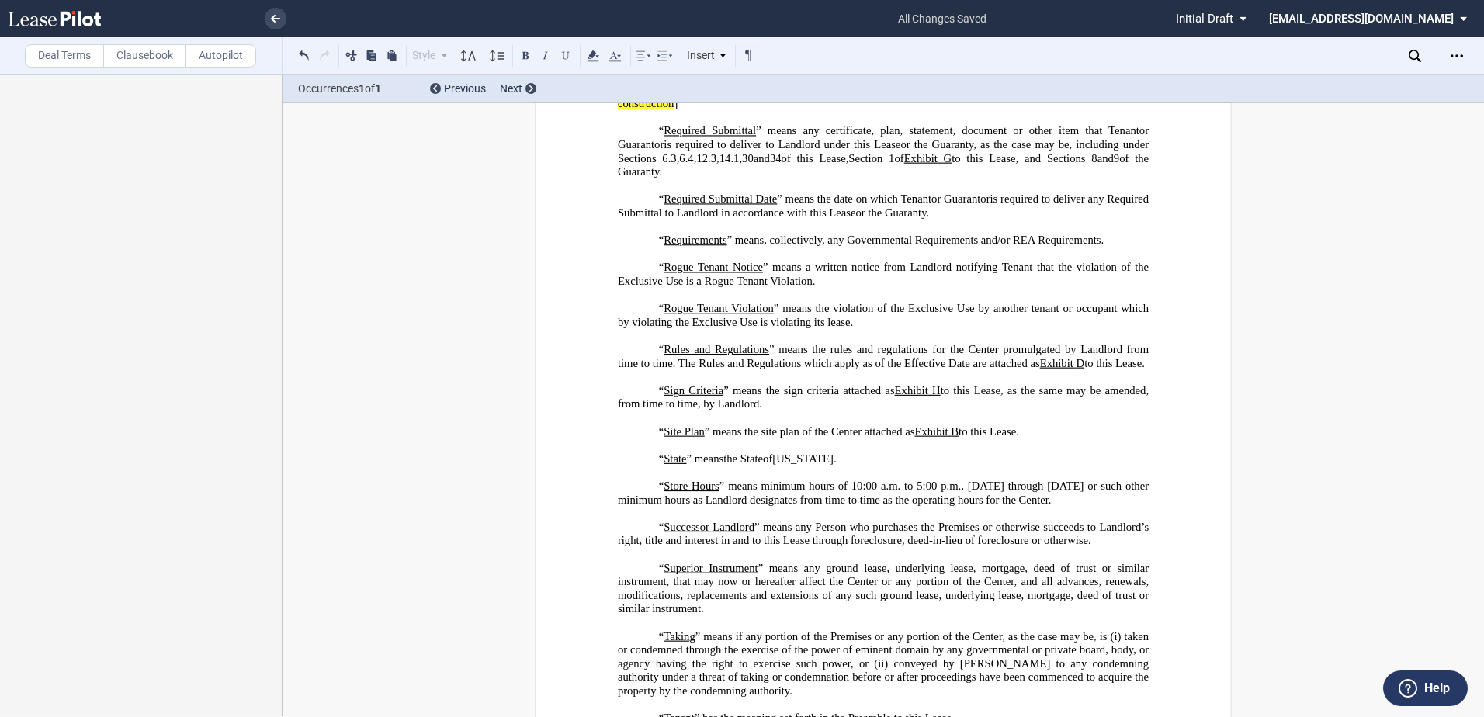
scroll to position [5848, 0]
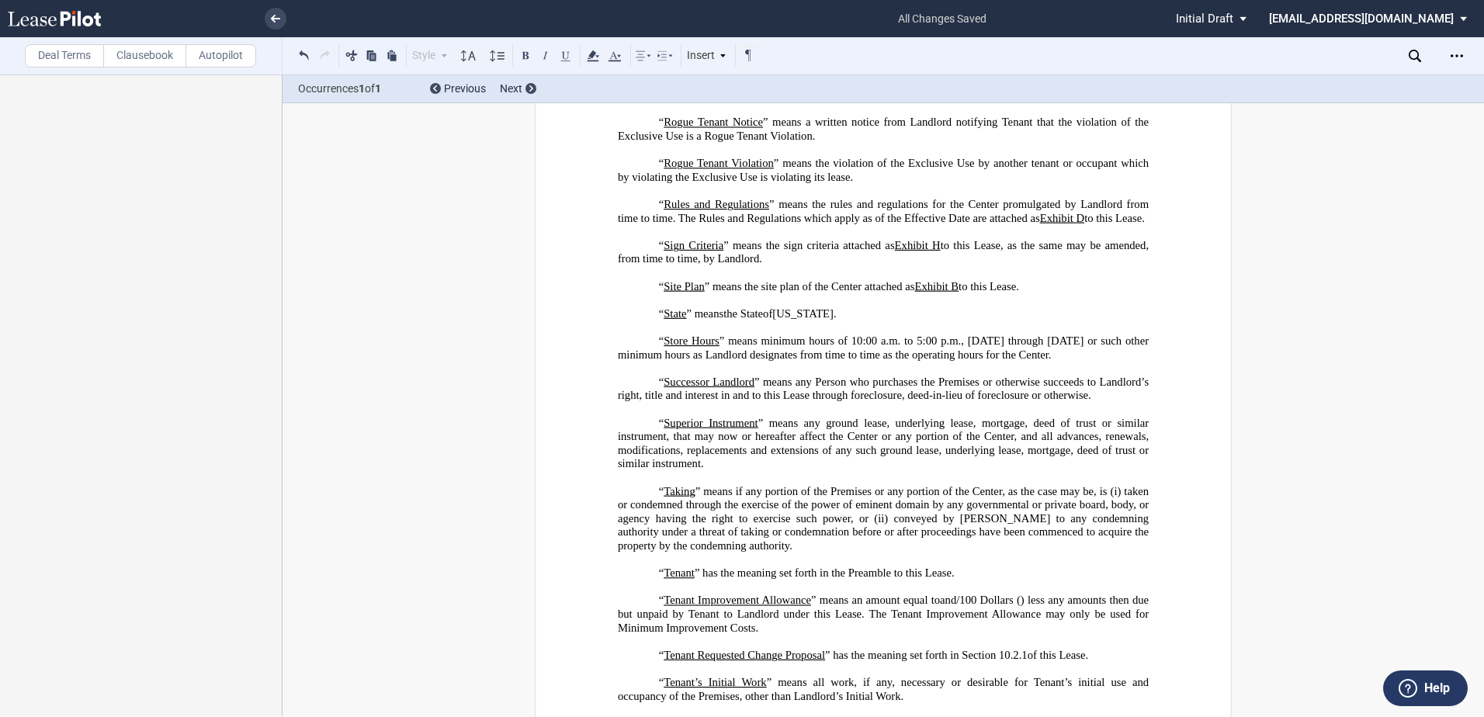
click at [653, 280] on p "﻿" at bounding box center [883, 273] width 531 height 14
click at [653, 294] on p "“ Site Plan ” means the site plan of the Center attached as Exhibit ﻿ B ﻿ to th…" at bounding box center [883, 287] width 531 height 14
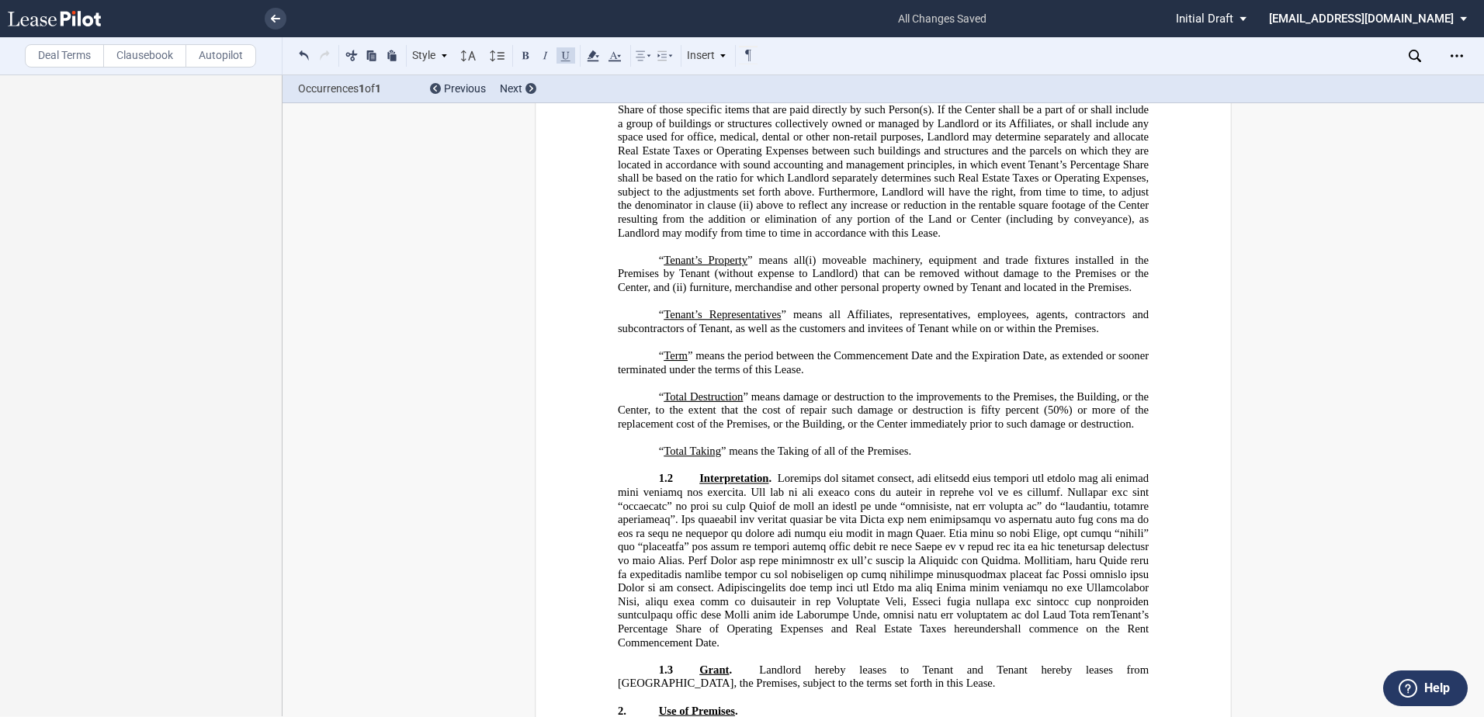
scroll to position [6701, 0]
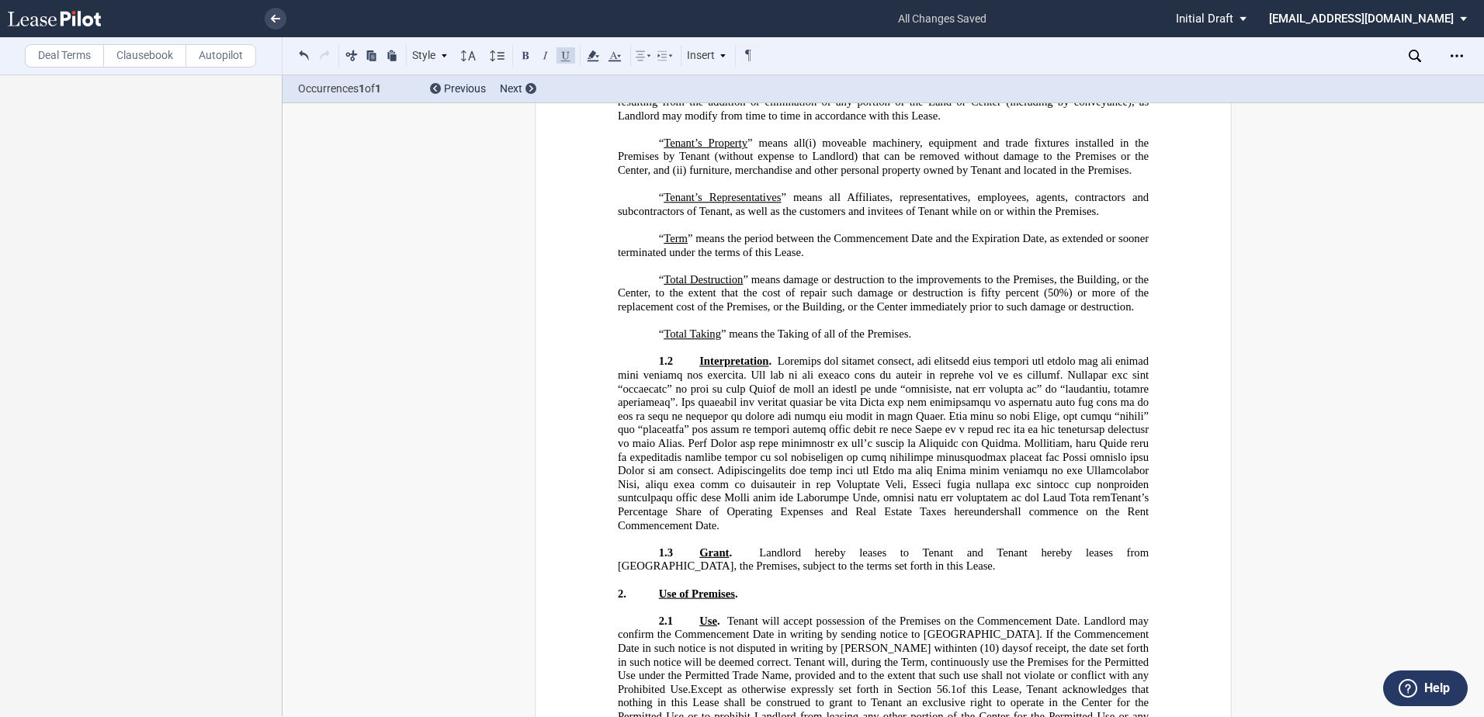
click at [650, 259] on p "“ Term ” means the period between the Commencement Date and the Expiration Date…" at bounding box center [883, 245] width 531 height 27
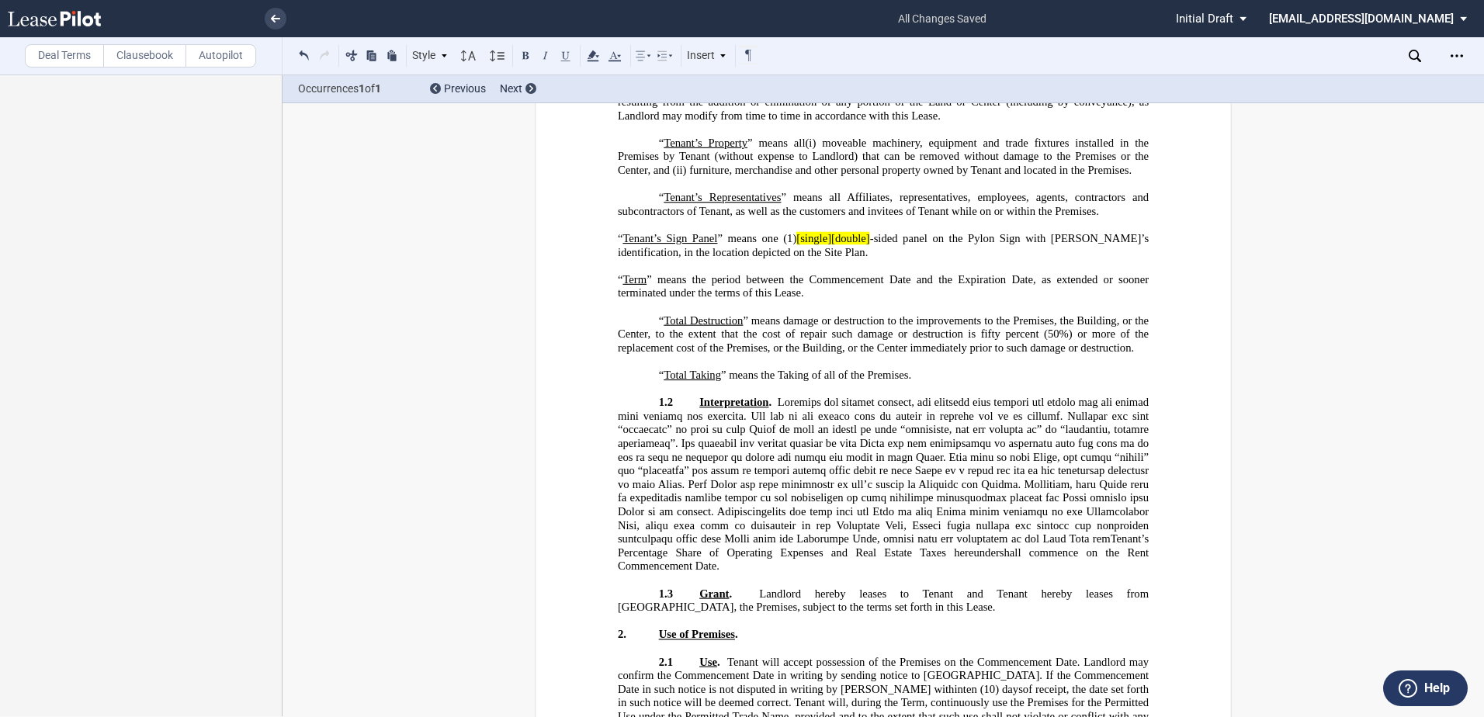
click at [31, 50] on label "Deal Terms" at bounding box center [64, 55] width 79 height 23
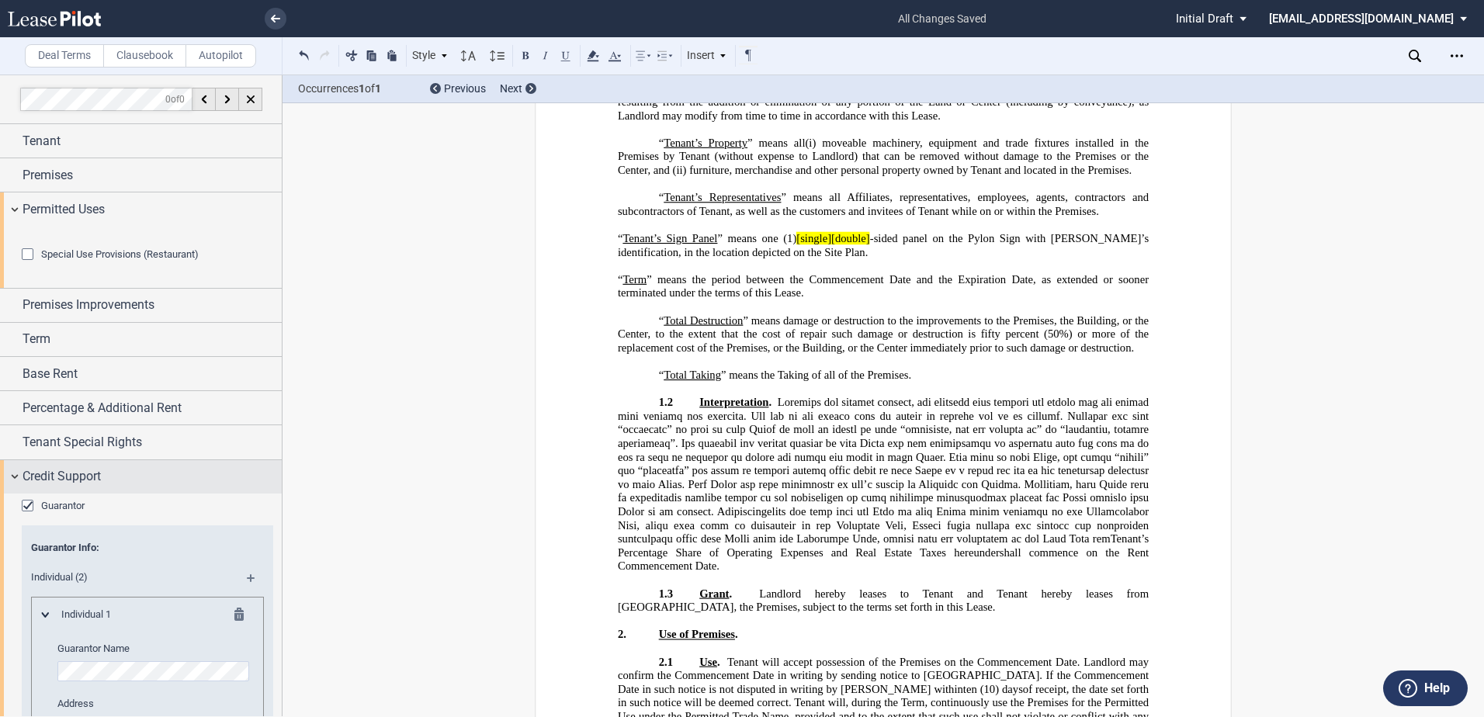
click at [17, 494] on div "Credit Support" at bounding box center [141, 476] width 282 height 33
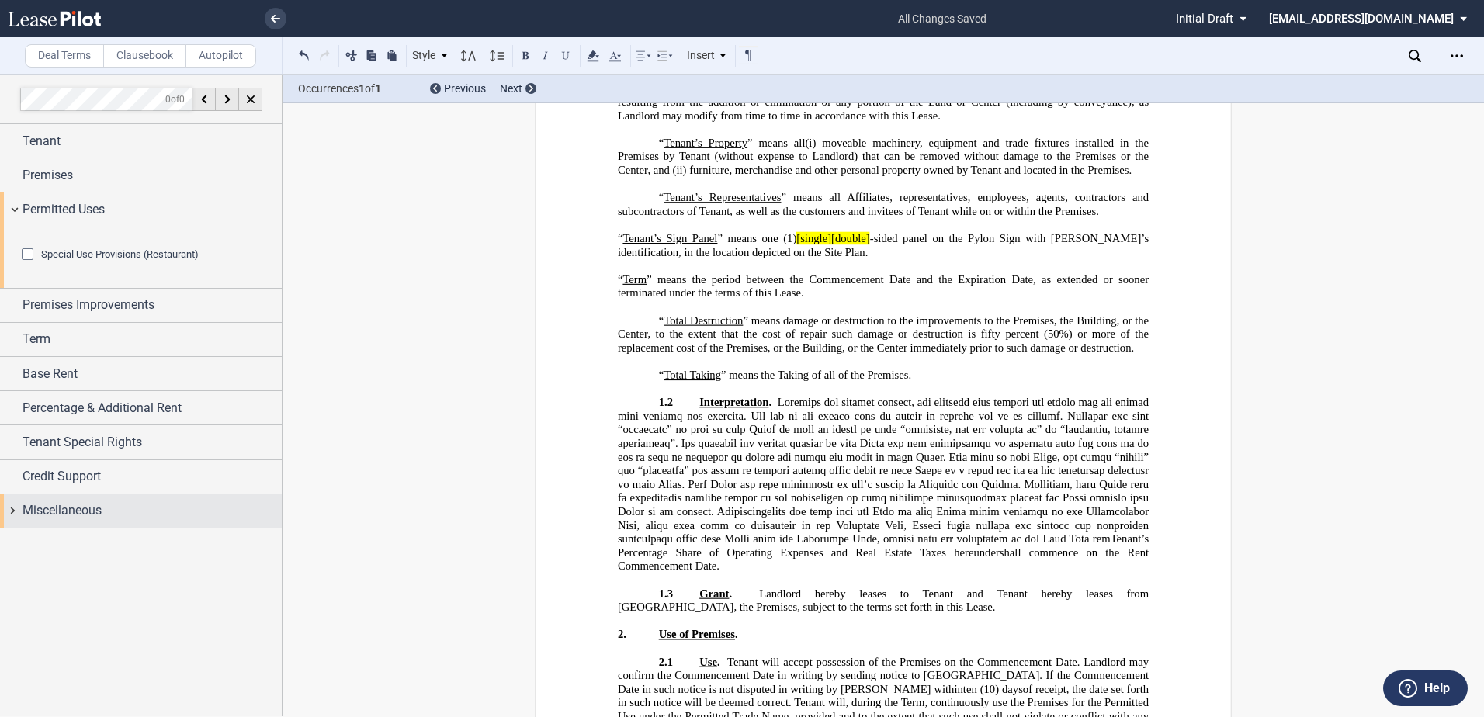
click at [5, 528] on div "Miscellaneous" at bounding box center [141, 510] width 282 height 33
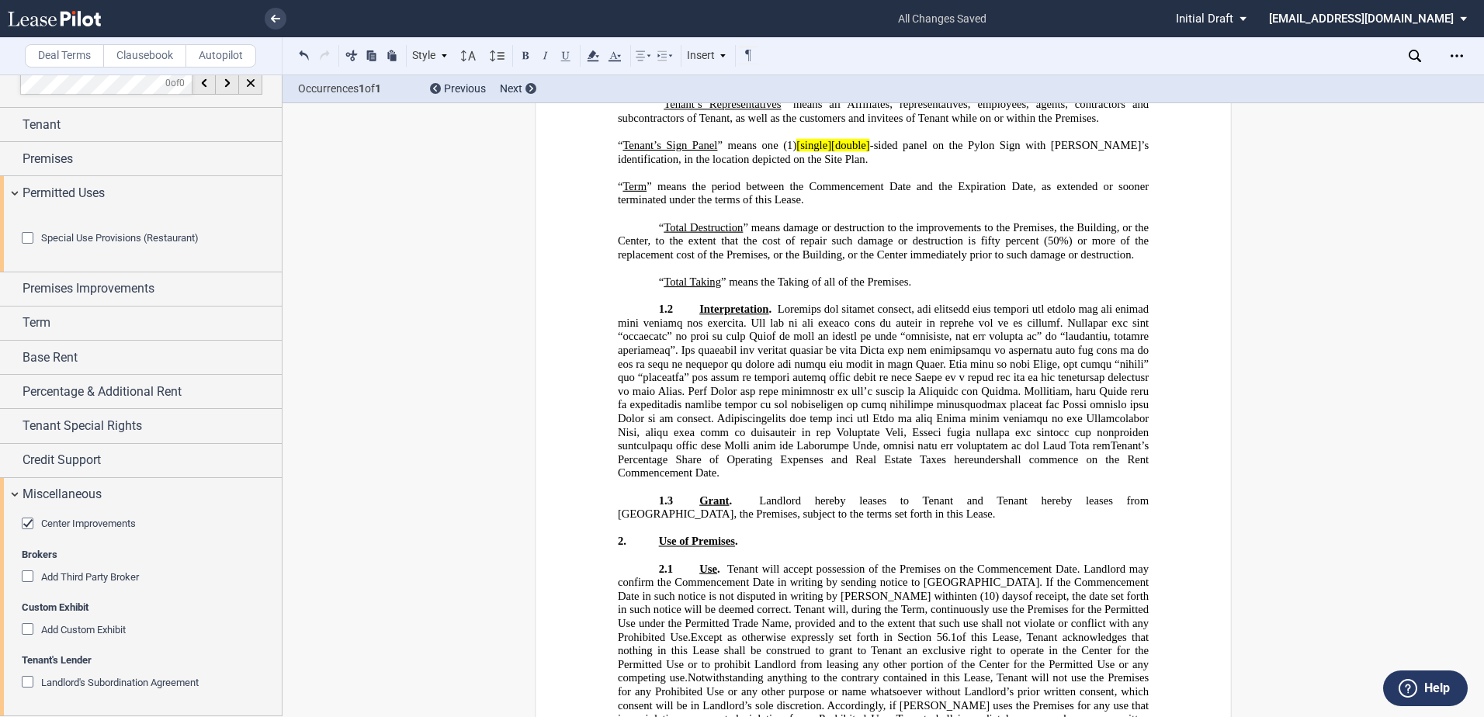
scroll to position [7012, 0]
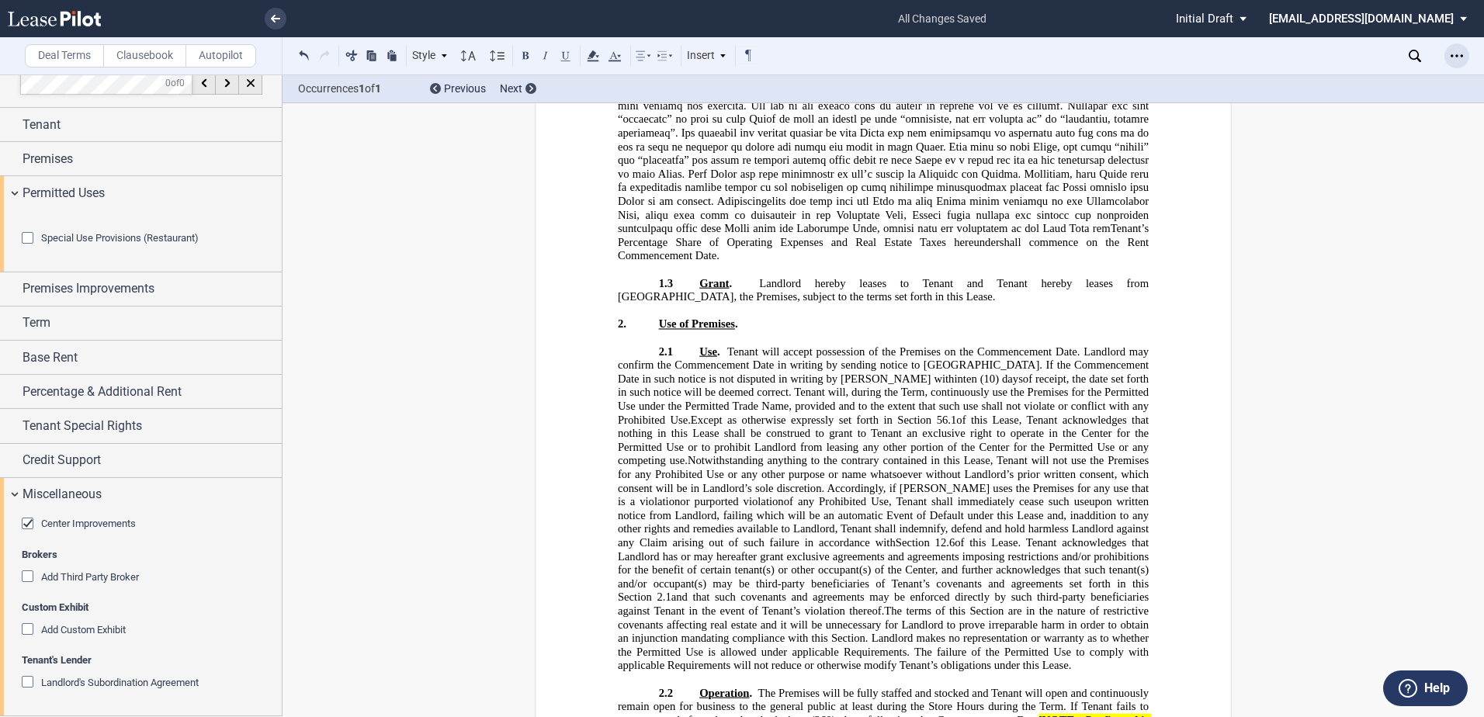
click at [1464, 54] on div "Open Lease options menu" at bounding box center [1456, 55] width 25 height 25
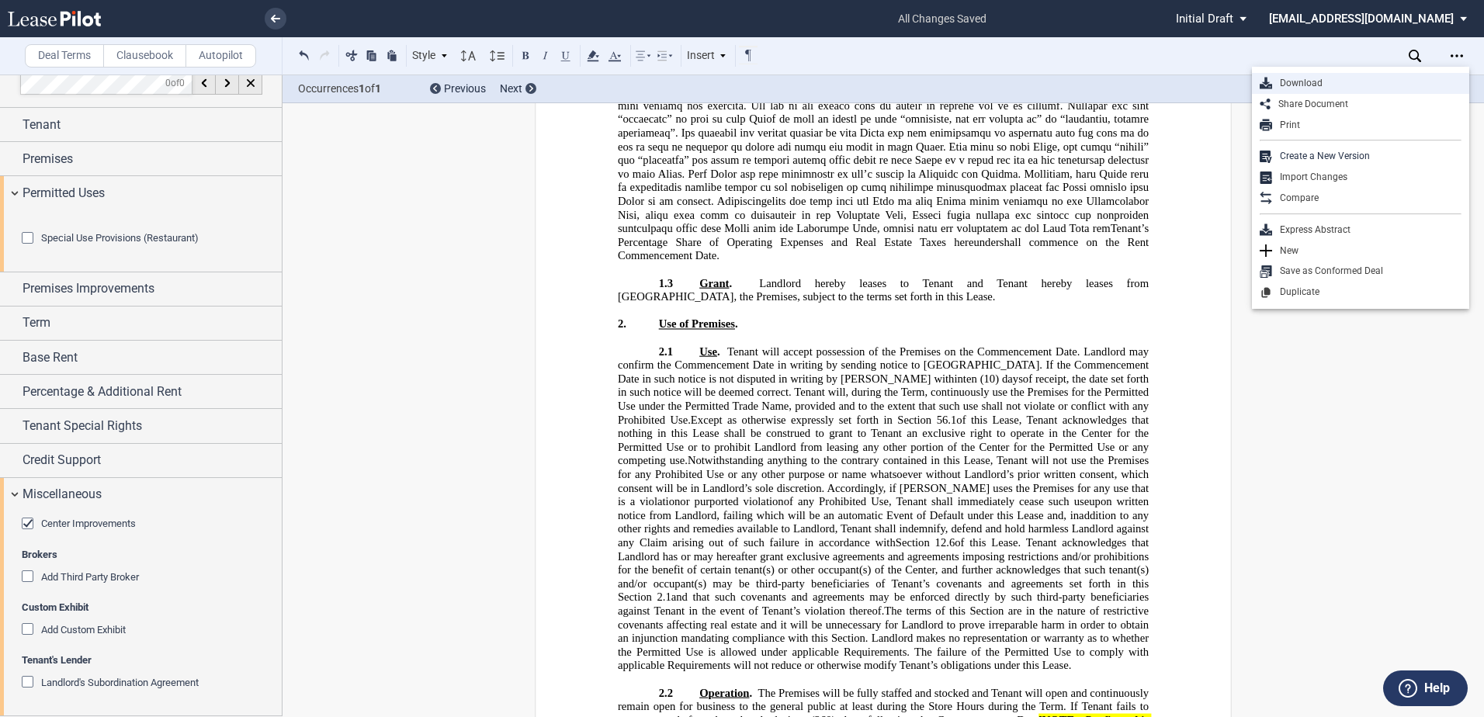
click at [1327, 88] on div "Download" at bounding box center [1366, 83] width 189 height 13
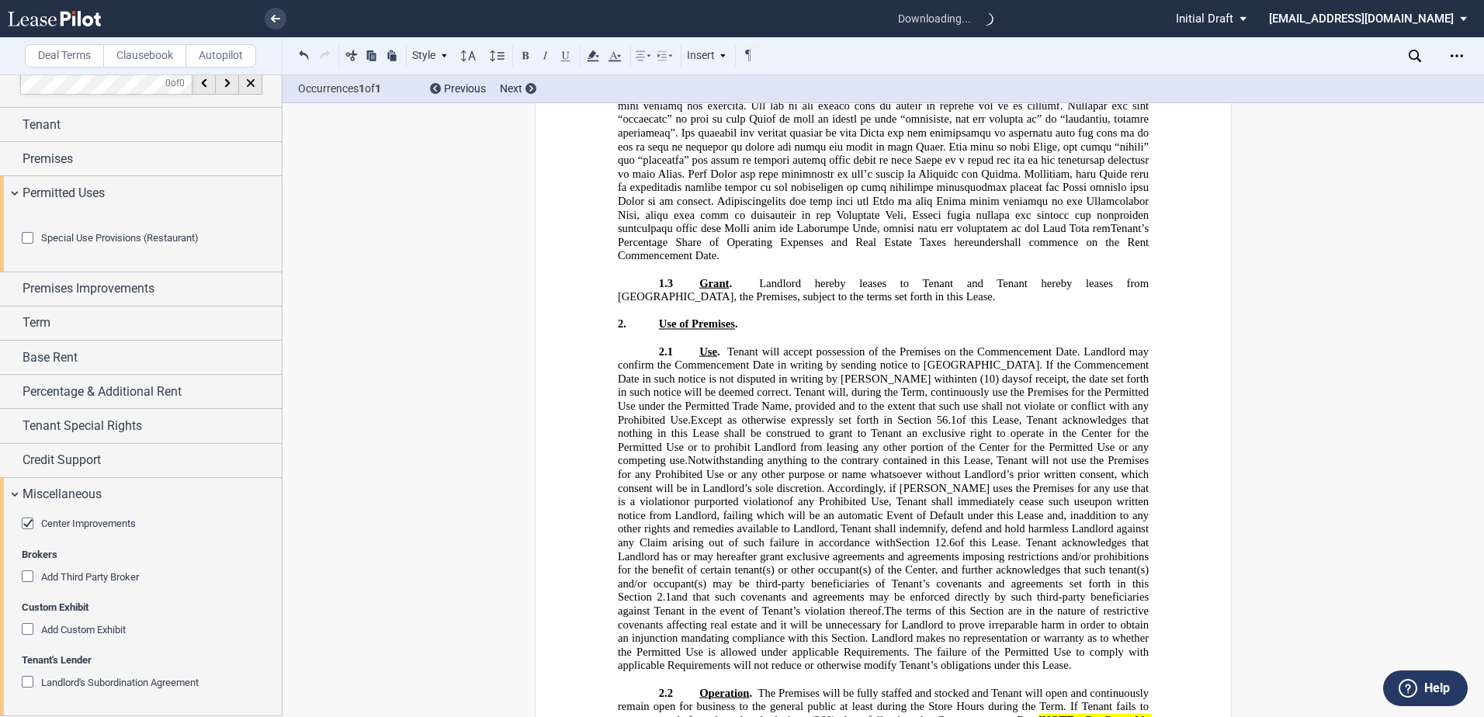
click at [1368, 16] on md-select "[EMAIL_ADDRESS][DOMAIN_NAME] Settings Sign Out" at bounding box center [1373, 17] width 213 height 35
click at [1316, 271] on md-backdrop at bounding box center [742, 358] width 1484 height 717
